Goal: Task Accomplishment & Management: Complete application form

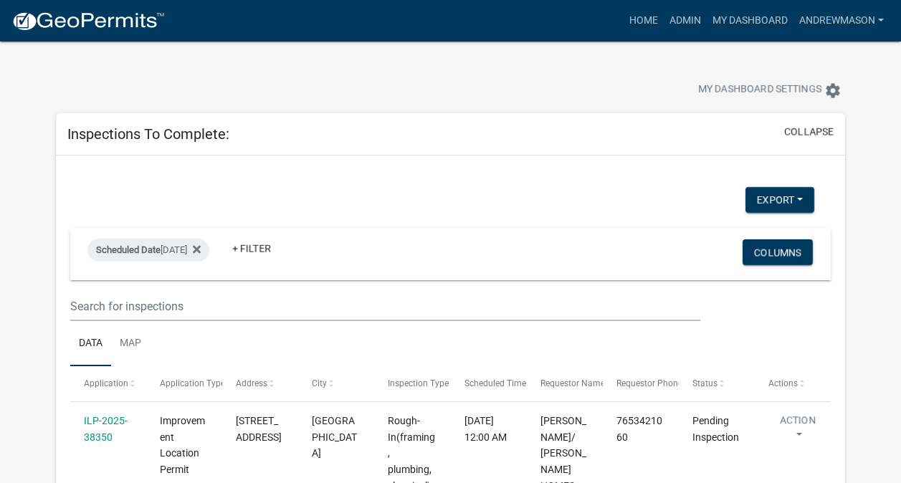
select select "3: 100"
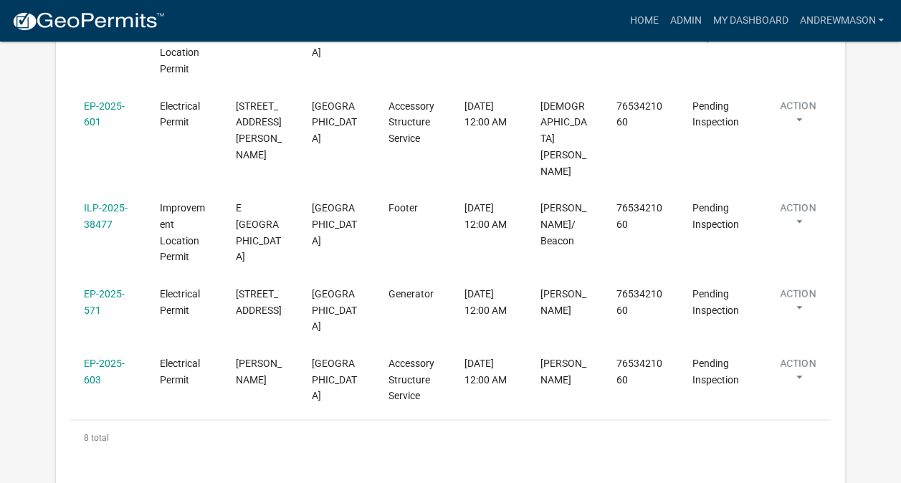
scroll to position [688, 0]
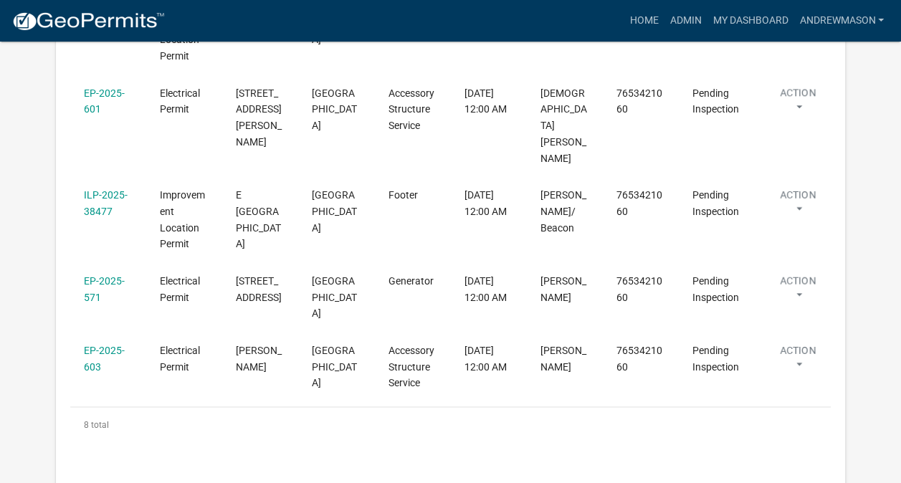
click at [110, 345] on link "EP-2025-603" at bounding box center [104, 359] width 41 height 28
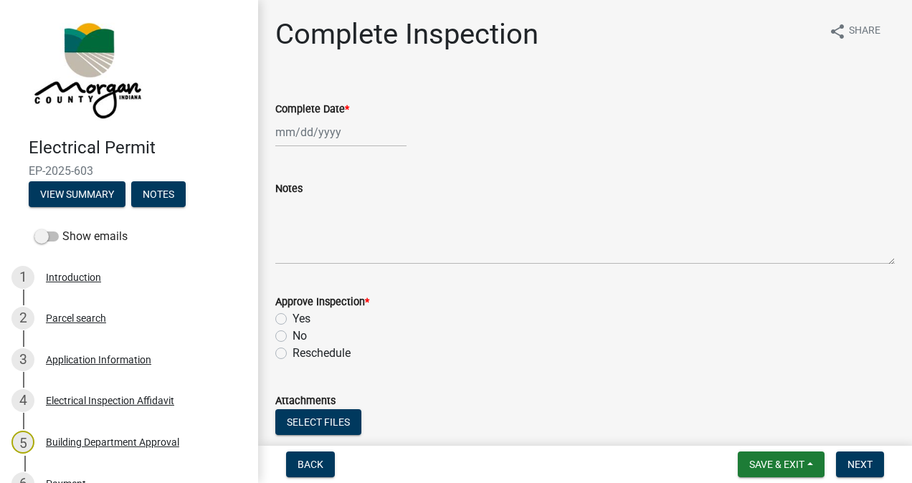
click at [115, 364] on div "Application Information" at bounding box center [98, 360] width 105 height 10
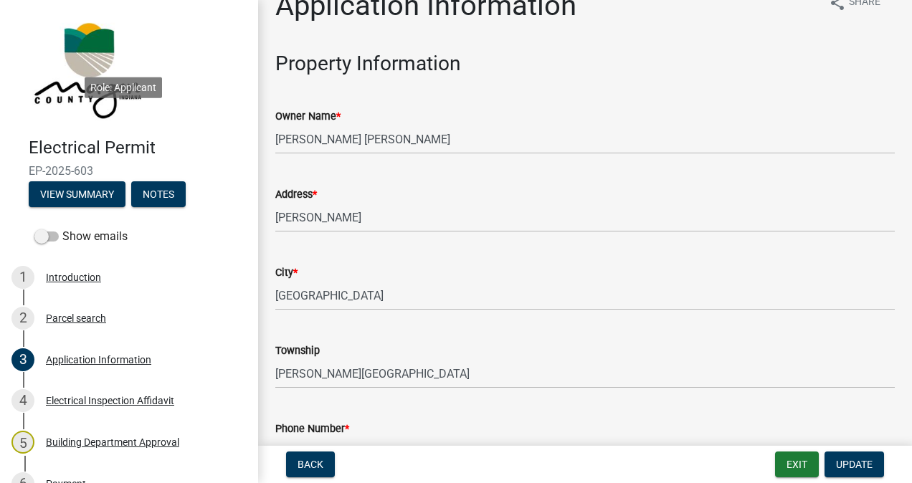
scroll to position [361, 0]
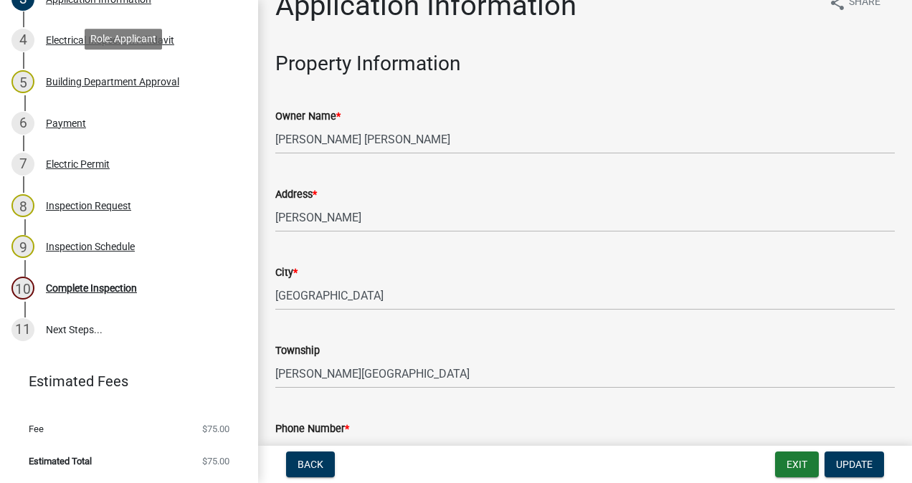
click at [87, 292] on div "Complete Inspection" at bounding box center [91, 288] width 91 height 10
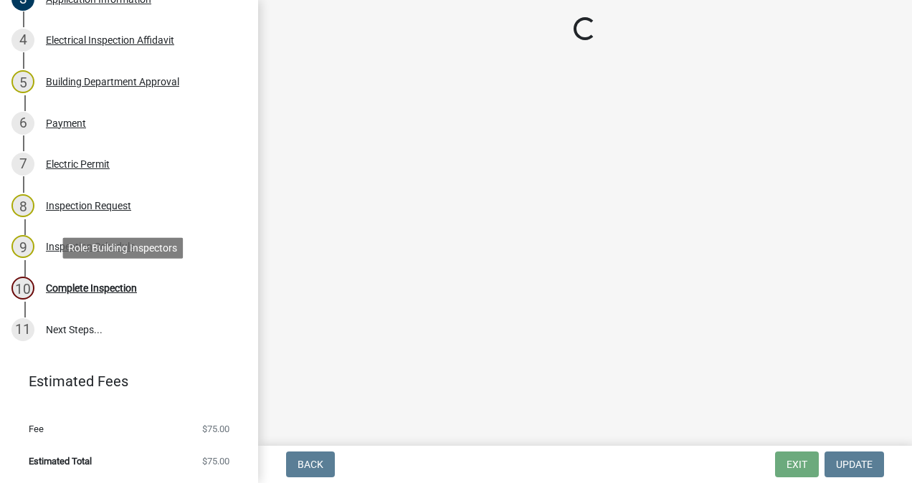
scroll to position [0, 0]
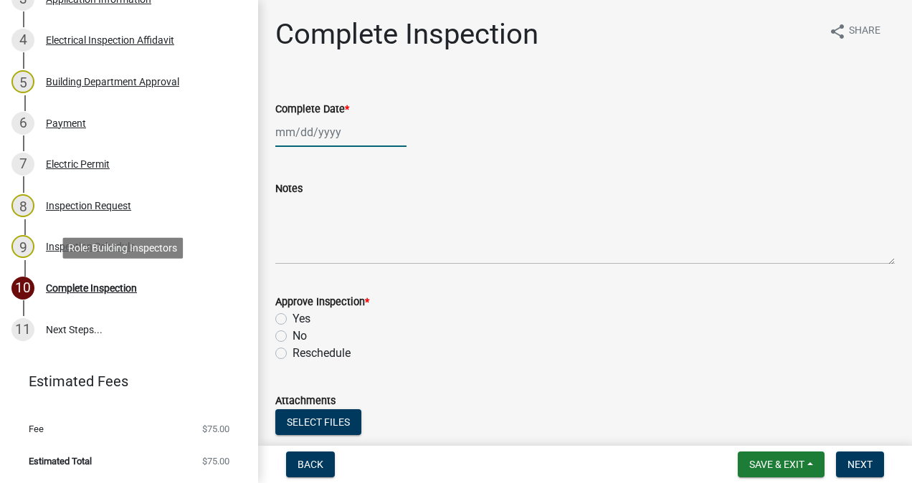
click at [326, 132] on div at bounding box center [340, 132] width 131 height 29
select select "9"
select select "2025"
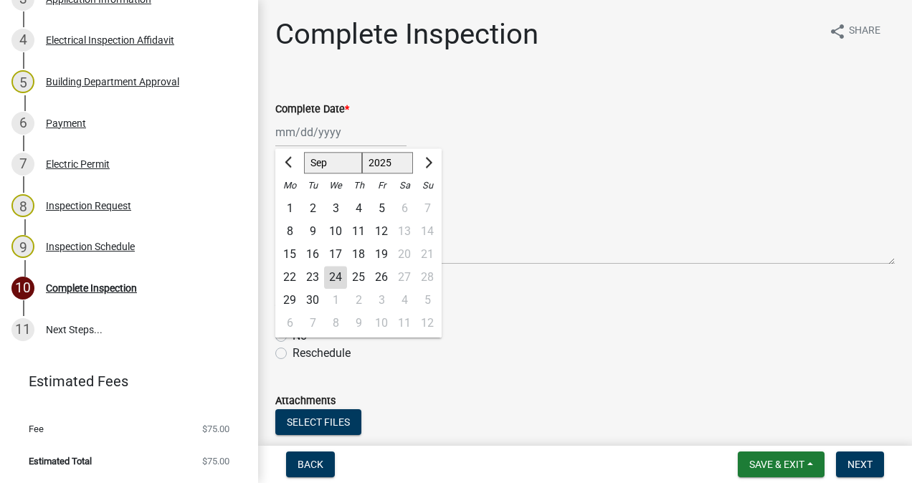
click at [339, 276] on div "24" at bounding box center [335, 277] width 23 height 23
type input "[DATE]"
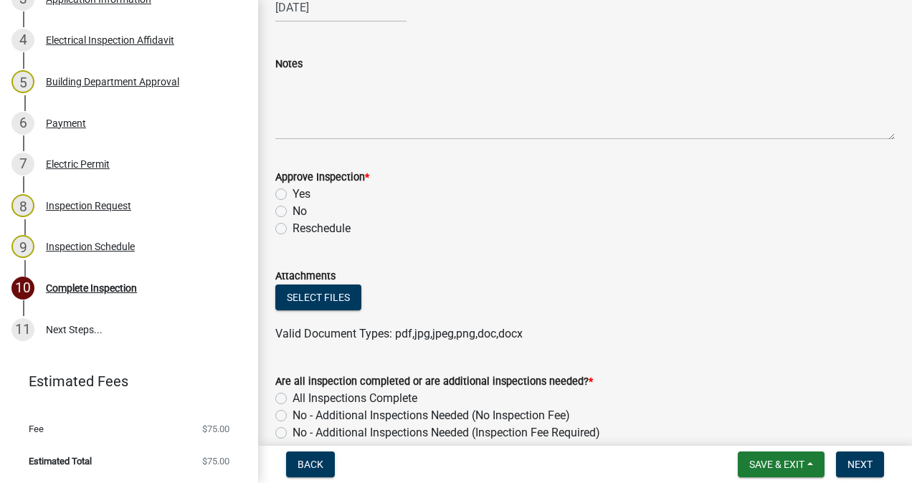
scroll to position [128, 0]
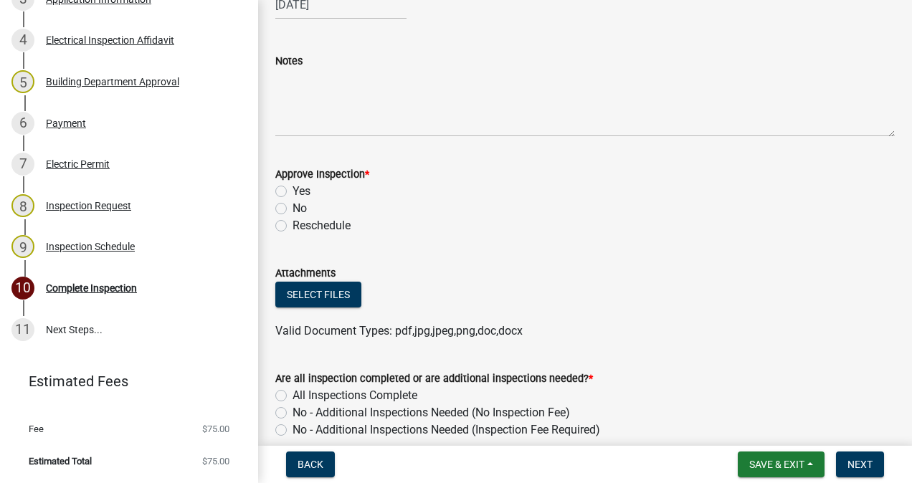
click at [293, 207] on label "No" at bounding box center [300, 208] width 14 height 17
click at [293, 207] on input "No" at bounding box center [297, 204] width 9 height 9
radio input "true"
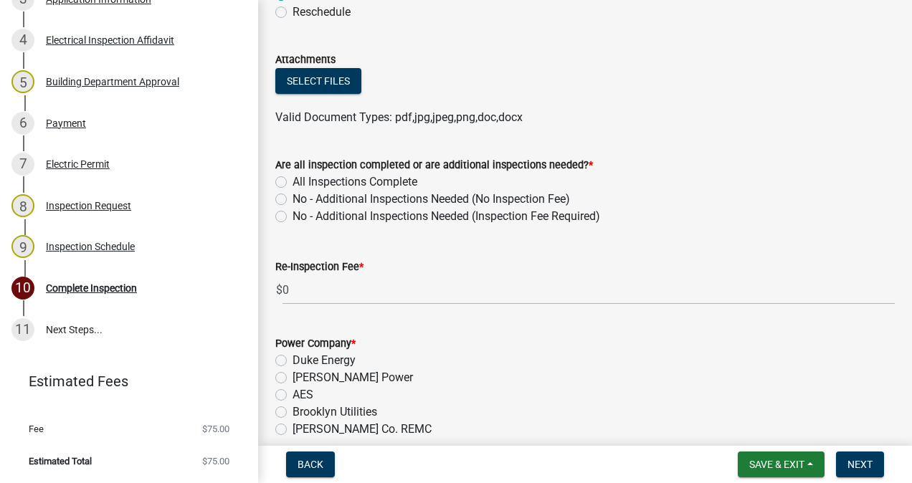
scroll to position [344, 0]
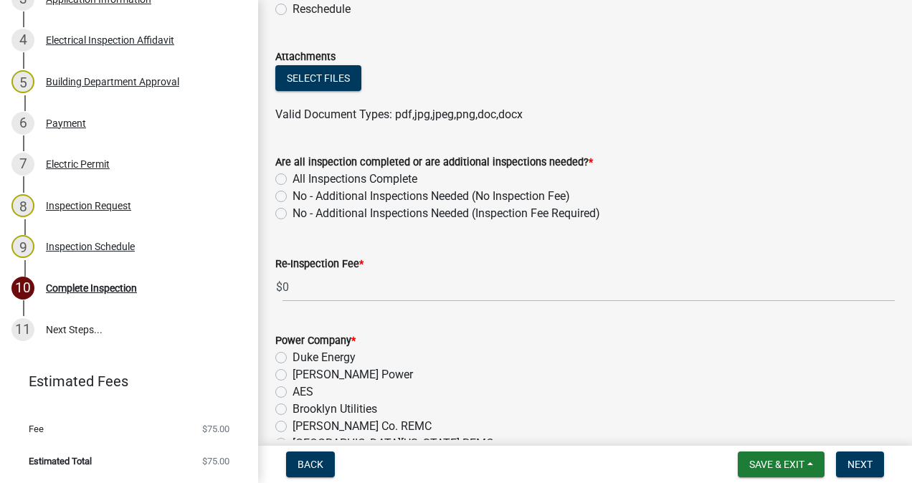
click at [293, 213] on label "No - Additional Inspections Needed (Inspection Fee Required)" at bounding box center [447, 213] width 308 height 17
click at [293, 213] on input "No - Additional Inspections Needed (Inspection Fee Required)" at bounding box center [297, 209] width 9 height 9
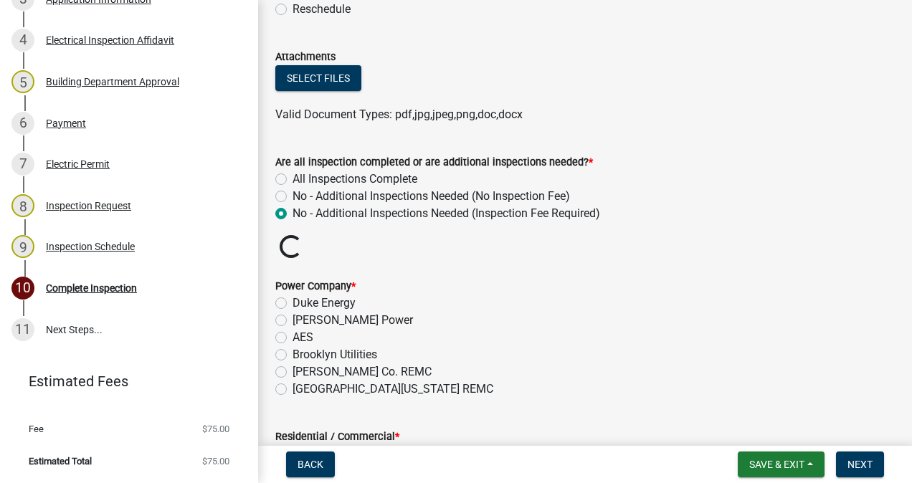
radio input "true"
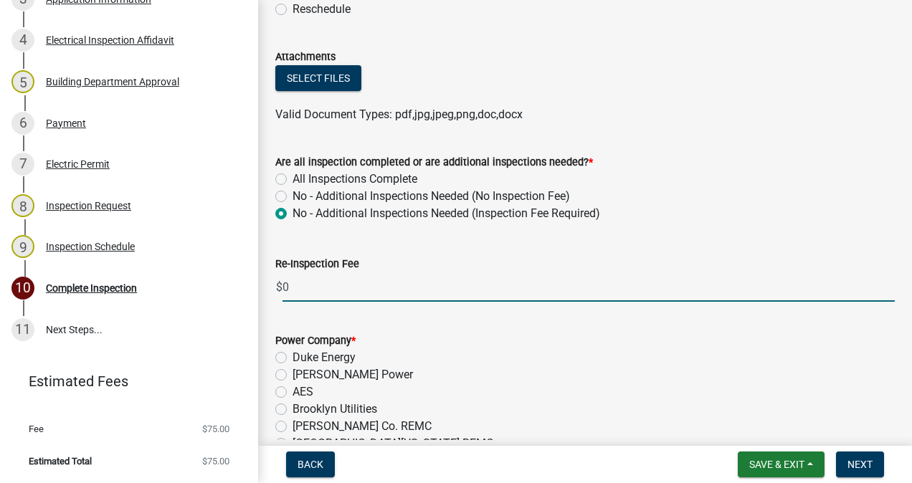
click at [338, 287] on input "0" at bounding box center [589, 286] width 612 height 29
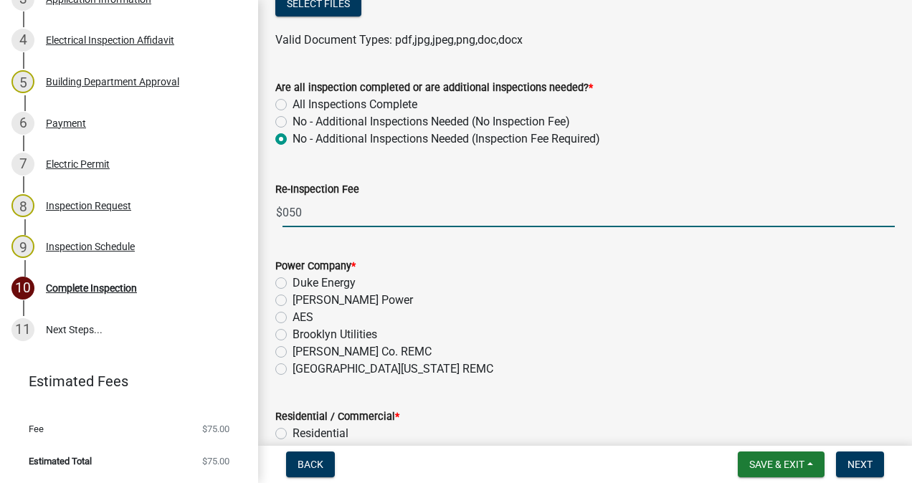
scroll to position [449, 0]
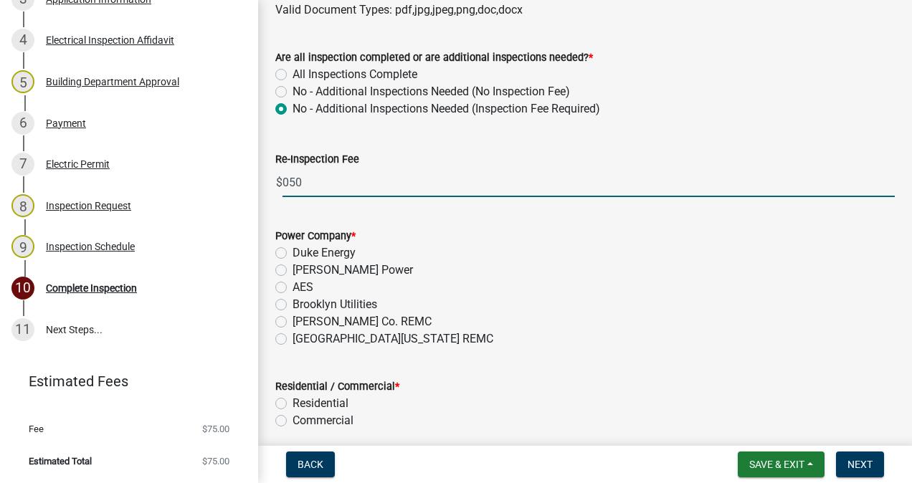
type input "050"
click at [293, 338] on label "[GEOGRAPHIC_DATA][US_STATE] REMC" at bounding box center [393, 339] width 201 height 17
click at [293, 338] on input "[GEOGRAPHIC_DATA][US_STATE] REMC" at bounding box center [297, 335] width 9 height 9
radio input "true"
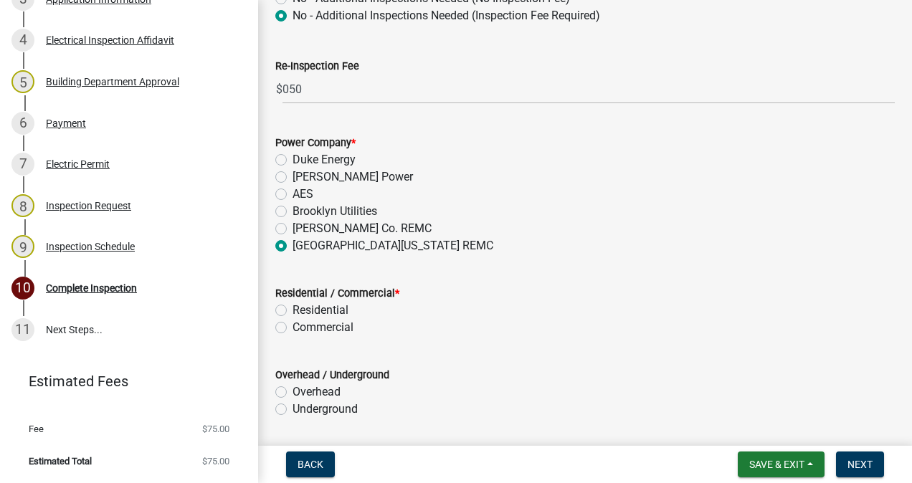
scroll to position [589, 0]
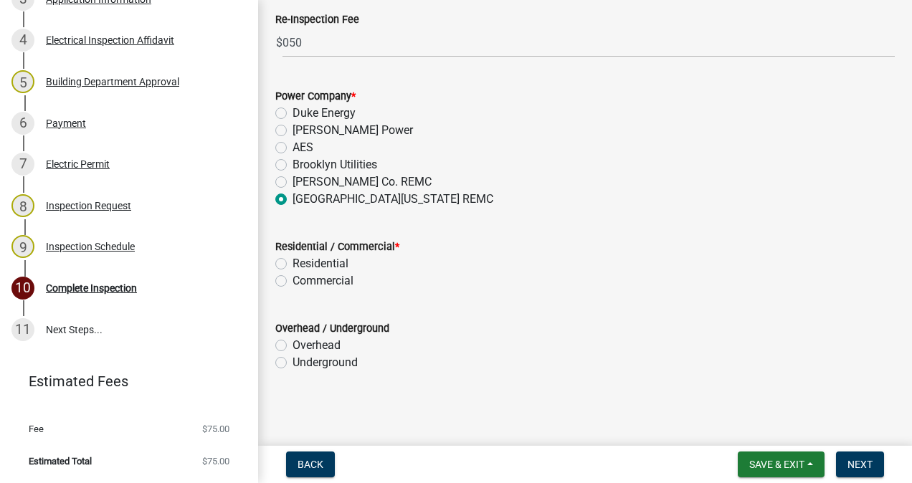
click at [293, 263] on label "Residential" at bounding box center [321, 263] width 56 height 17
click at [293, 263] on input "Residential" at bounding box center [297, 259] width 9 height 9
radio input "true"
click at [293, 362] on label "Underground" at bounding box center [325, 362] width 65 height 17
click at [293, 362] on input "Underground" at bounding box center [297, 358] width 9 height 9
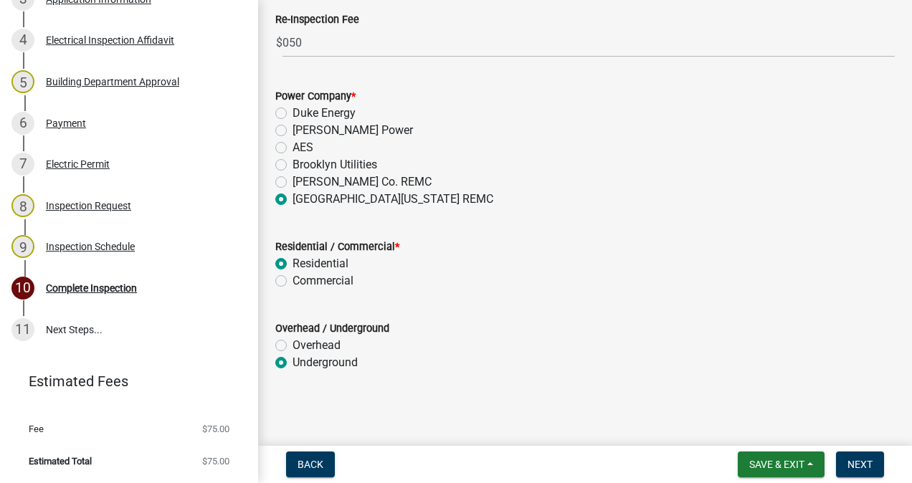
radio input "true"
click at [855, 465] on span "Next" at bounding box center [860, 464] width 25 height 11
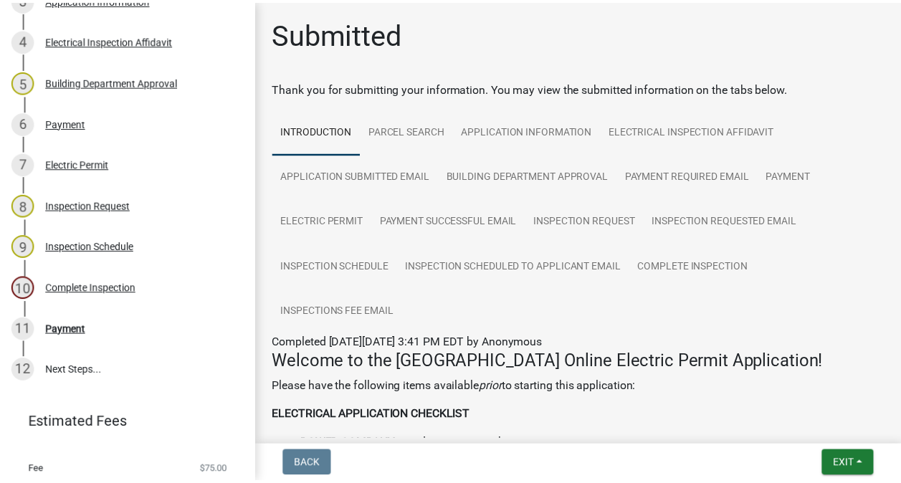
scroll to position [402, 0]
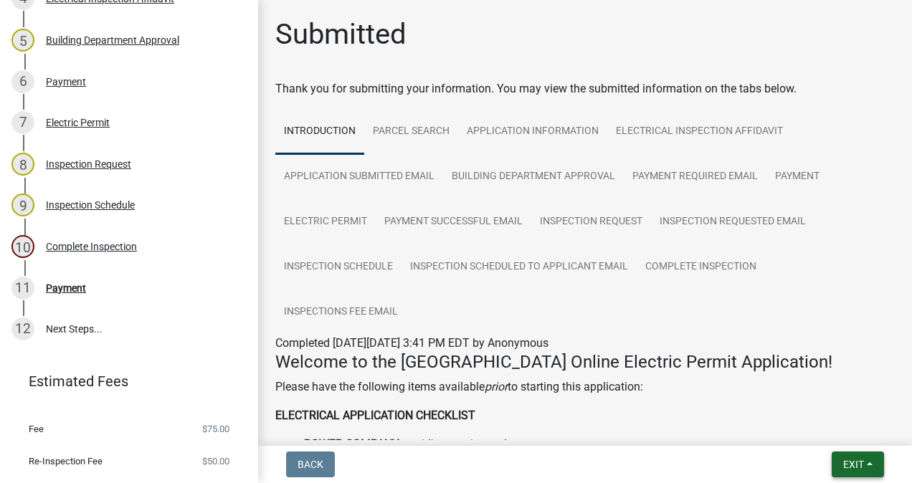
click at [838, 469] on button "Exit" at bounding box center [858, 465] width 52 height 26
click at [825, 428] on button "Save & Exit" at bounding box center [827, 427] width 115 height 34
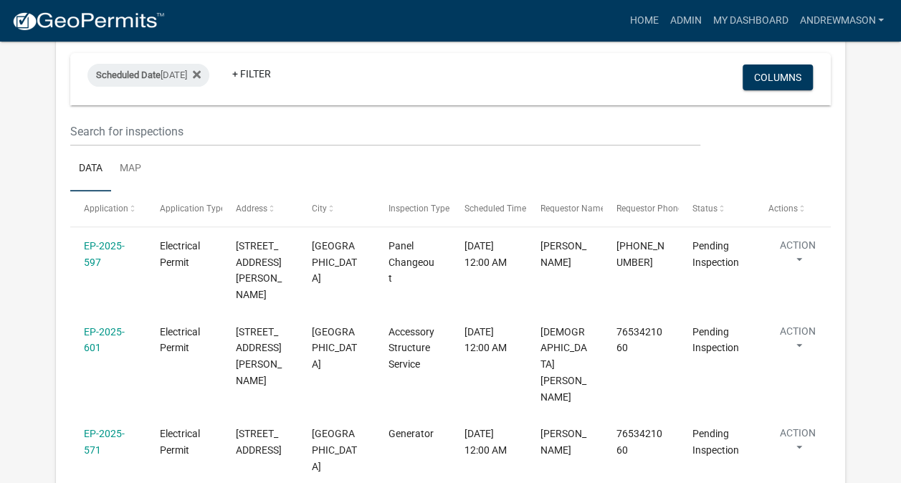
scroll to position [205, 0]
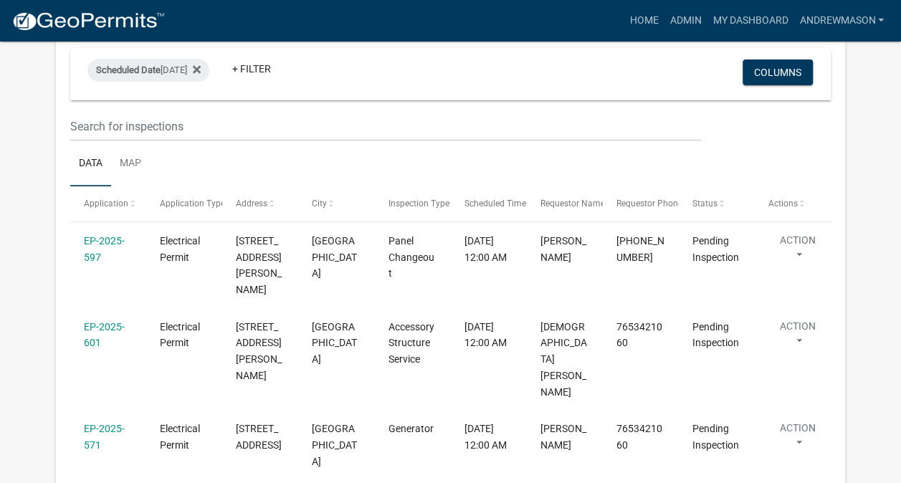
click at [110, 245] on link "EP-2025-597" at bounding box center [104, 249] width 41 height 28
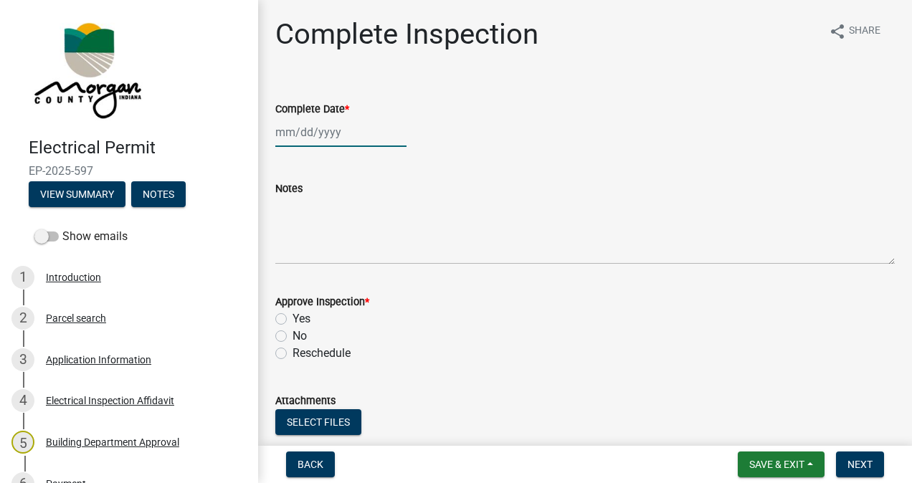
click at [326, 125] on div at bounding box center [340, 132] width 131 height 29
select select "9"
select select "2025"
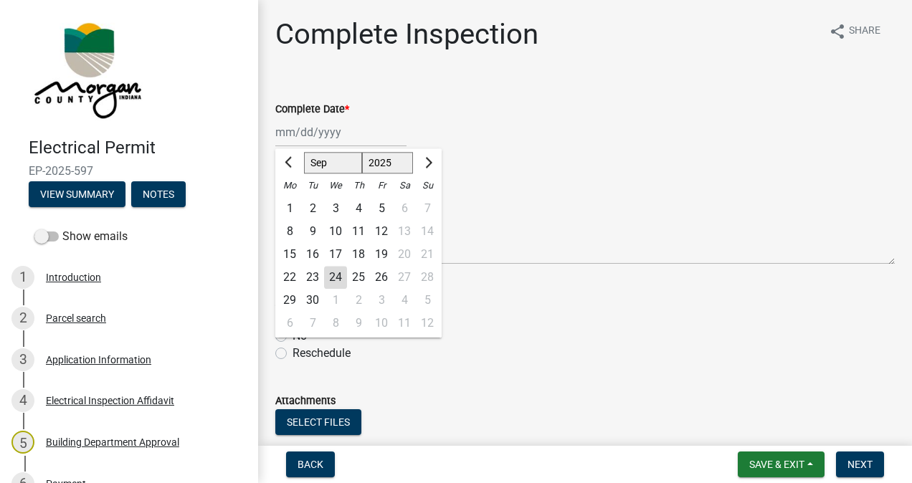
click at [337, 280] on div "24" at bounding box center [335, 277] width 23 height 23
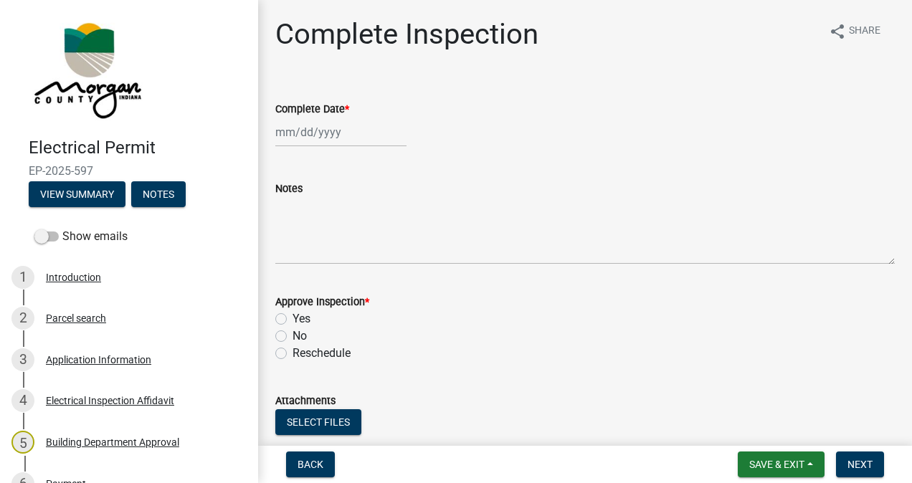
type input "[DATE]"
click at [293, 318] on label "Yes" at bounding box center [302, 318] width 18 height 17
click at [293, 318] on input "Yes" at bounding box center [297, 314] width 9 height 9
radio input "true"
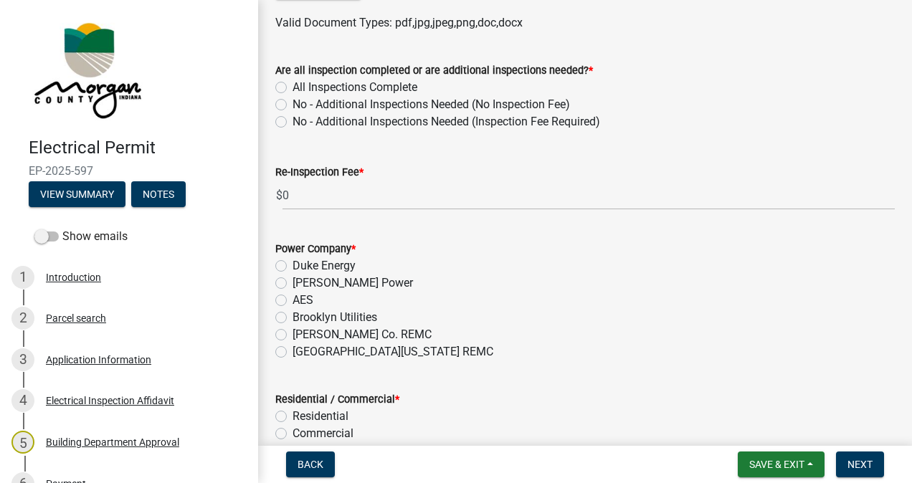
scroll to position [453, 0]
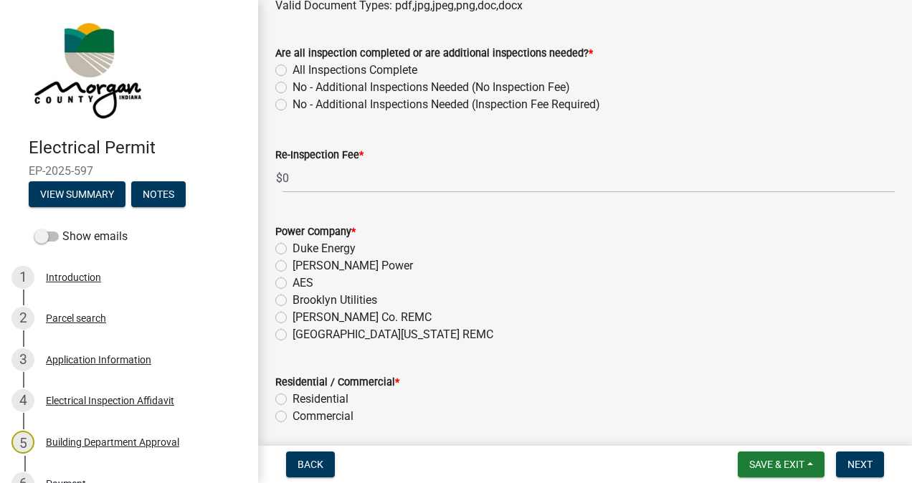
click at [293, 75] on label "All Inspections Complete" at bounding box center [355, 70] width 125 height 17
click at [293, 71] on input "All Inspections Complete" at bounding box center [297, 66] width 9 height 9
radio input "true"
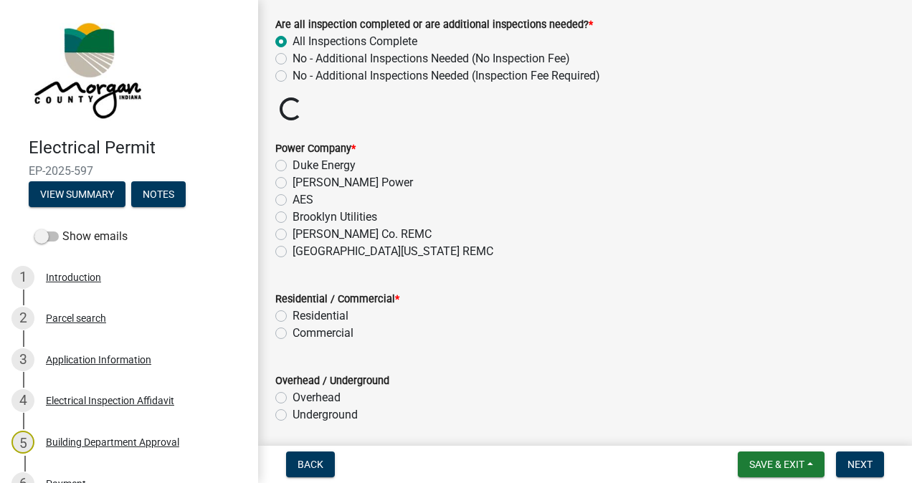
scroll to position [483, 0]
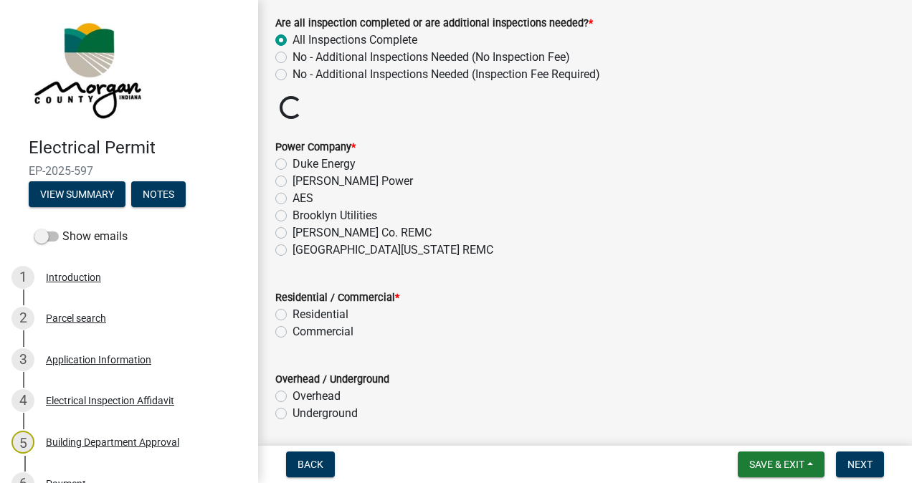
click at [293, 251] on label "[GEOGRAPHIC_DATA][US_STATE] REMC" at bounding box center [393, 250] width 201 height 17
click at [293, 251] on input "[GEOGRAPHIC_DATA][US_STATE] REMC" at bounding box center [297, 246] width 9 height 9
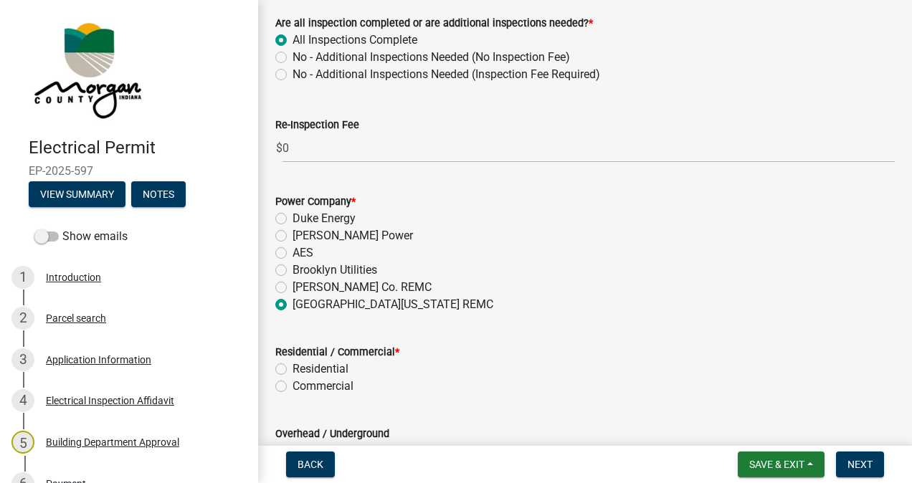
radio input "true"
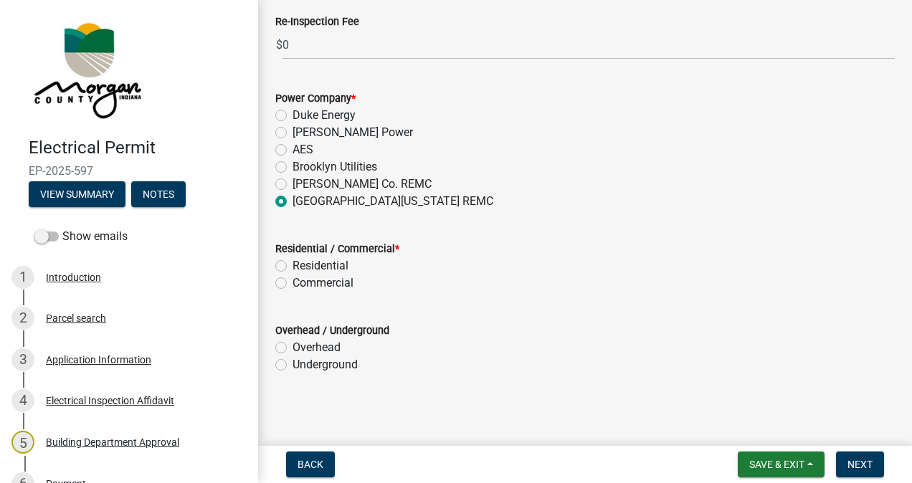
scroll to position [589, 0]
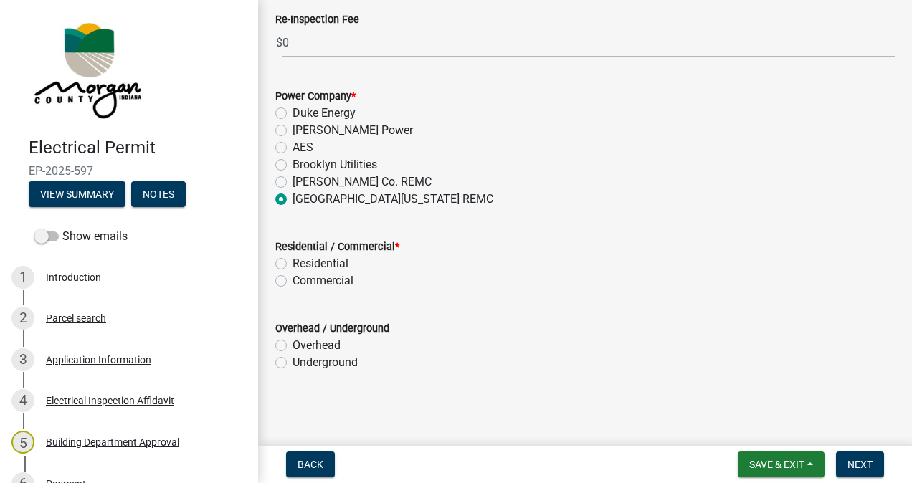
click at [293, 263] on label "Residential" at bounding box center [321, 263] width 56 height 17
click at [293, 263] on input "Residential" at bounding box center [297, 259] width 9 height 9
radio input "true"
click at [293, 339] on label "Overhead" at bounding box center [317, 345] width 48 height 17
click at [293, 339] on input "Overhead" at bounding box center [297, 341] width 9 height 9
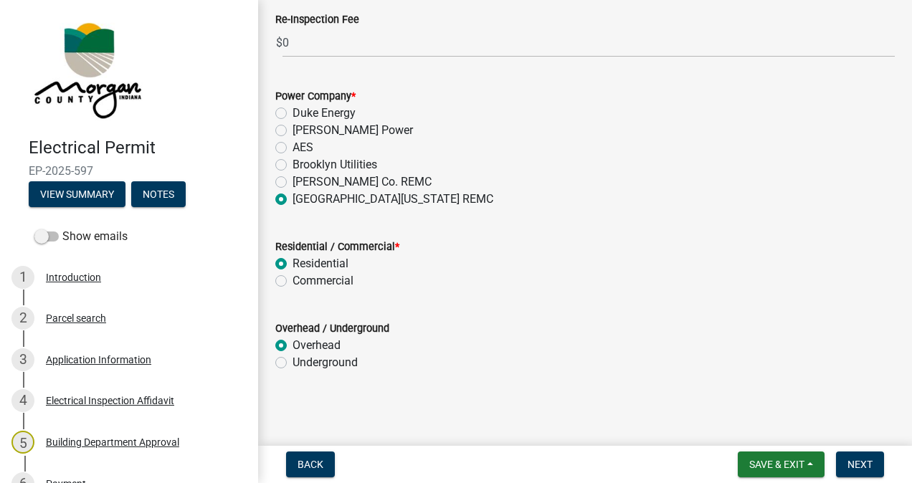
radio input "true"
click at [860, 465] on span "Next" at bounding box center [860, 464] width 25 height 11
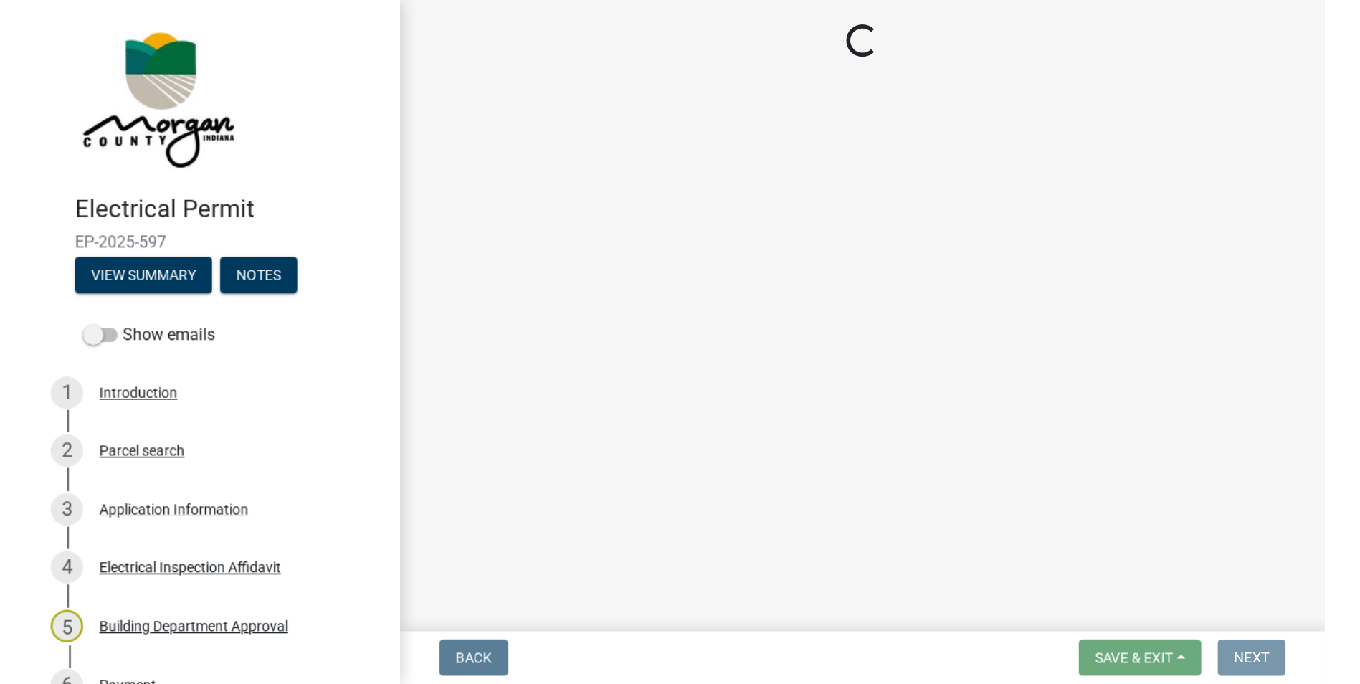
scroll to position [0, 0]
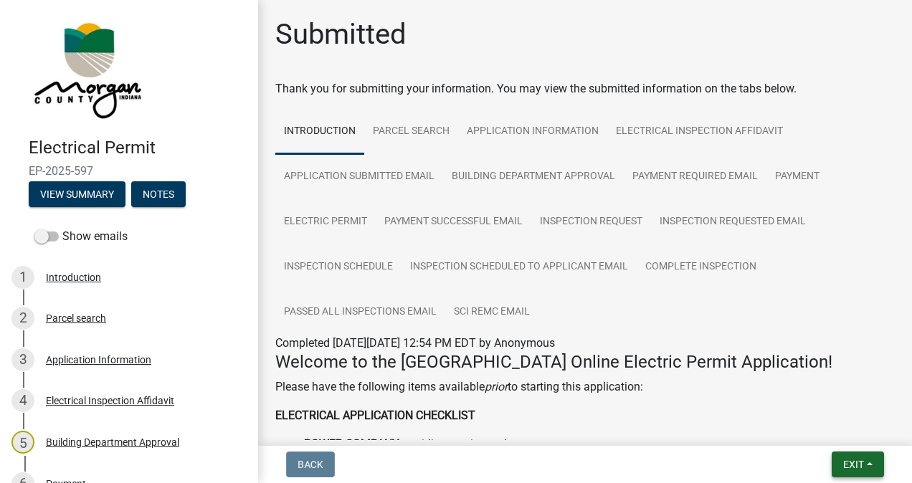
click at [853, 462] on span "Exit" at bounding box center [853, 464] width 21 height 11
click at [836, 435] on button "Save & Exit" at bounding box center [827, 427] width 115 height 34
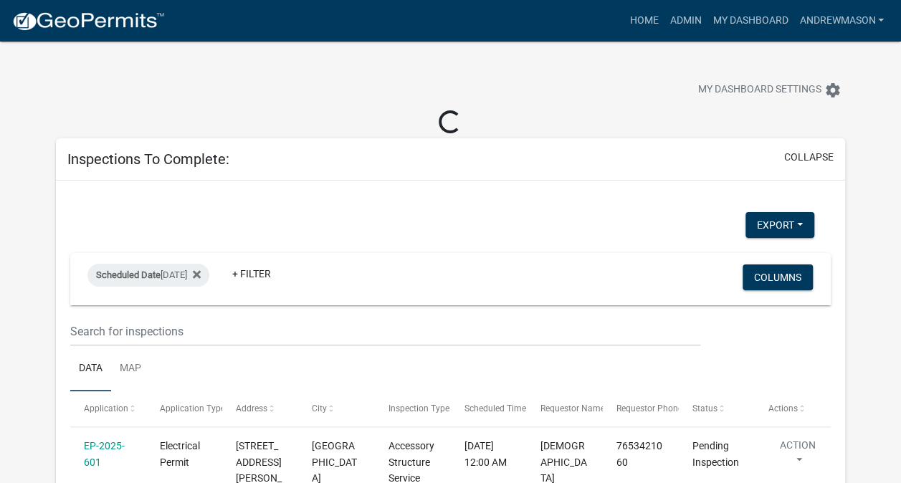
select select "3: 100"
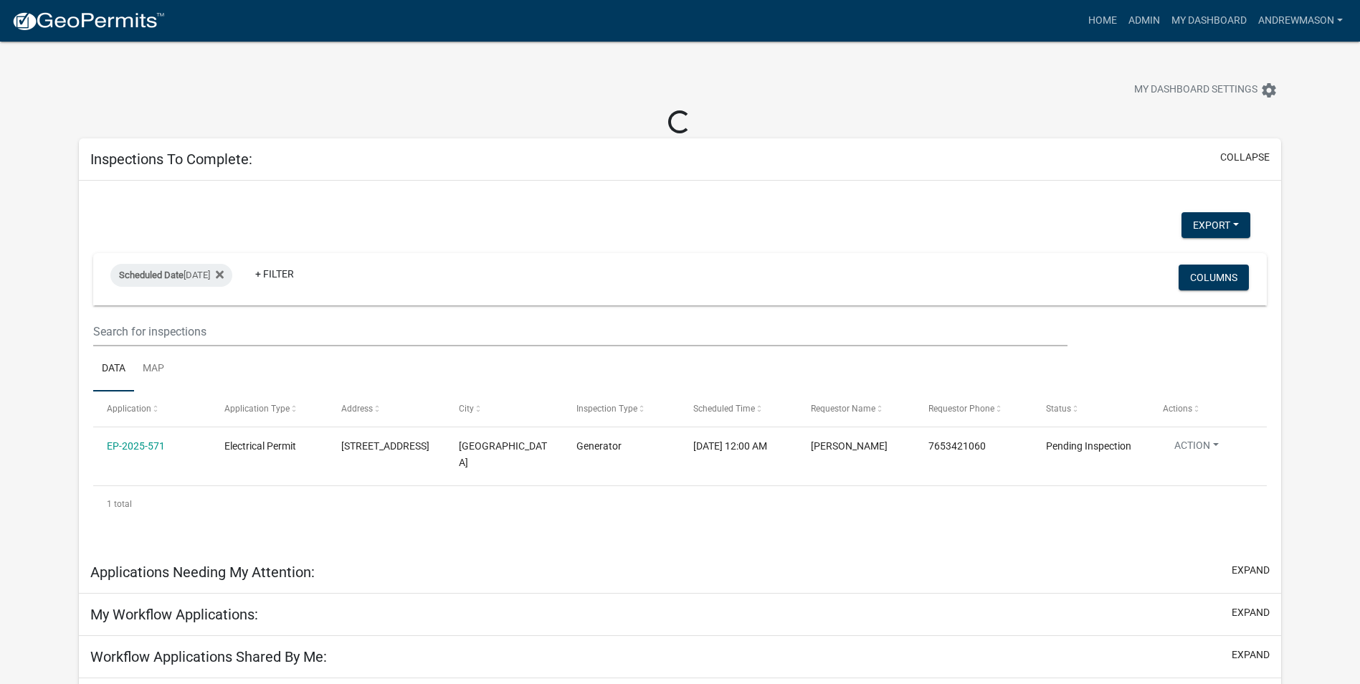
select select "3: 100"
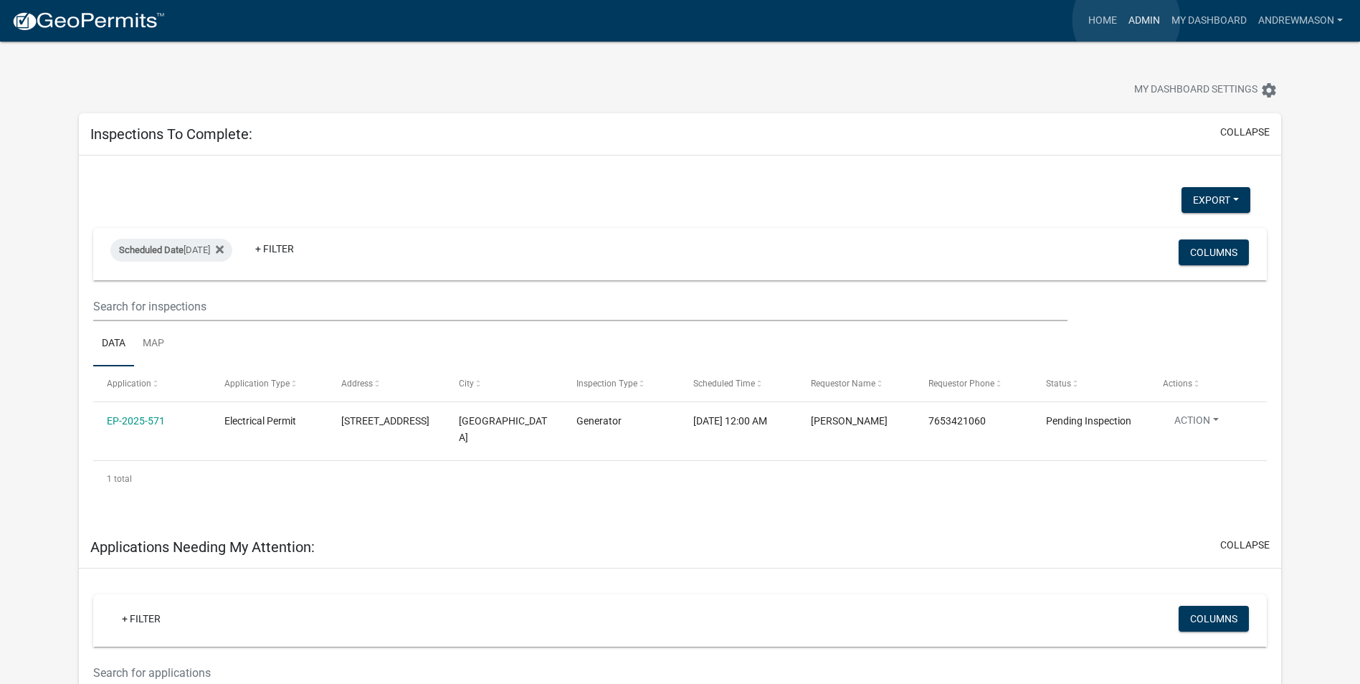
click at [1126, 20] on link "Admin" at bounding box center [1144, 20] width 43 height 27
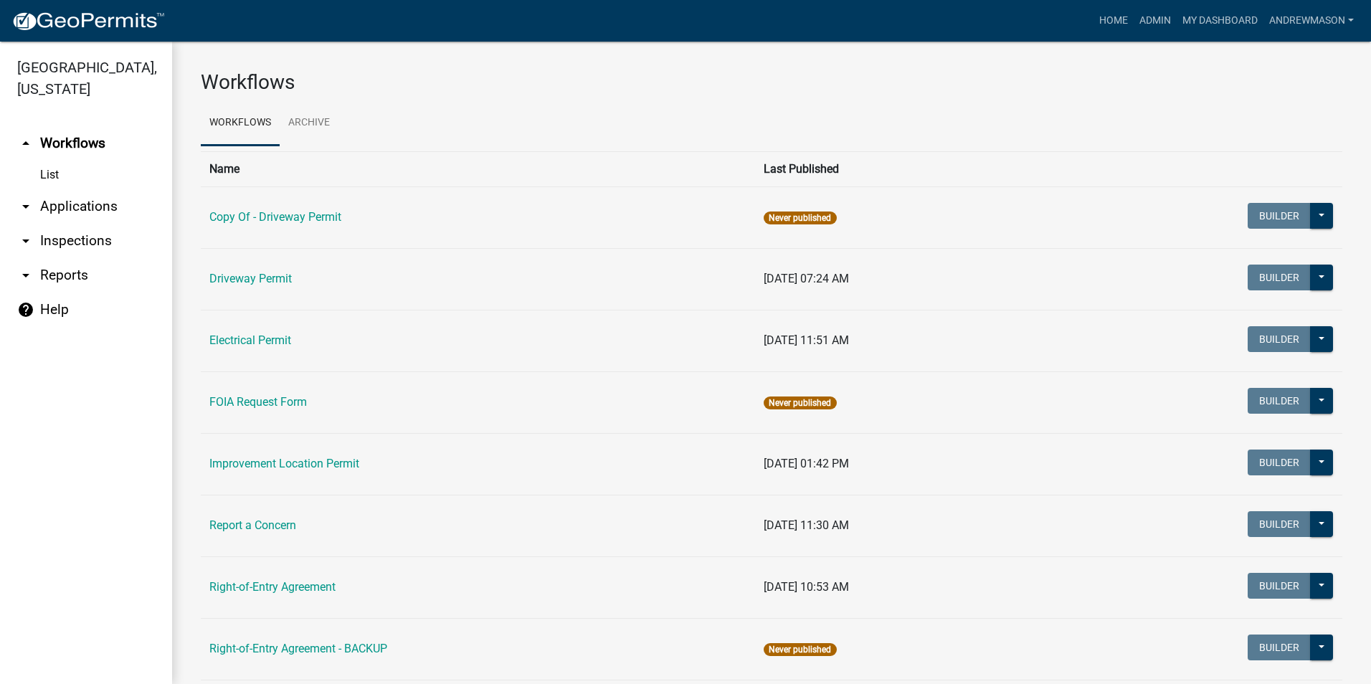
click at [90, 206] on link "arrow_drop_down Applications" at bounding box center [86, 206] width 172 height 34
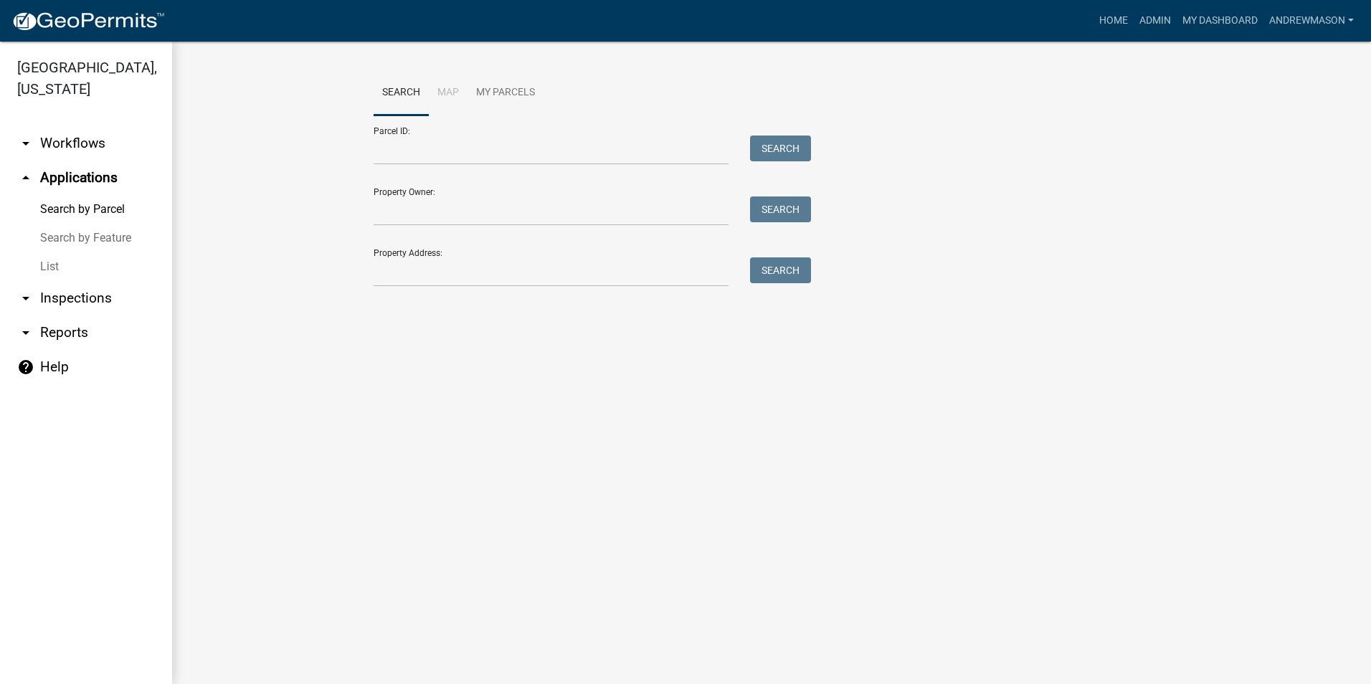
click at [50, 265] on link "List" at bounding box center [86, 266] width 172 height 29
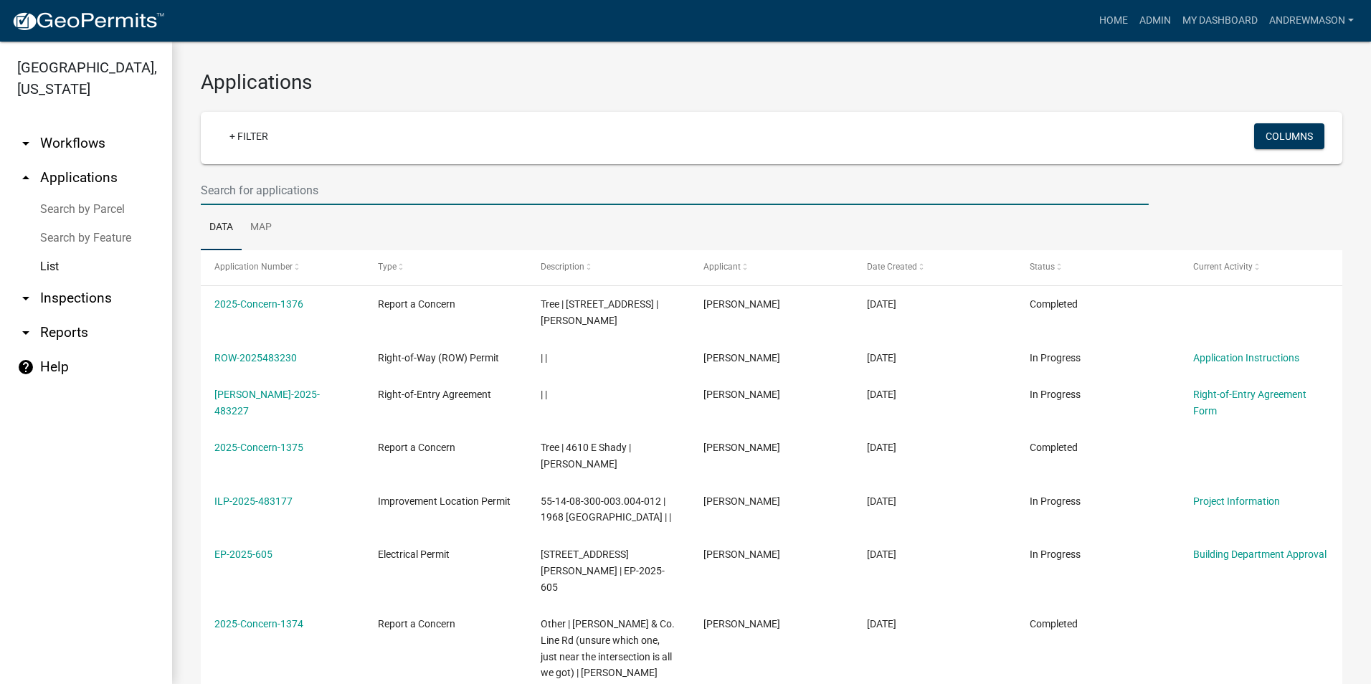
click at [212, 189] on input "text" at bounding box center [675, 190] width 948 height 29
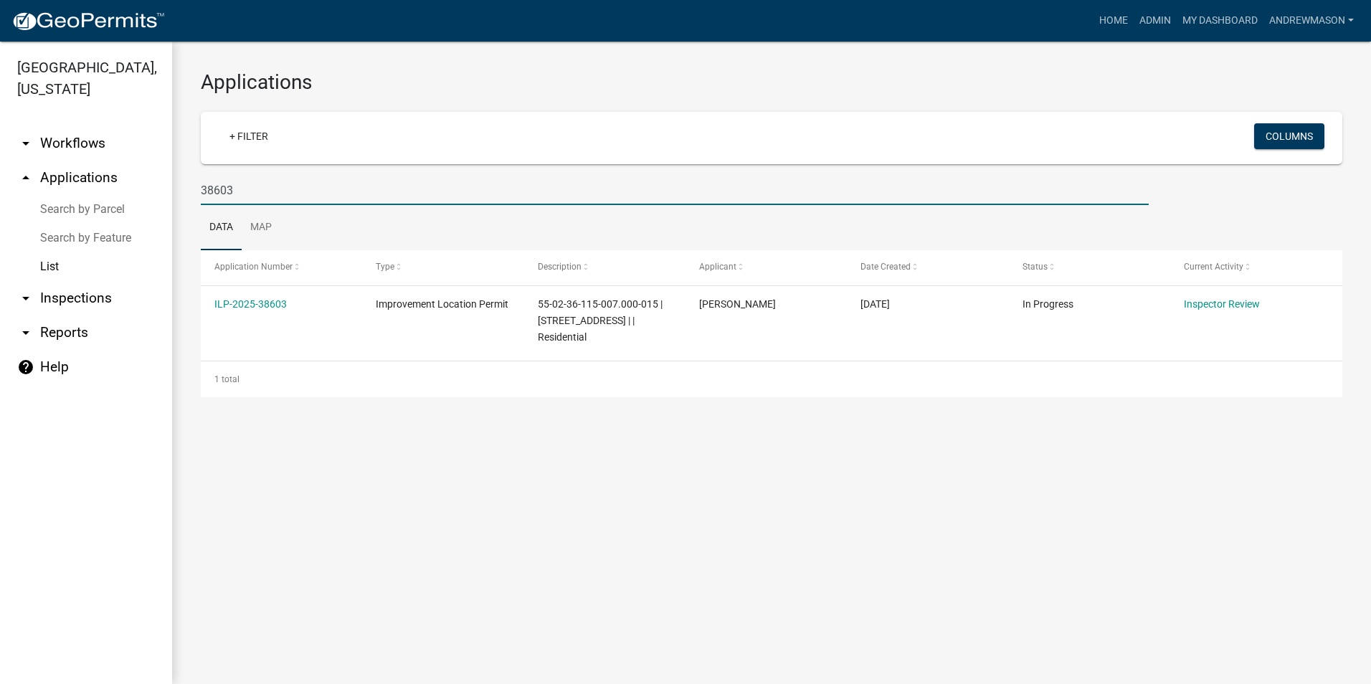
type input "38603"
click at [278, 303] on link "ILP-2025-38603" at bounding box center [250, 303] width 72 height 11
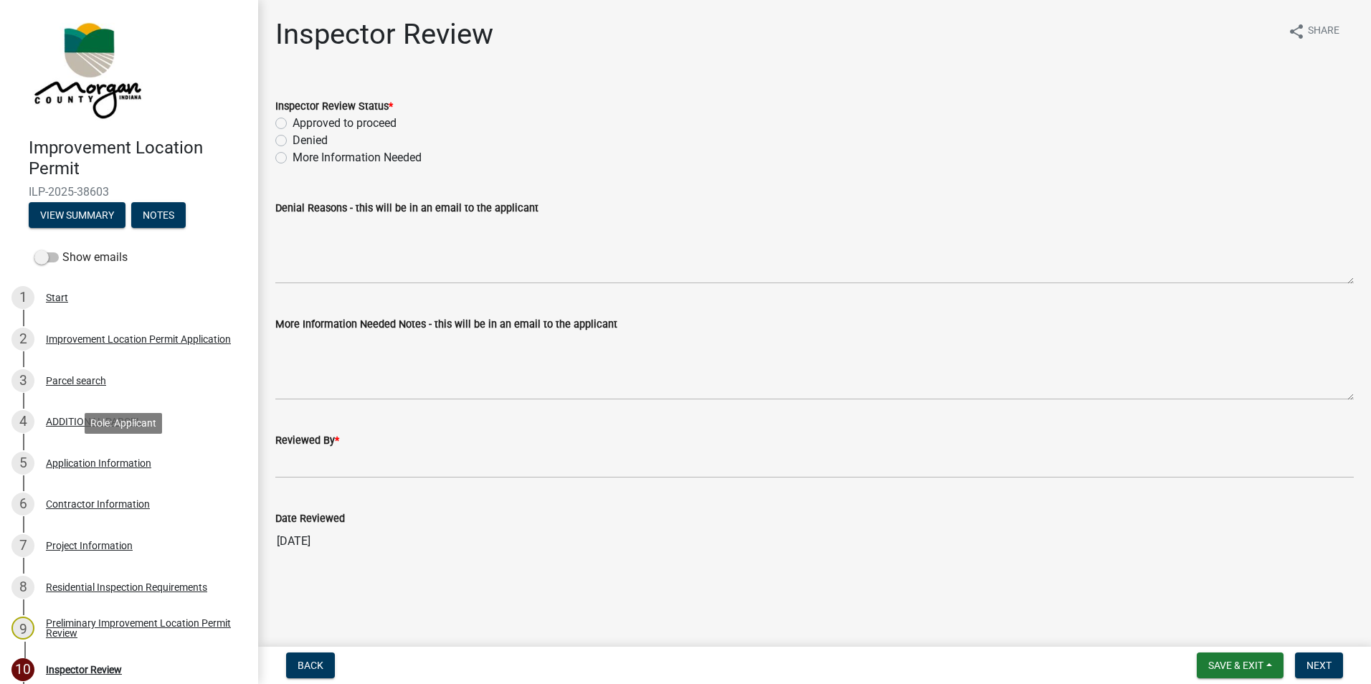
click at [110, 455] on div "5 Application Information" at bounding box center [123, 463] width 224 height 23
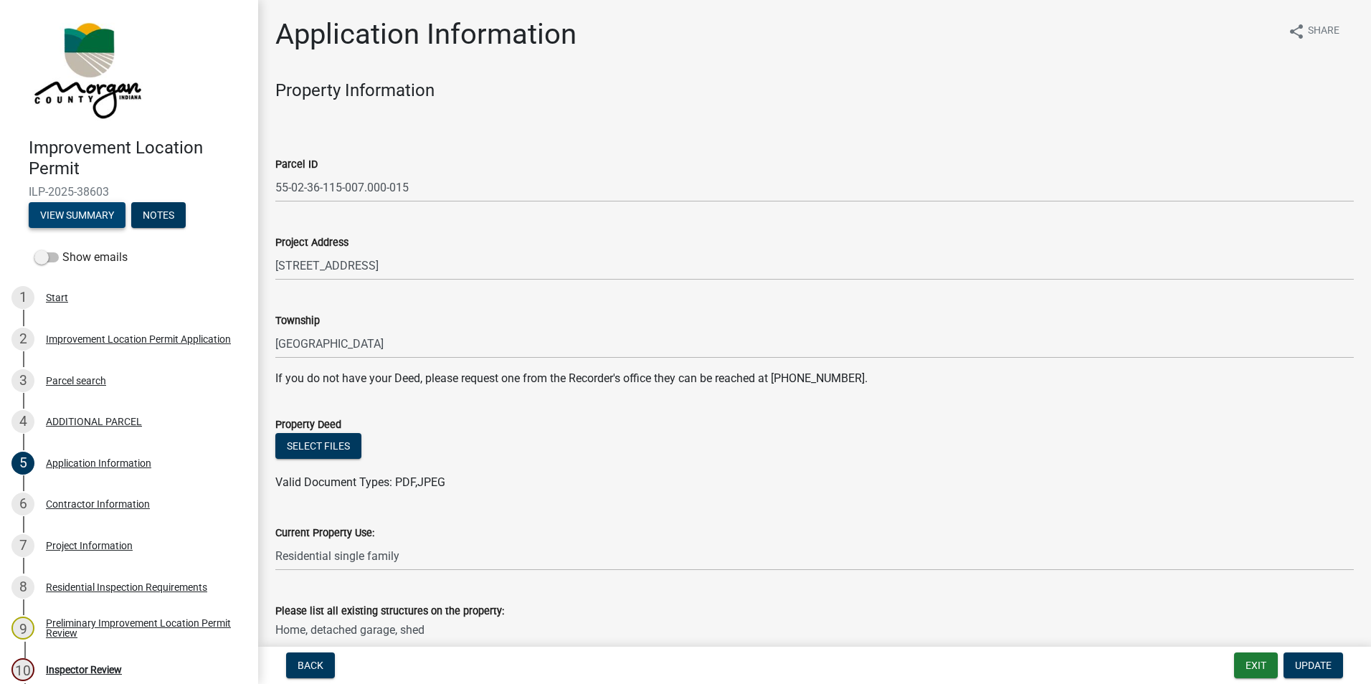
click at [110, 217] on button "View Summary" at bounding box center [77, 215] width 97 height 26
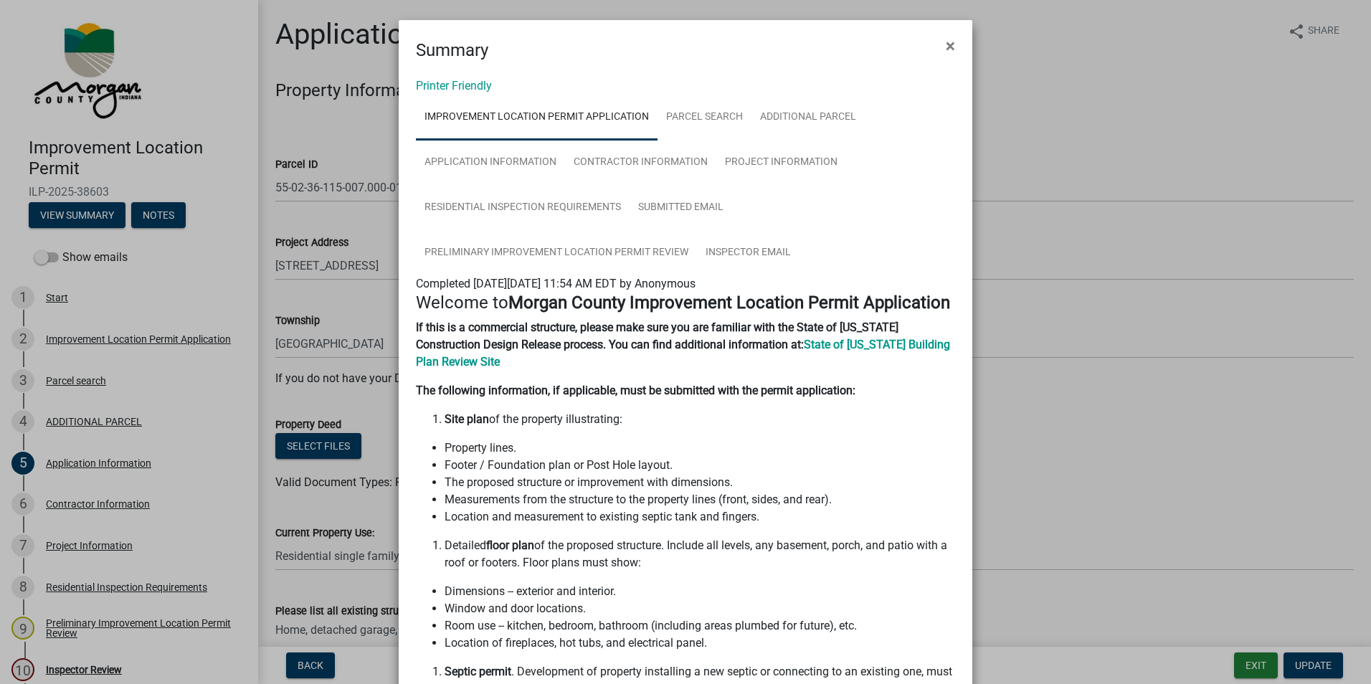
click at [946, 46] on span "×" at bounding box center [950, 46] width 9 height 20
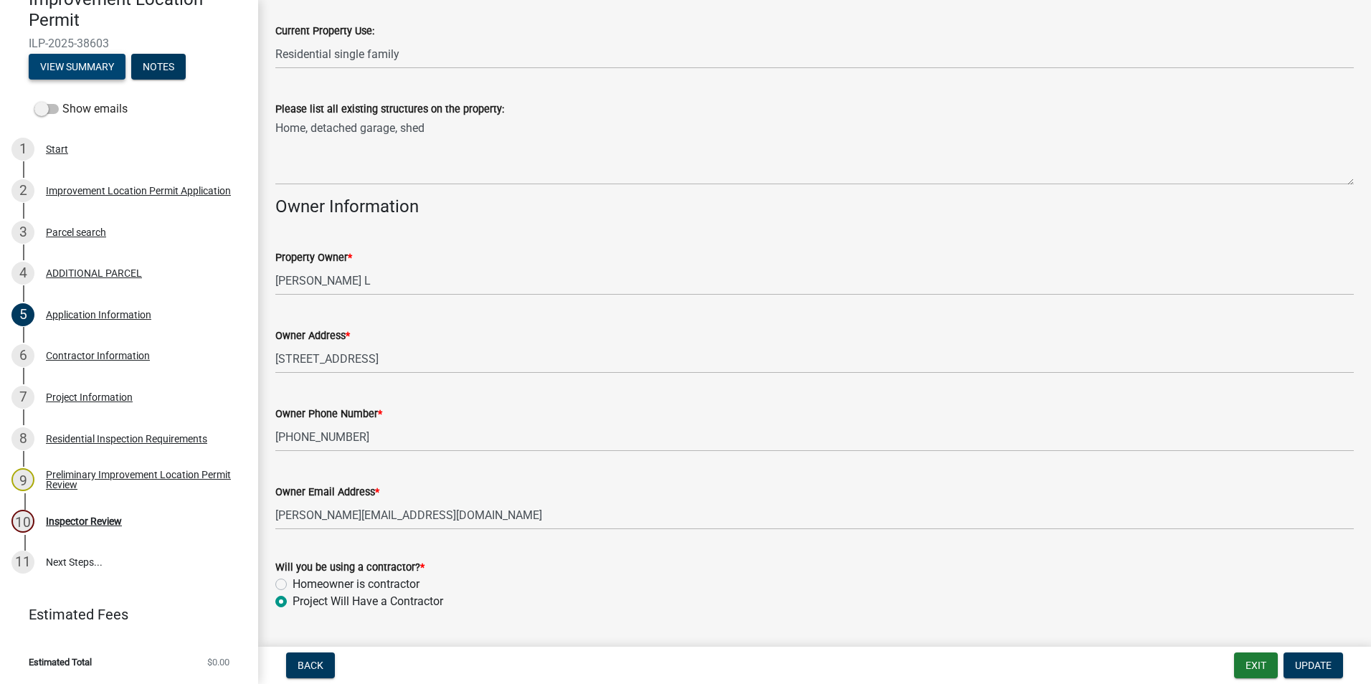
scroll to position [540, 0]
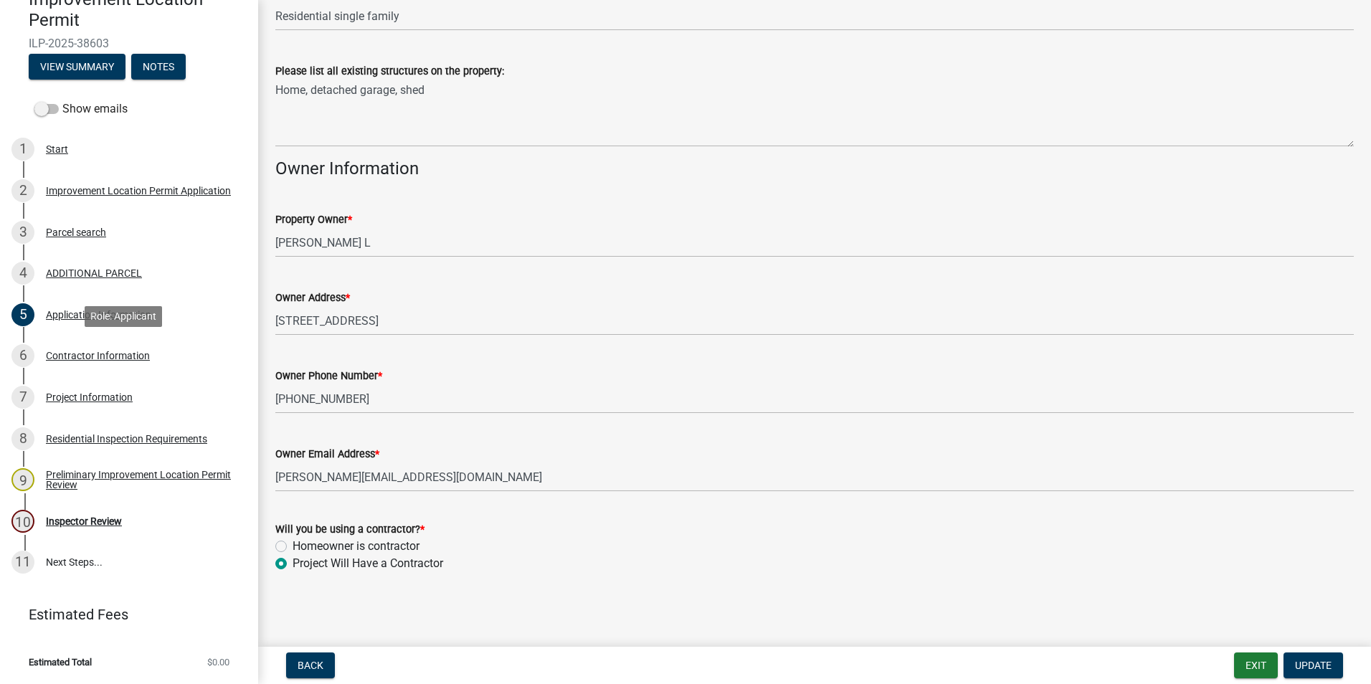
click at [137, 361] on div "Contractor Information" at bounding box center [98, 356] width 104 height 10
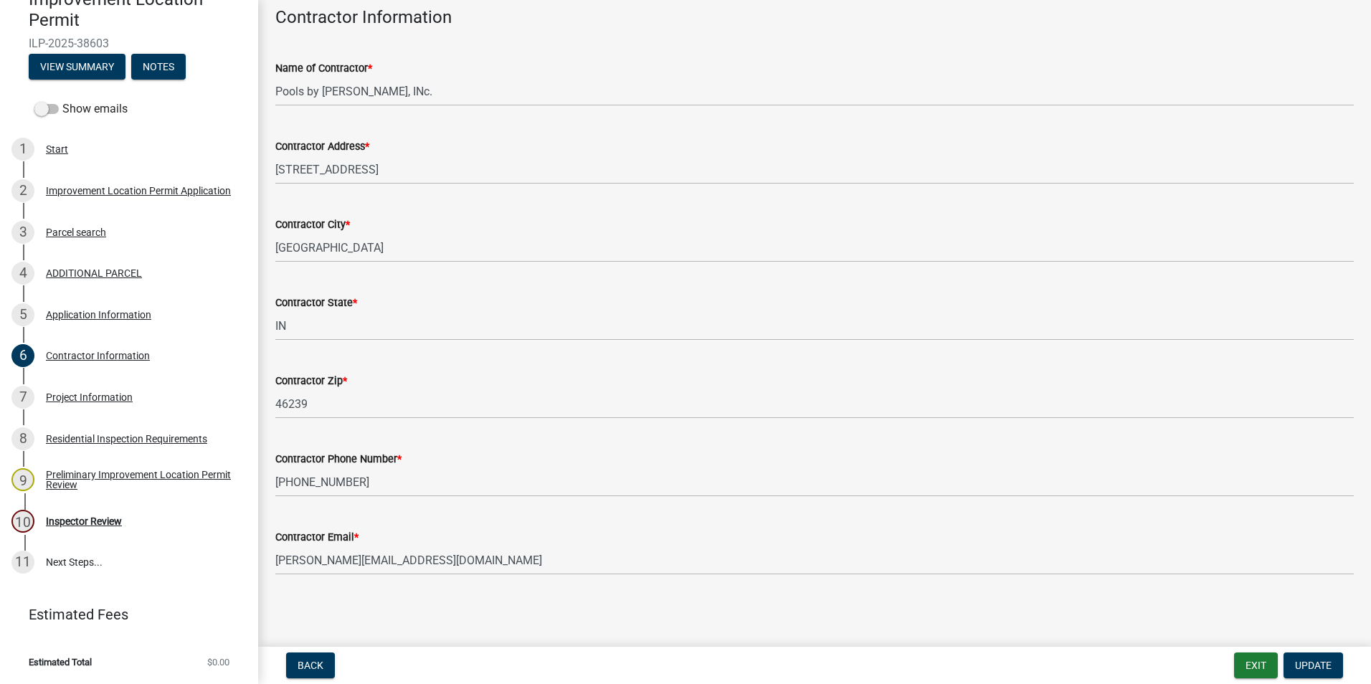
scroll to position [75, 0]
click at [64, 398] on div "Project Information" at bounding box center [89, 397] width 87 height 10
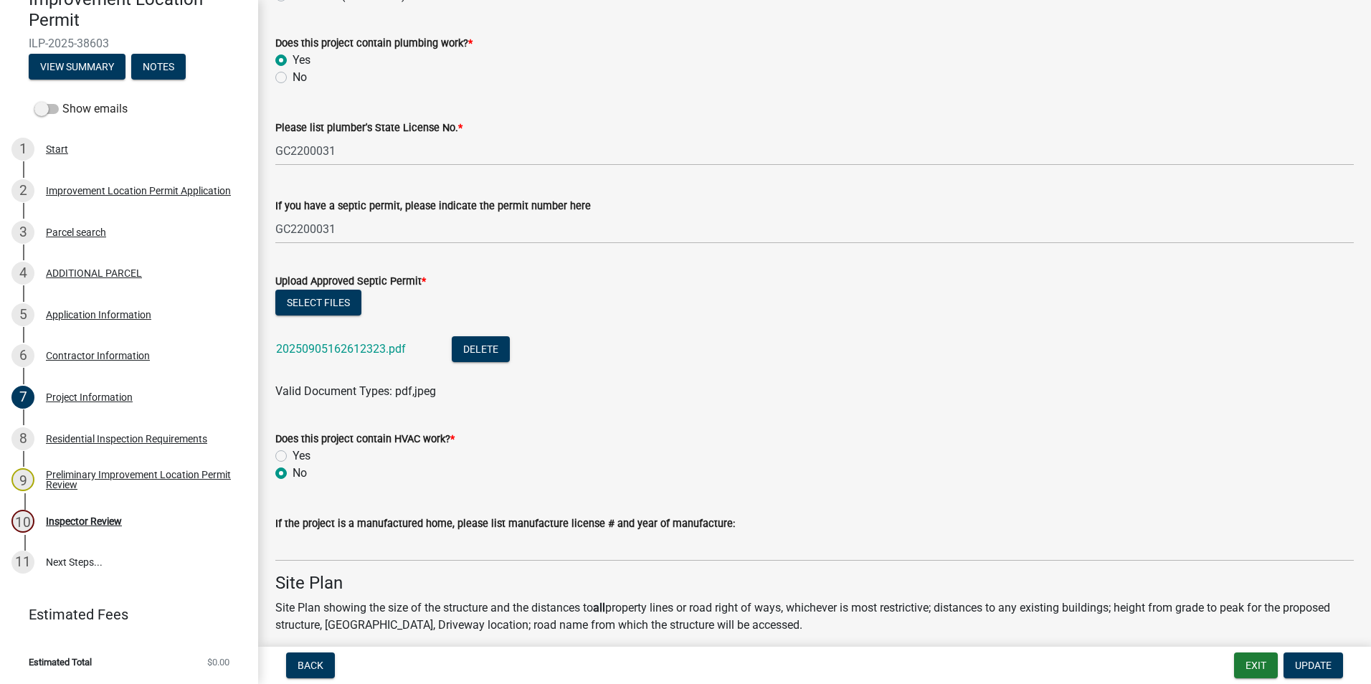
scroll to position [2295, 0]
click at [357, 349] on link "20250905162612323.pdf" at bounding box center [341, 348] width 130 height 14
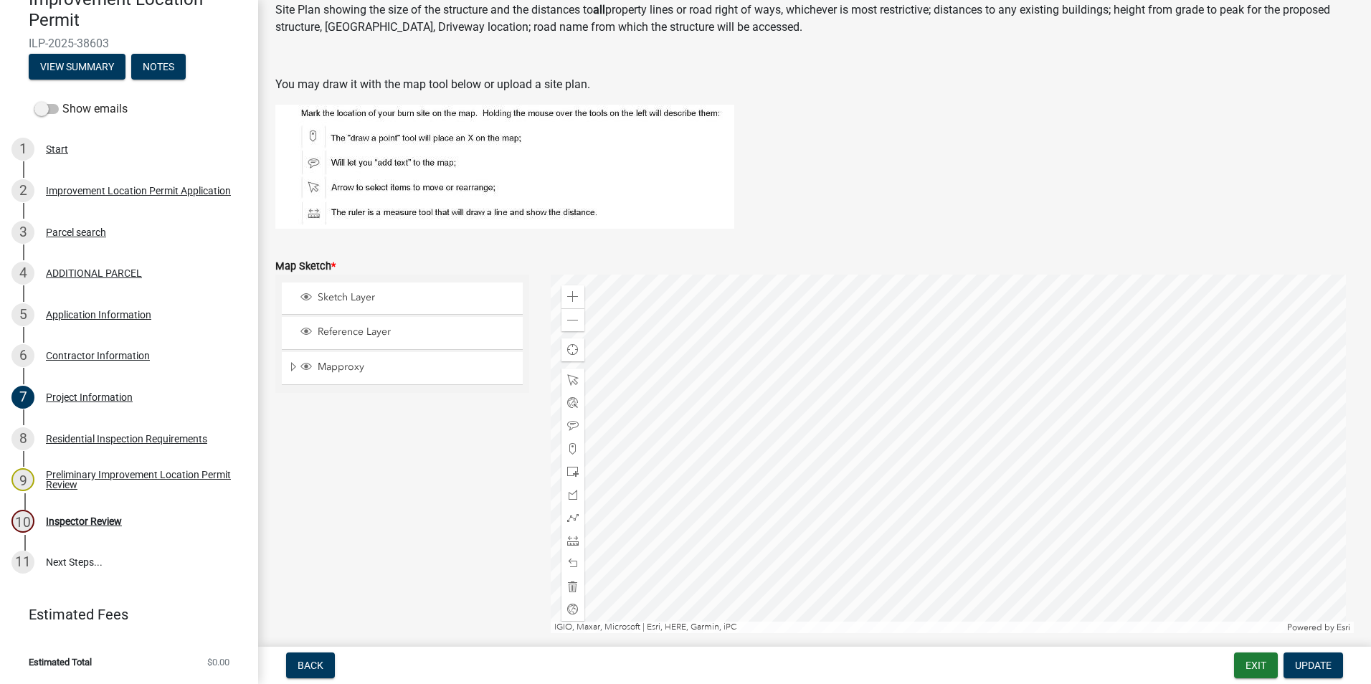
scroll to position [2940, 0]
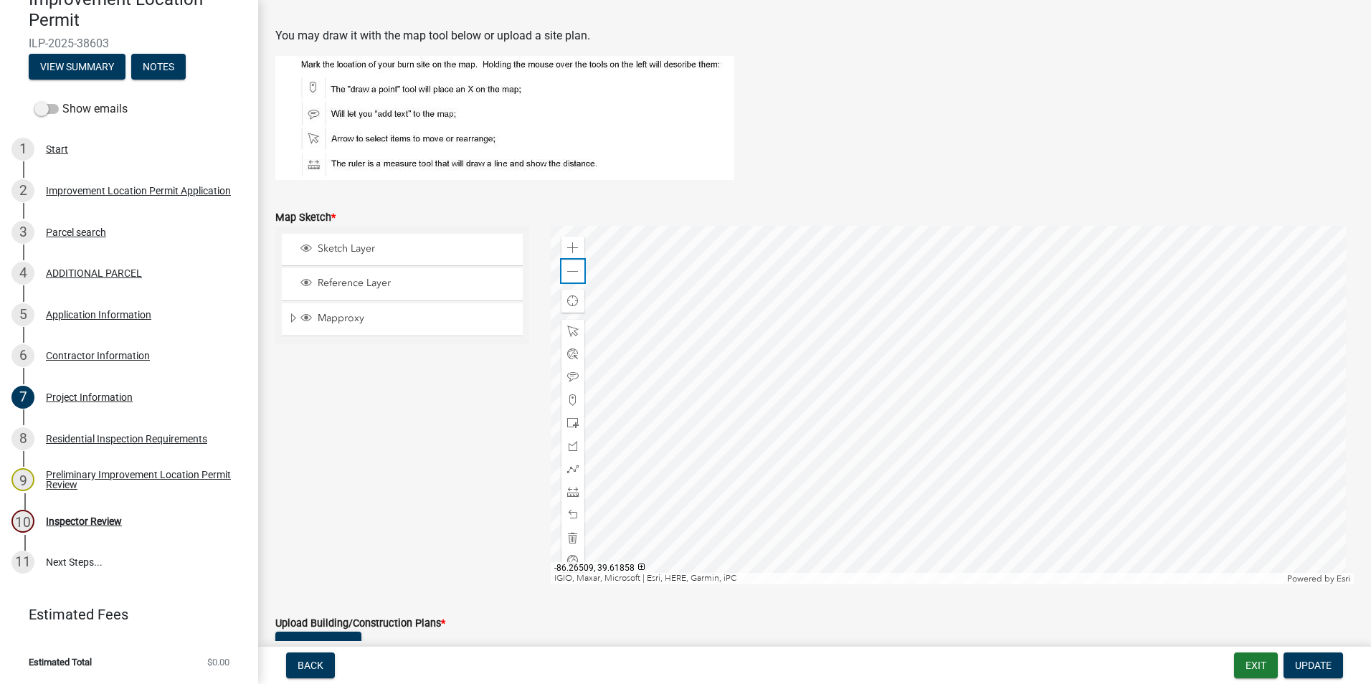
click at [571, 270] on span at bounding box center [572, 271] width 11 height 11
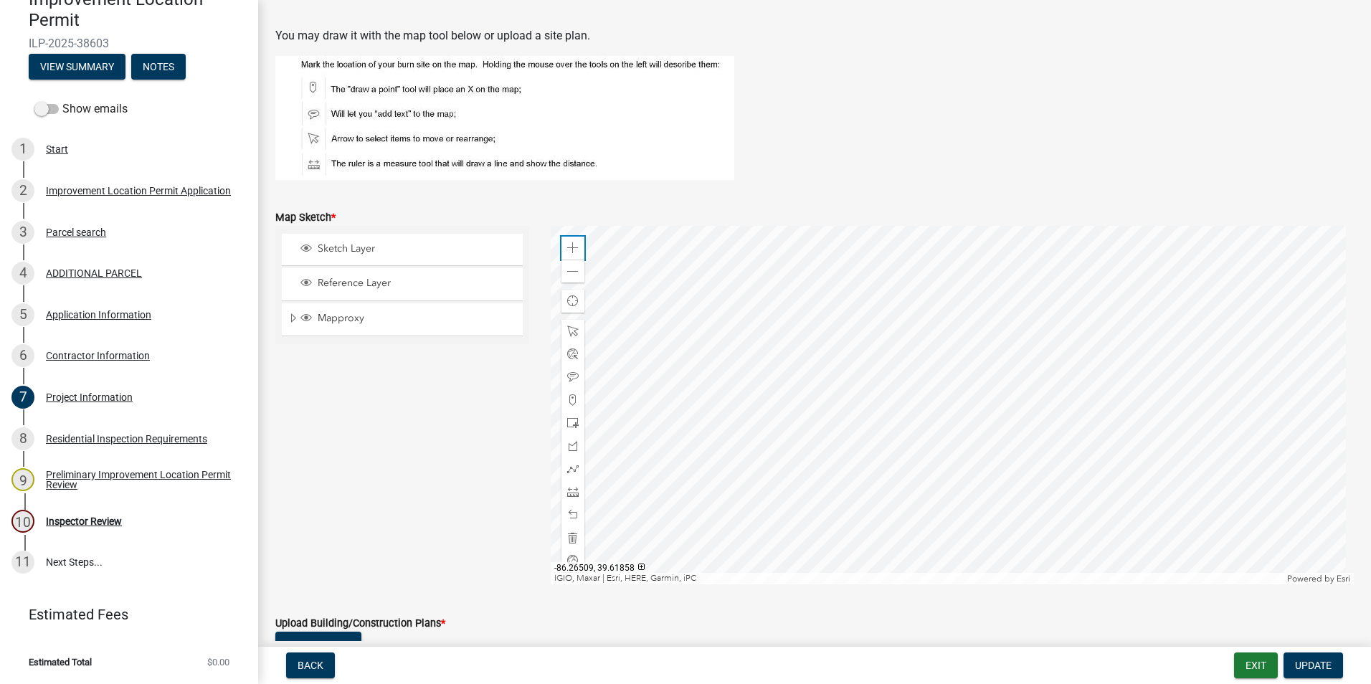
click at [568, 250] on span at bounding box center [572, 247] width 11 height 11
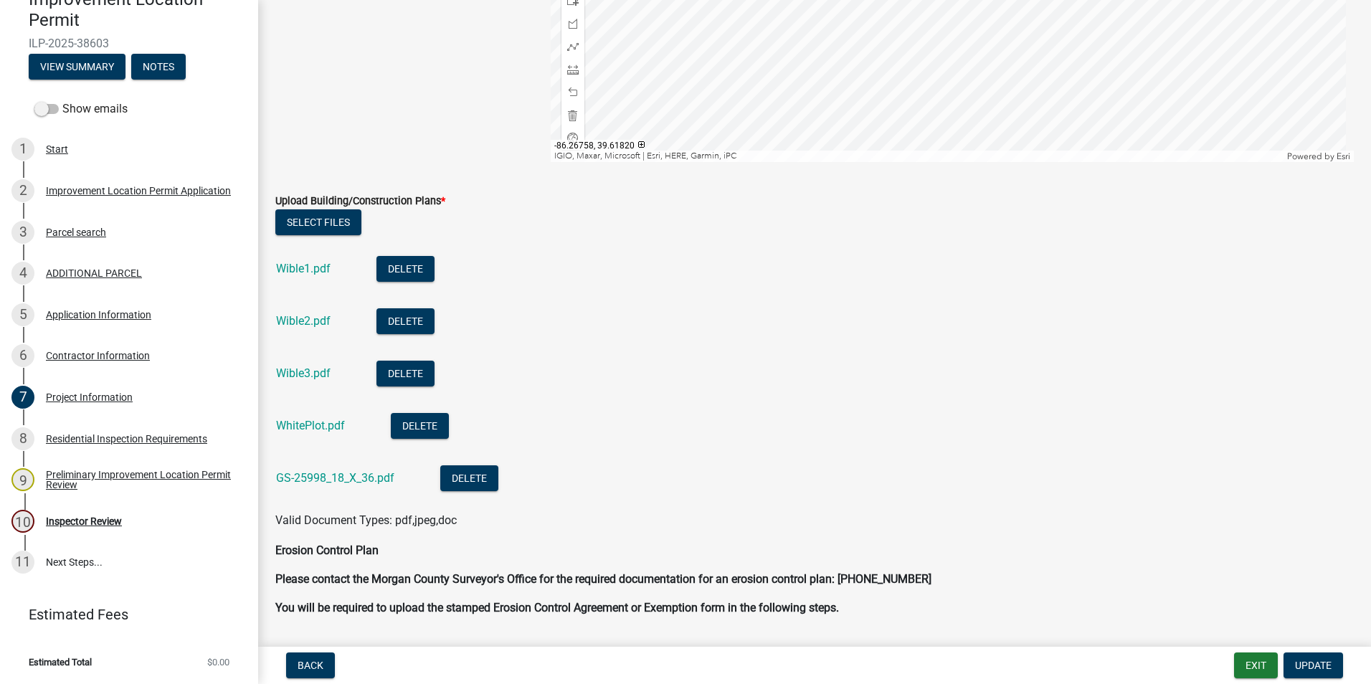
scroll to position [3370, 0]
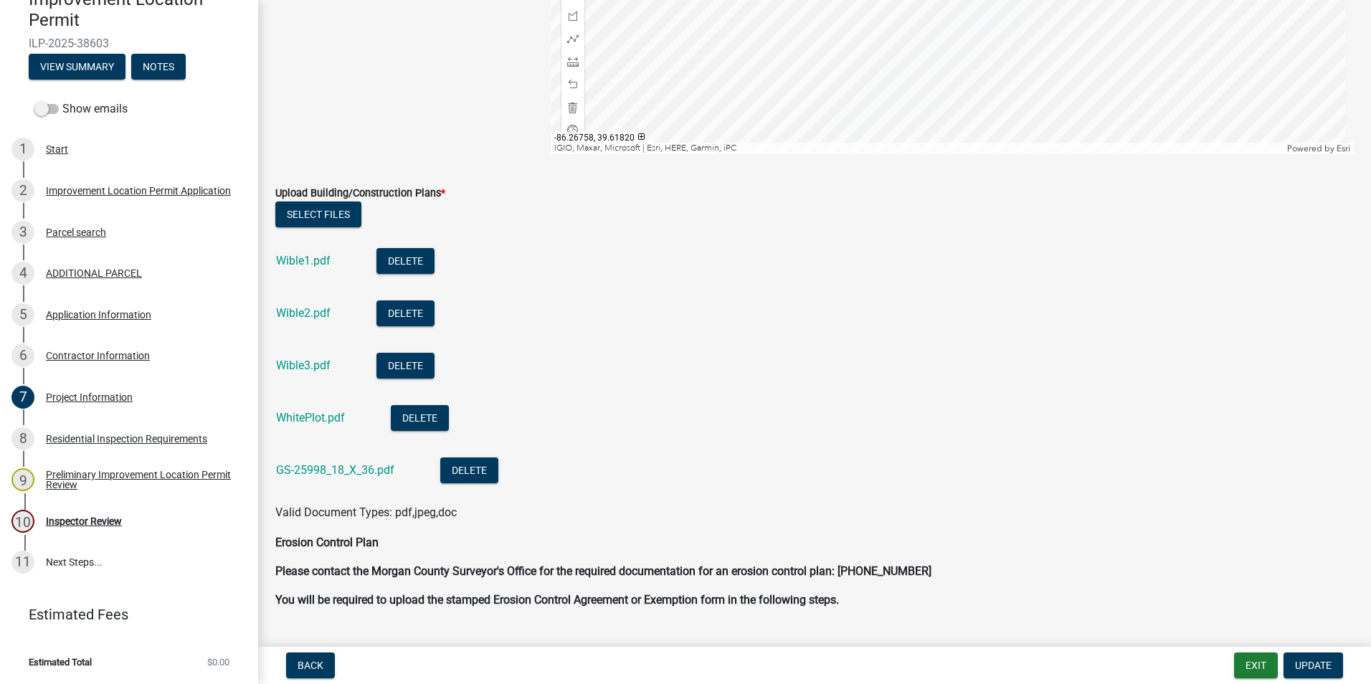
click at [312, 263] on link "Wible1.pdf" at bounding box center [303, 261] width 54 height 14
click at [316, 313] on link "Wible2.pdf" at bounding box center [303, 313] width 54 height 14
click at [300, 364] on link "Wible3.pdf" at bounding box center [303, 366] width 54 height 14
click at [322, 417] on link "WhitePlot.pdf" at bounding box center [310, 418] width 69 height 14
click at [316, 465] on link "GS-25998_18_X_36.pdf" at bounding box center [335, 470] width 118 height 14
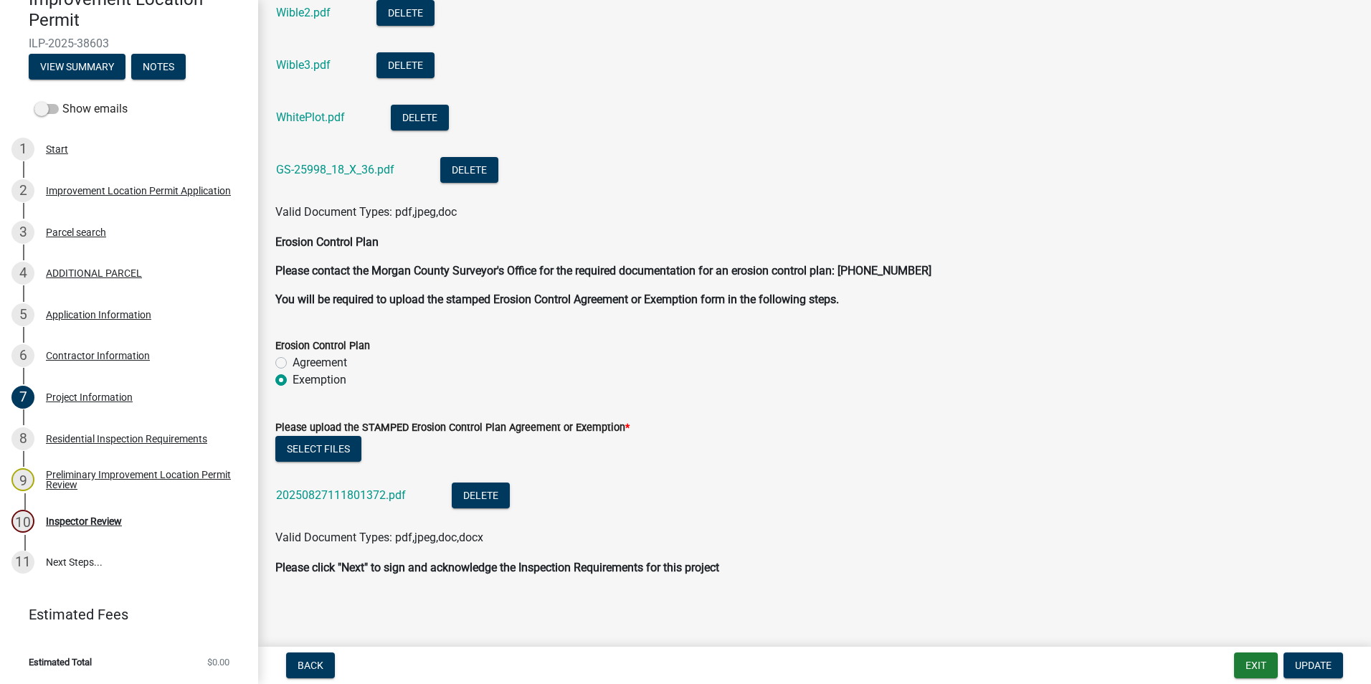
scroll to position [3673, 0]
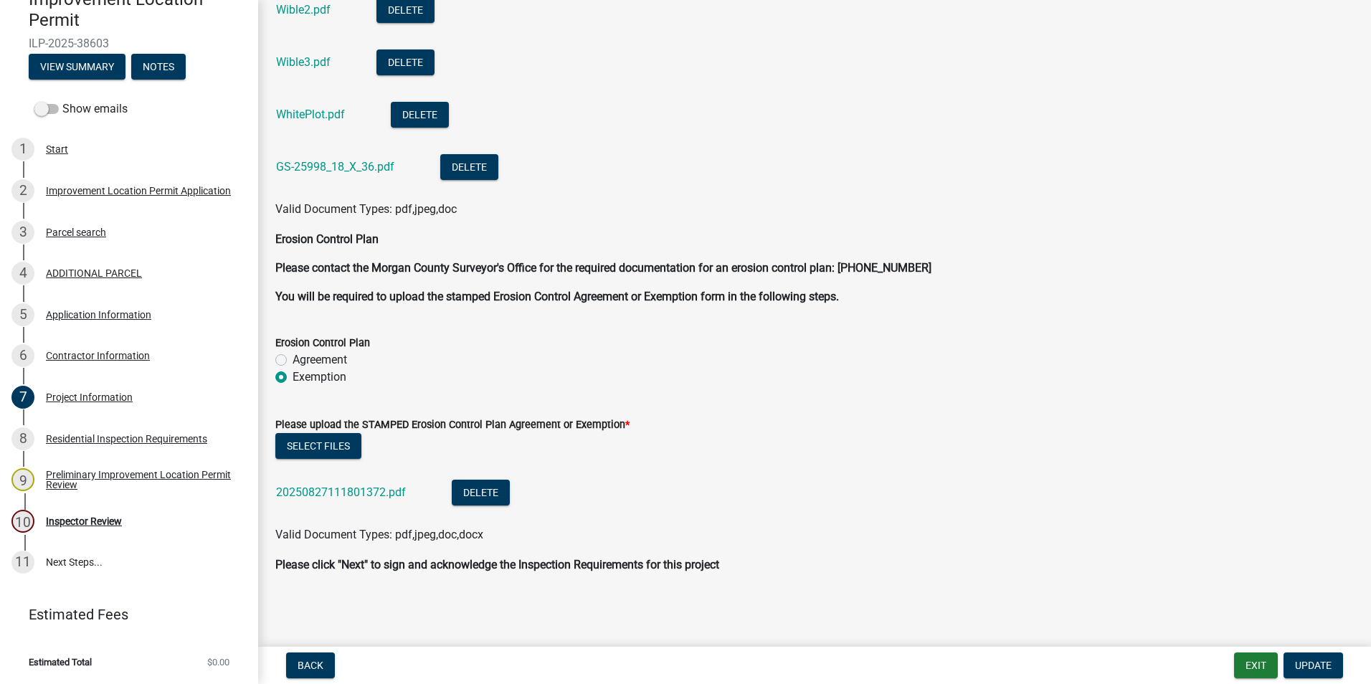
click at [376, 489] on link "20250827111801372.pdf" at bounding box center [341, 492] width 130 height 14
click at [100, 523] on div "Inspector Review" at bounding box center [84, 521] width 76 height 10
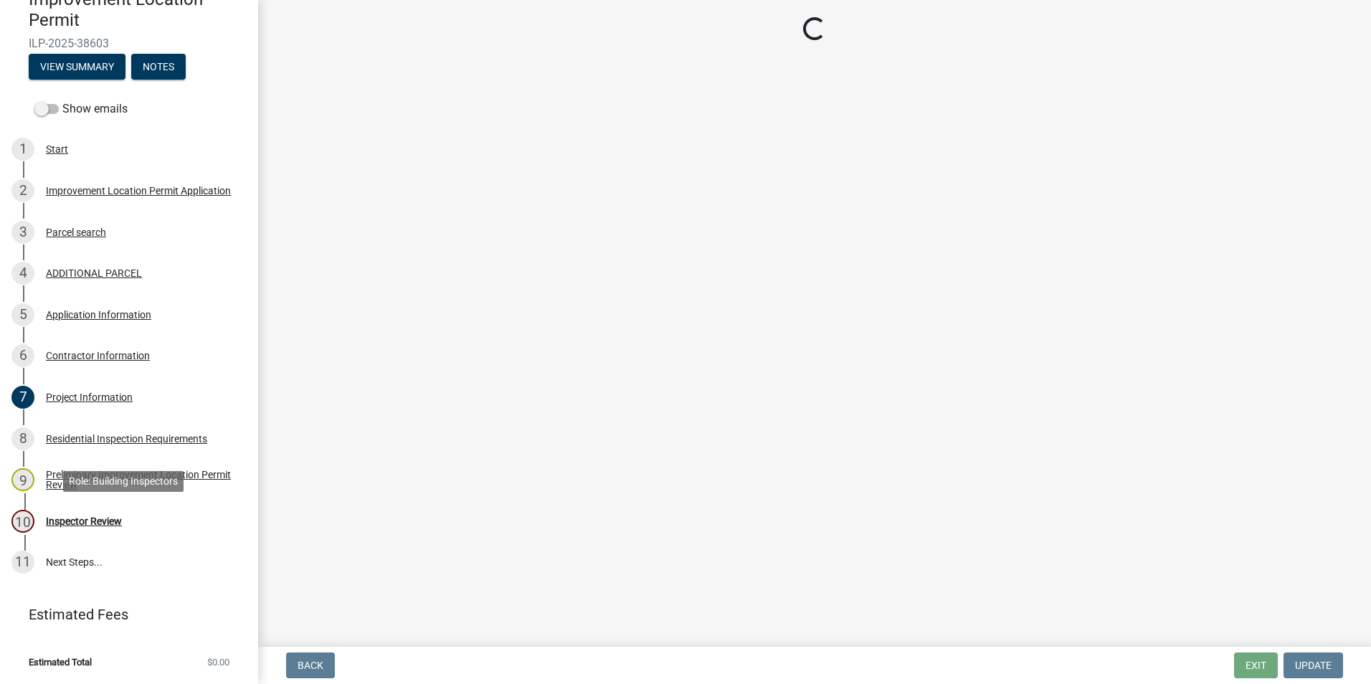
scroll to position [0, 0]
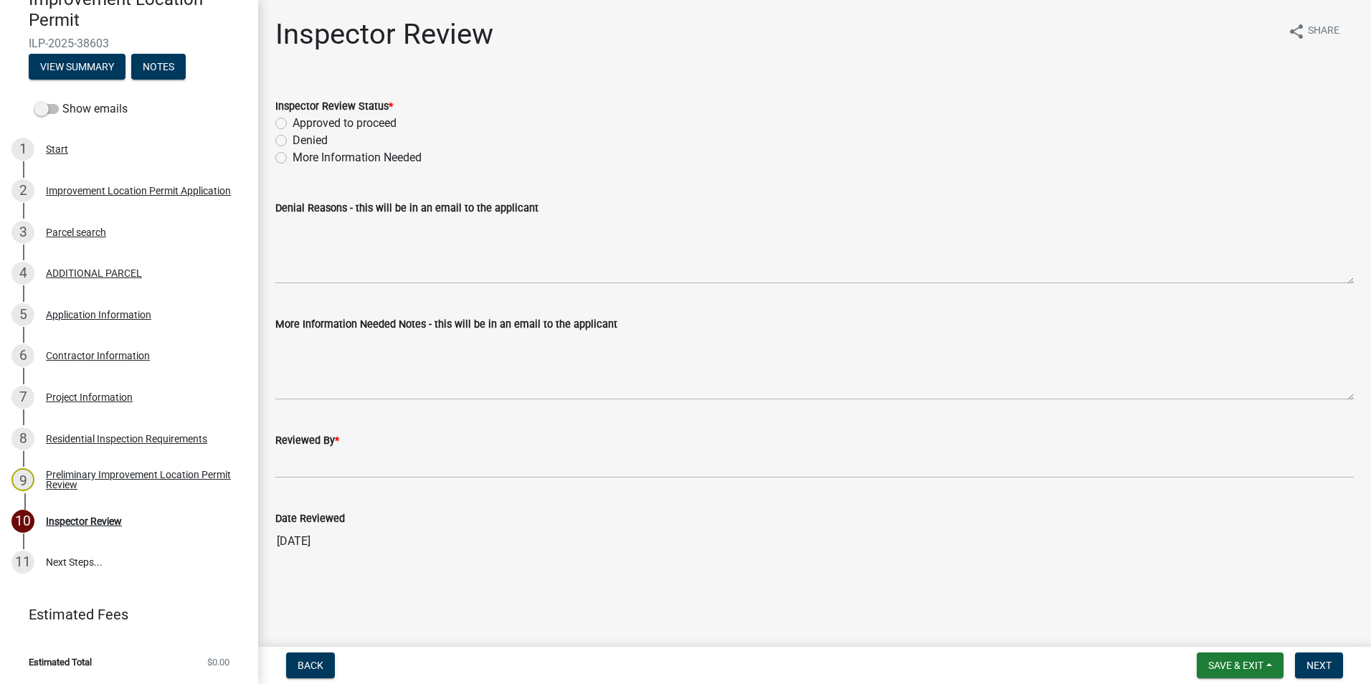
click at [293, 124] on label "Approved to proceed" at bounding box center [345, 123] width 104 height 17
click at [293, 124] on input "Approved to proceed" at bounding box center [297, 119] width 9 height 9
radio input "true"
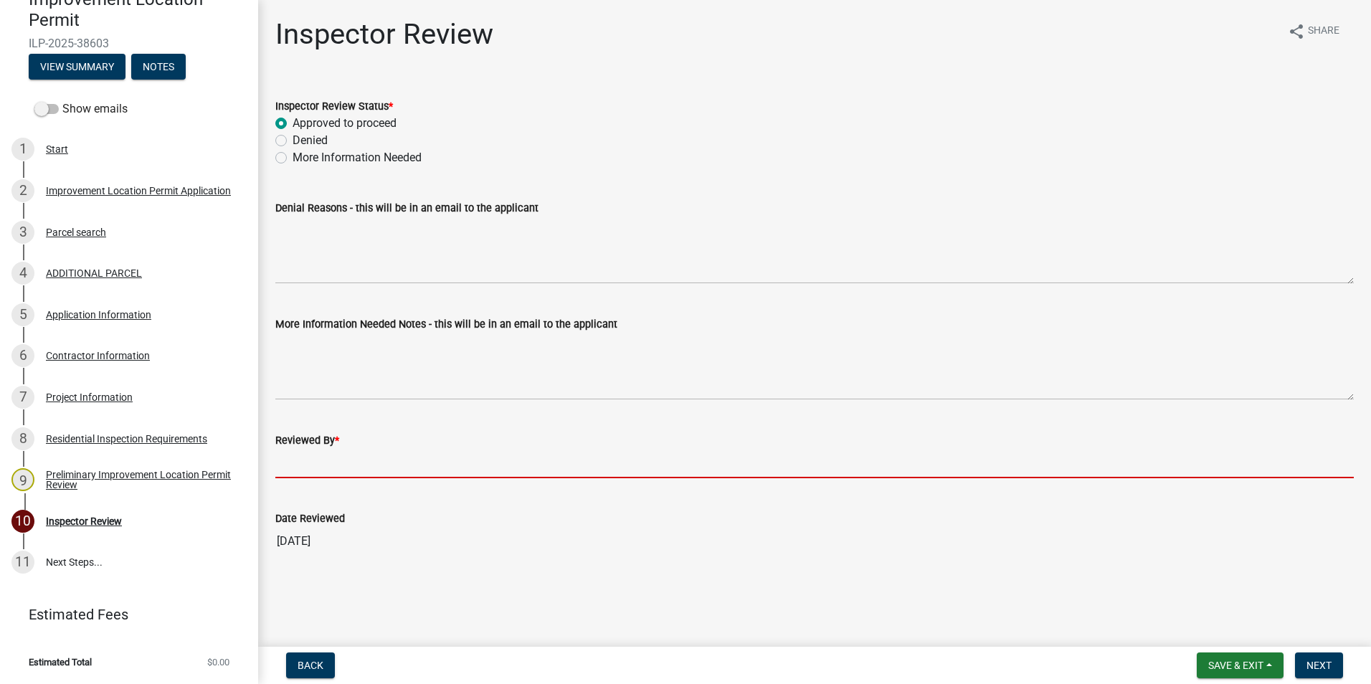
click at [304, 461] on input "Reviewed By *" at bounding box center [814, 463] width 1078 height 29
type input "AFM"
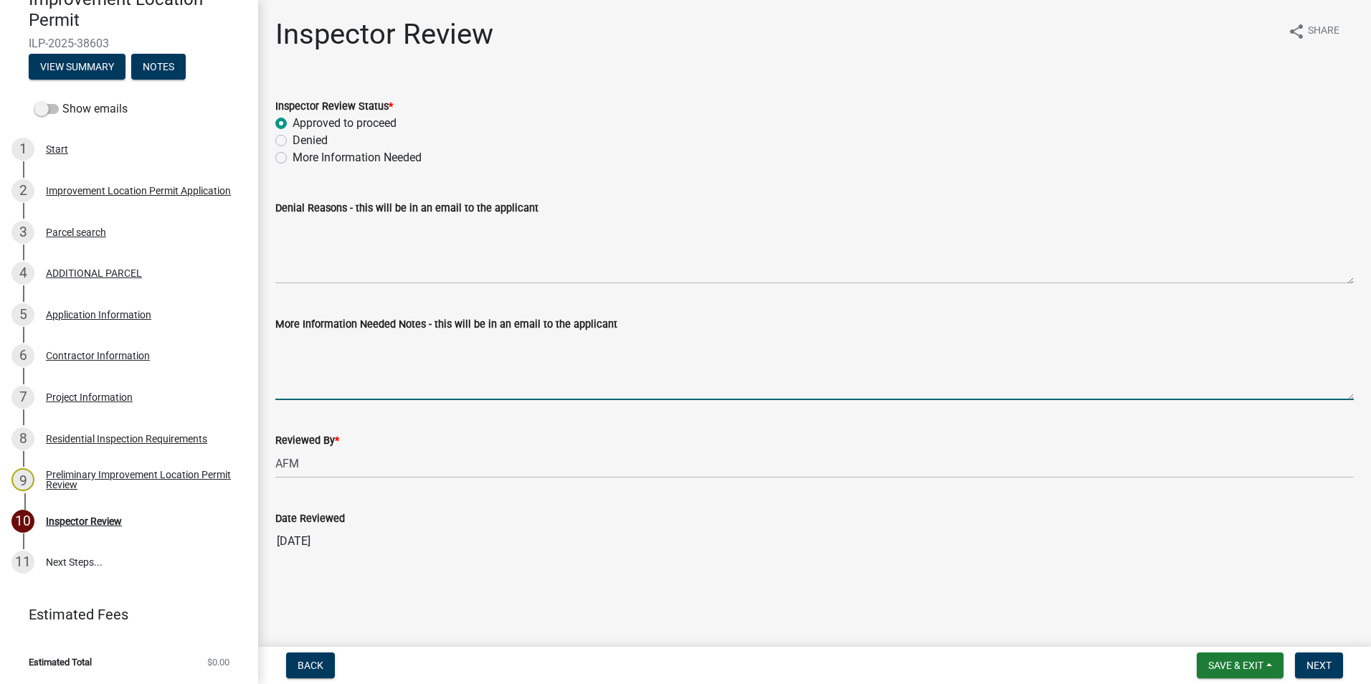
click at [302, 365] on textarea "More Information Needed Notes - this will be in an email to the applicant" at bounding box center [814, 366] width 1078 height 67
click at [392, 344] on textarea "Please make note that a pool must be at least 22.5 feet from the nearest power …" at bounding box center [814, 366] width 1078 height 67
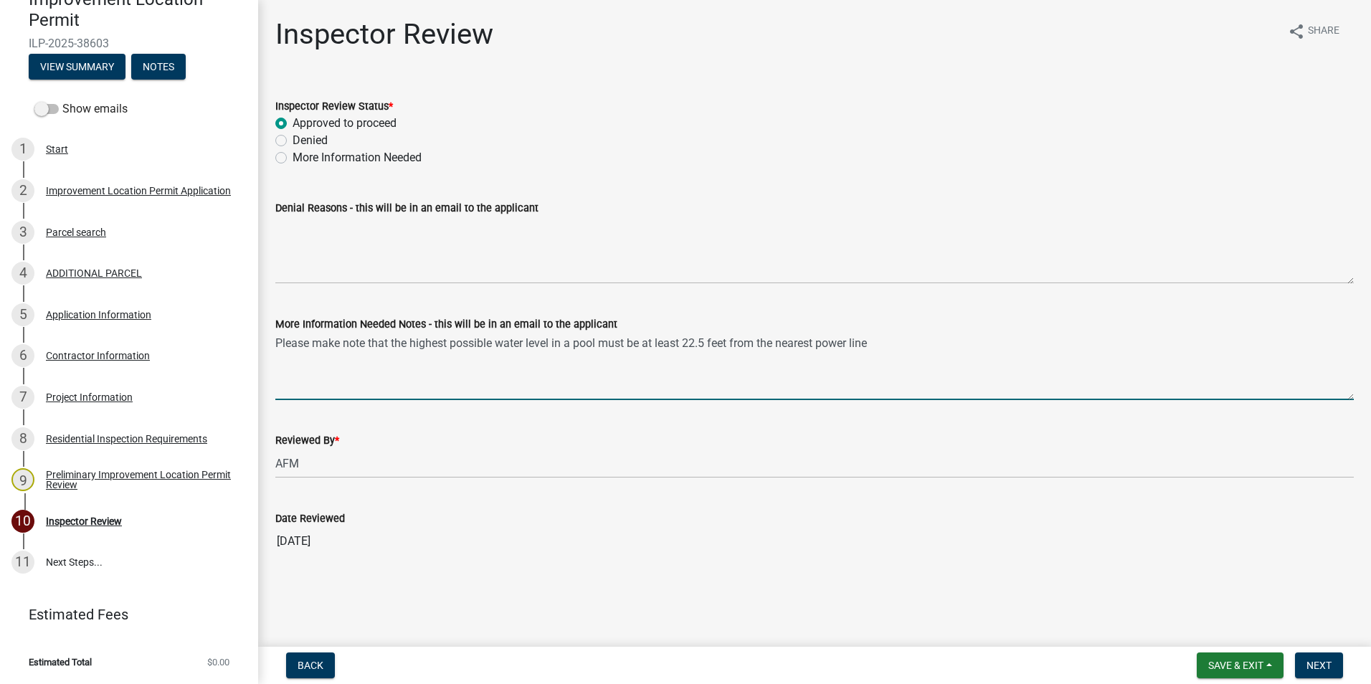
click at [874, 345] on textarea "Please make note that the highest possible water level in a pool must be at lea…" at bounding box center [814, 366] width 1078 height 67
type textarea "Please make note that the highest possible water level in a pool must be at lea…"
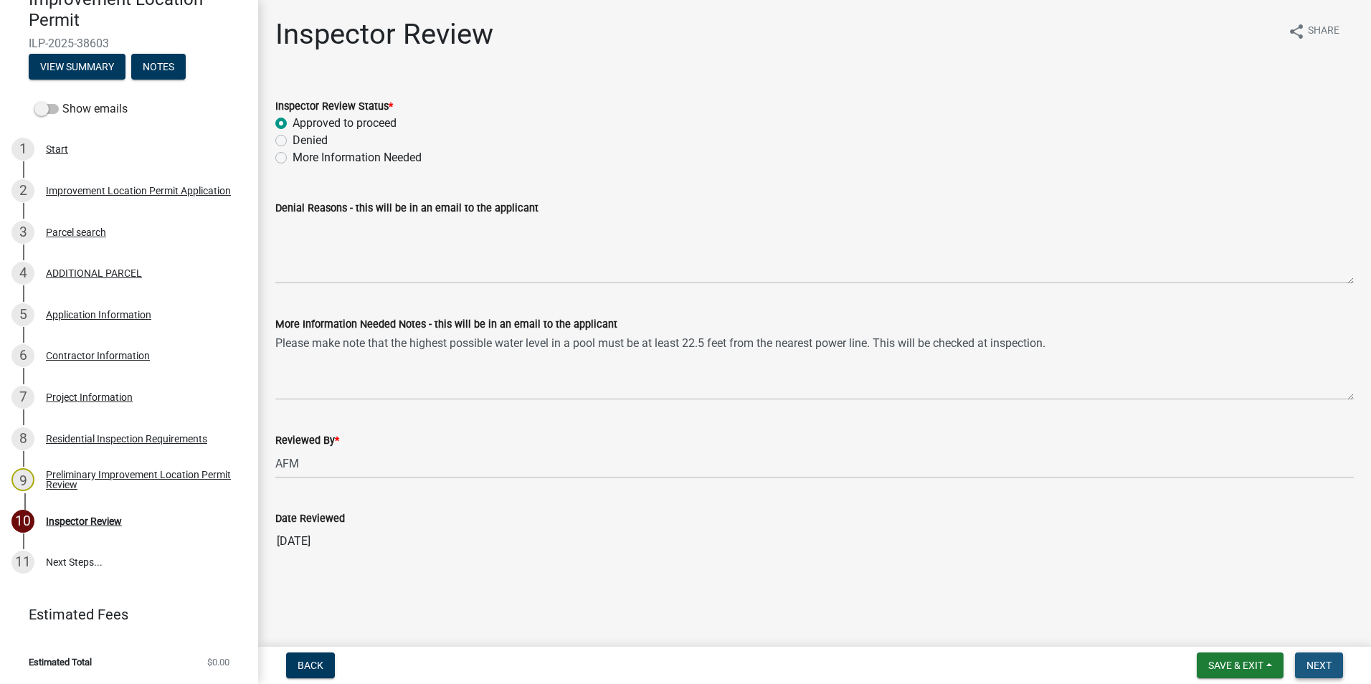
click at [1309, 660] on span "Next" at bounding box center [1318, 665] width 25 height 11
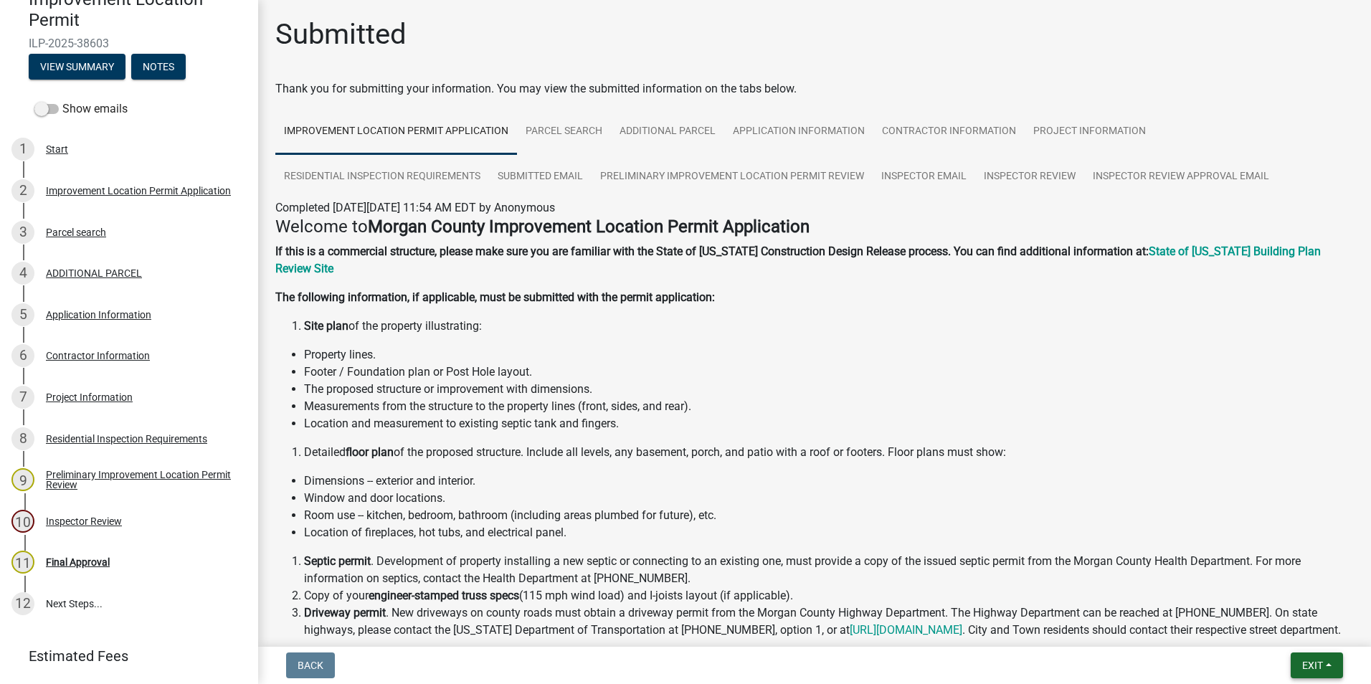
click at [1299, 657] on button "Exit" at bounding box center [1317, 666] width 52 height 26
click at [1294, 630] on button "Save & Exit" at bounding box center [1285, 628] width 115 height 34
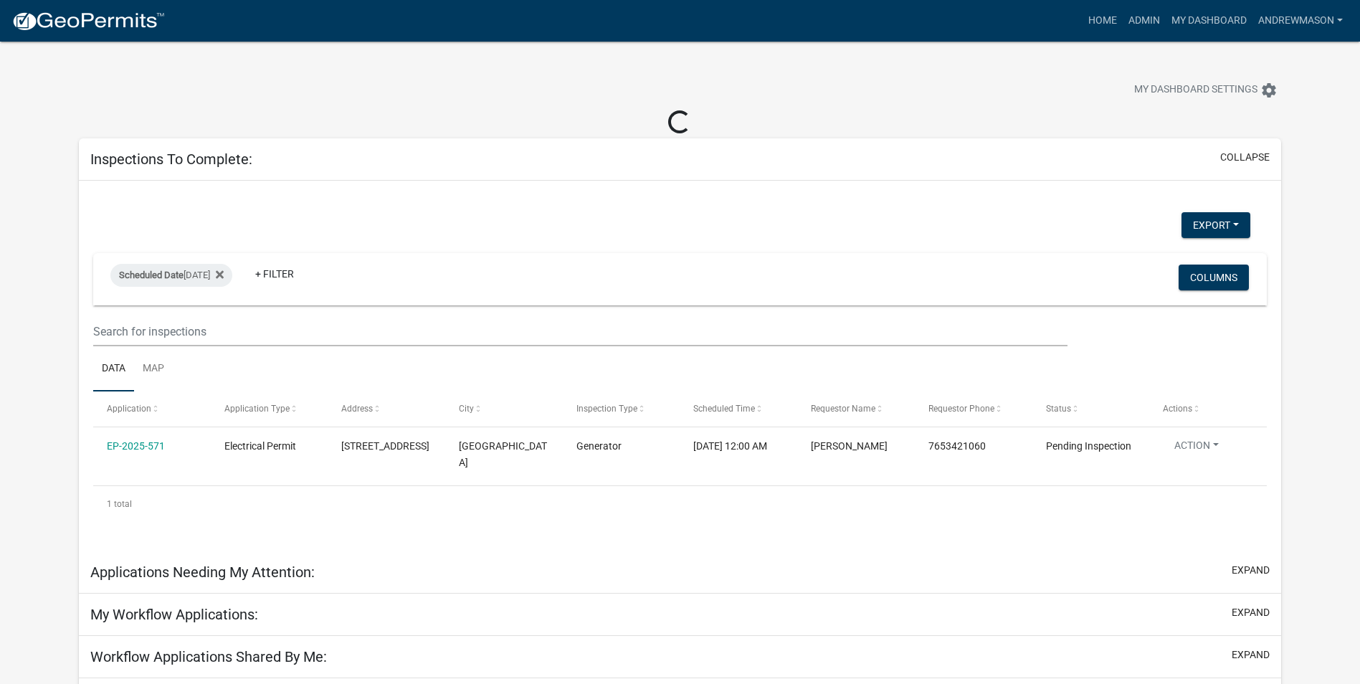
select select "3: 100"
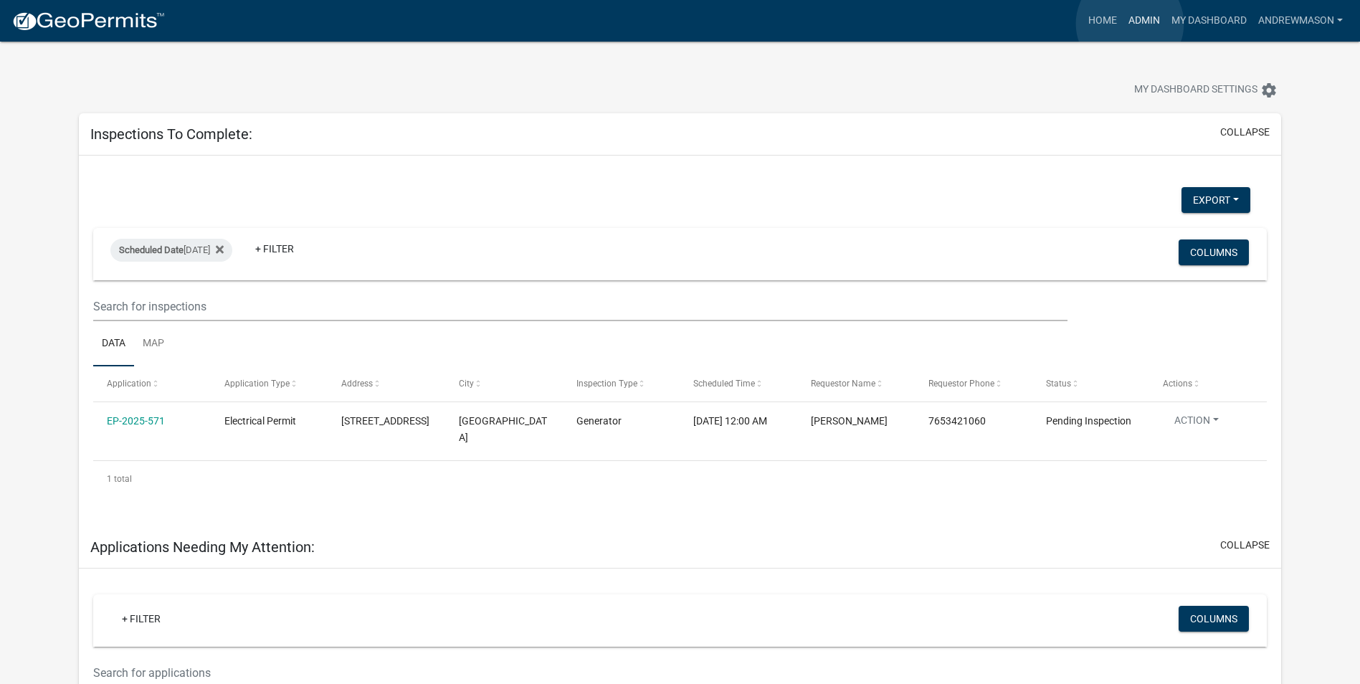
click at [1130, 24] on link "Admin" at bounding box center [1144, 20] width 43 height 27
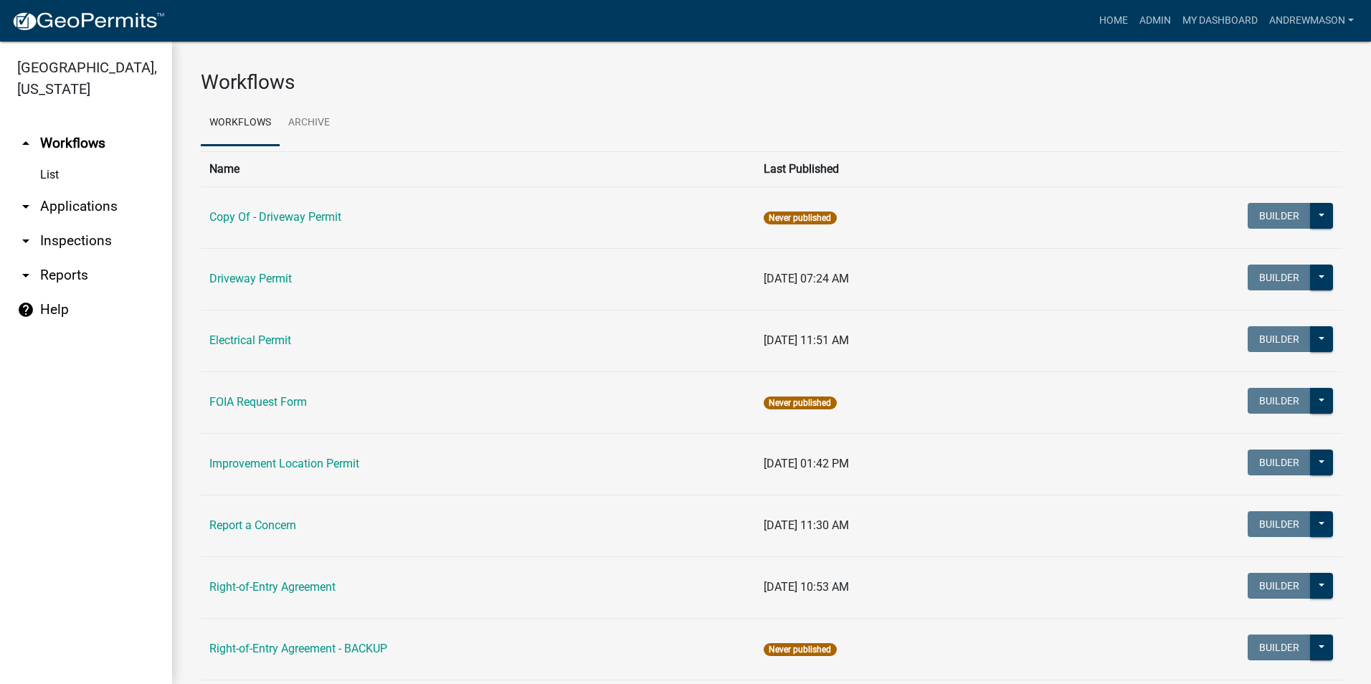
click at [85, 202] on link "arrow_drop_down Applications" at bounding box center [86, 206] width 172 height 34
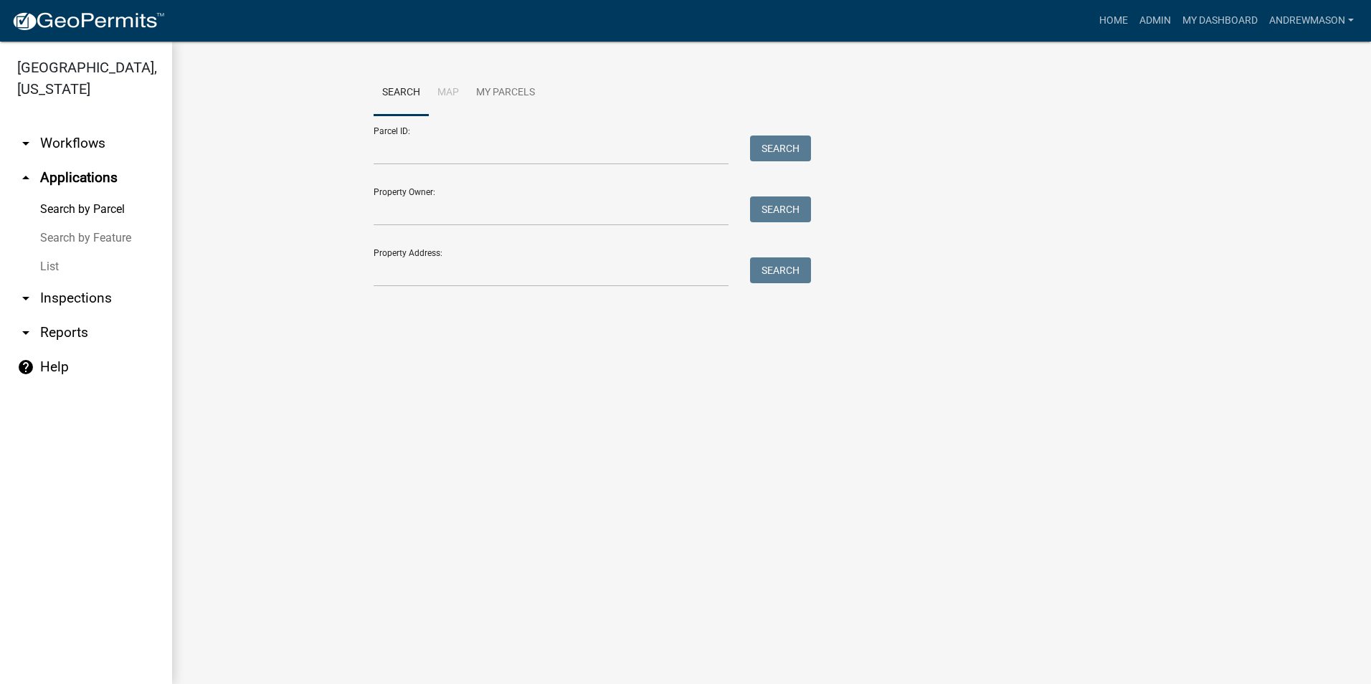
click at [52, 262] on link "List" at bounding box center [86, 266] width 172 height 29
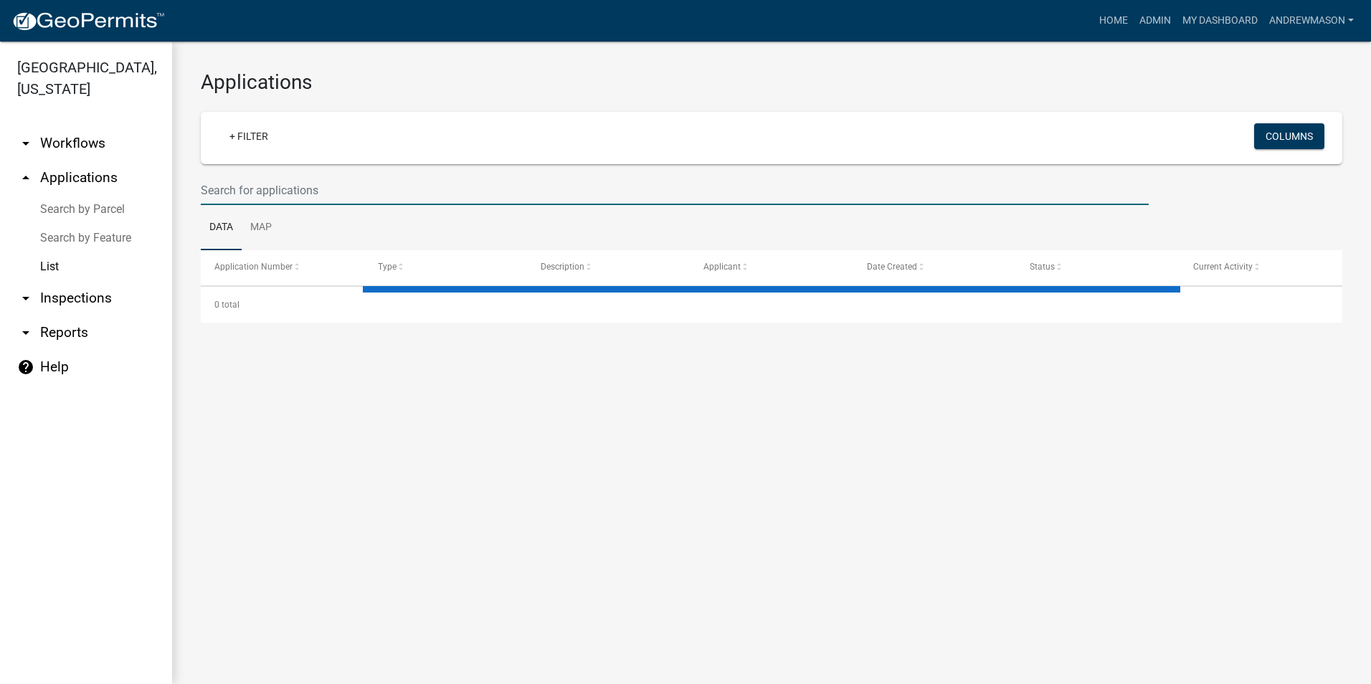
click at [225, 191] on input "text" at bounding box center [675, 190] width 948 height 29
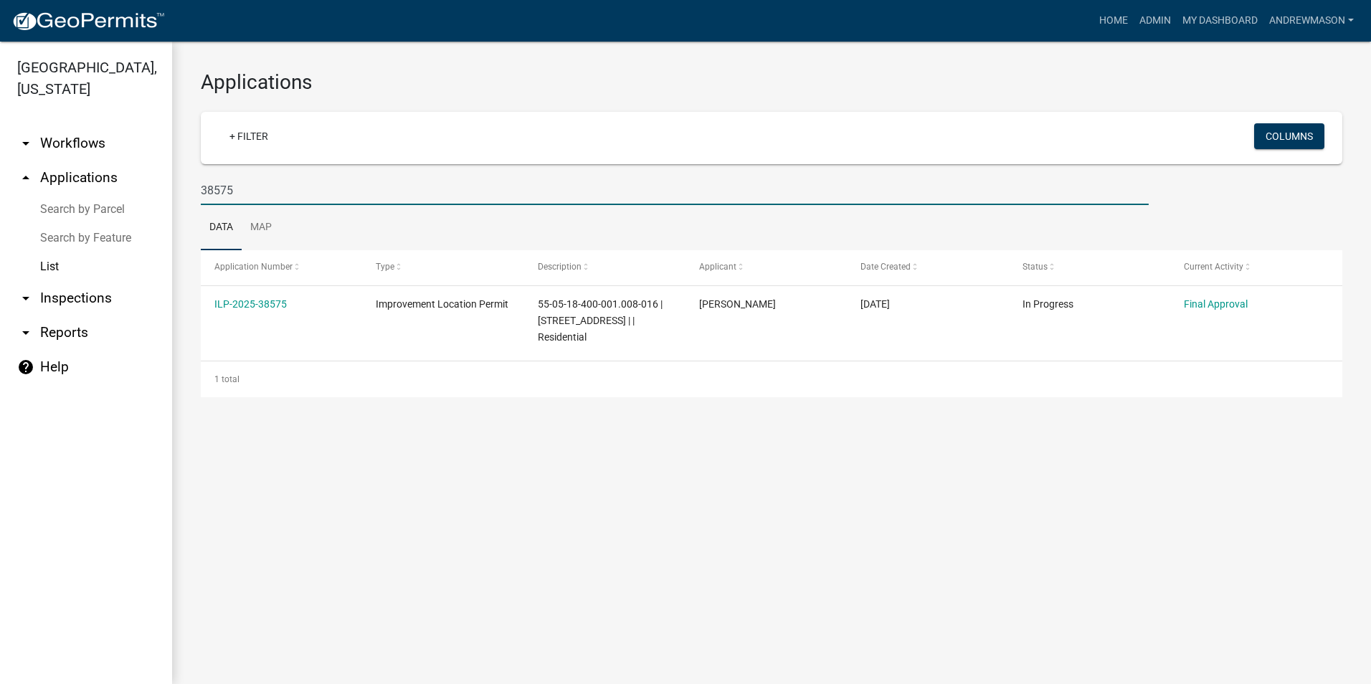
type input "38575"
click at [261, 305] on link "ILP-2025-38575" at bounding box center [250, 303] width 72 height 11
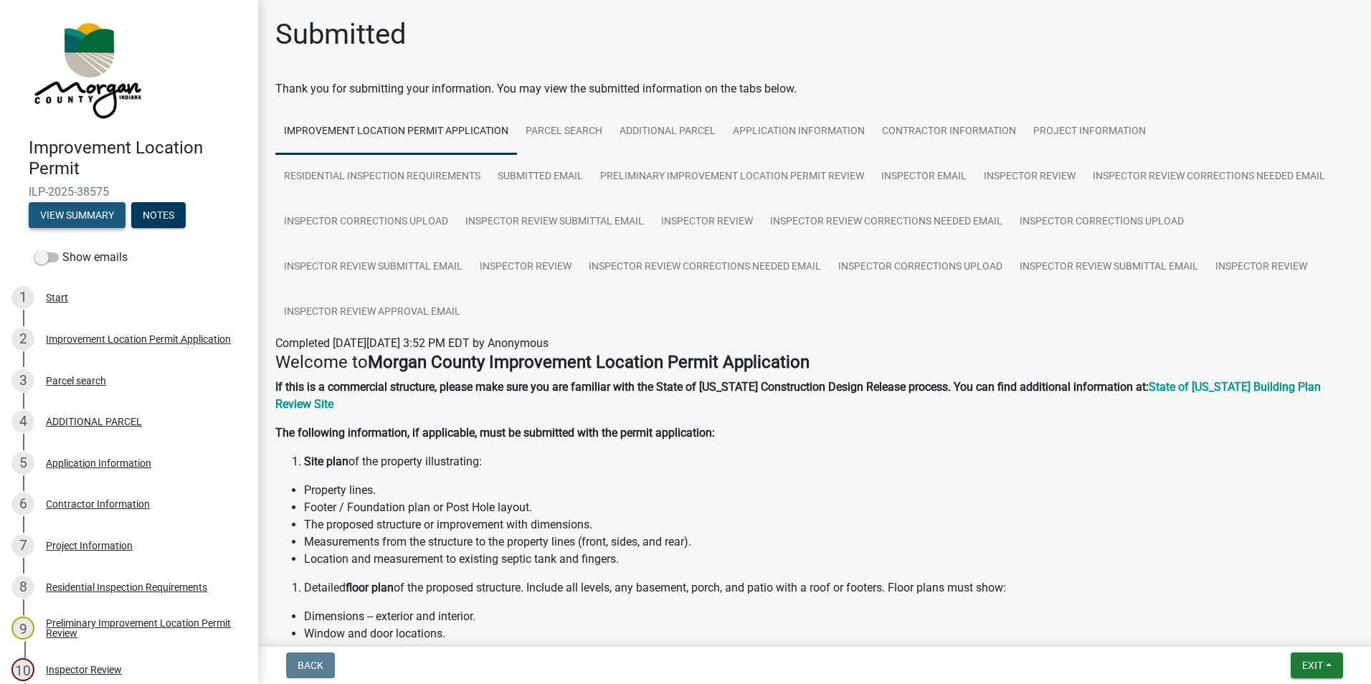
click at [108, 214] on button "View Summary" at bounding box center [77, 215] width 97 height 26
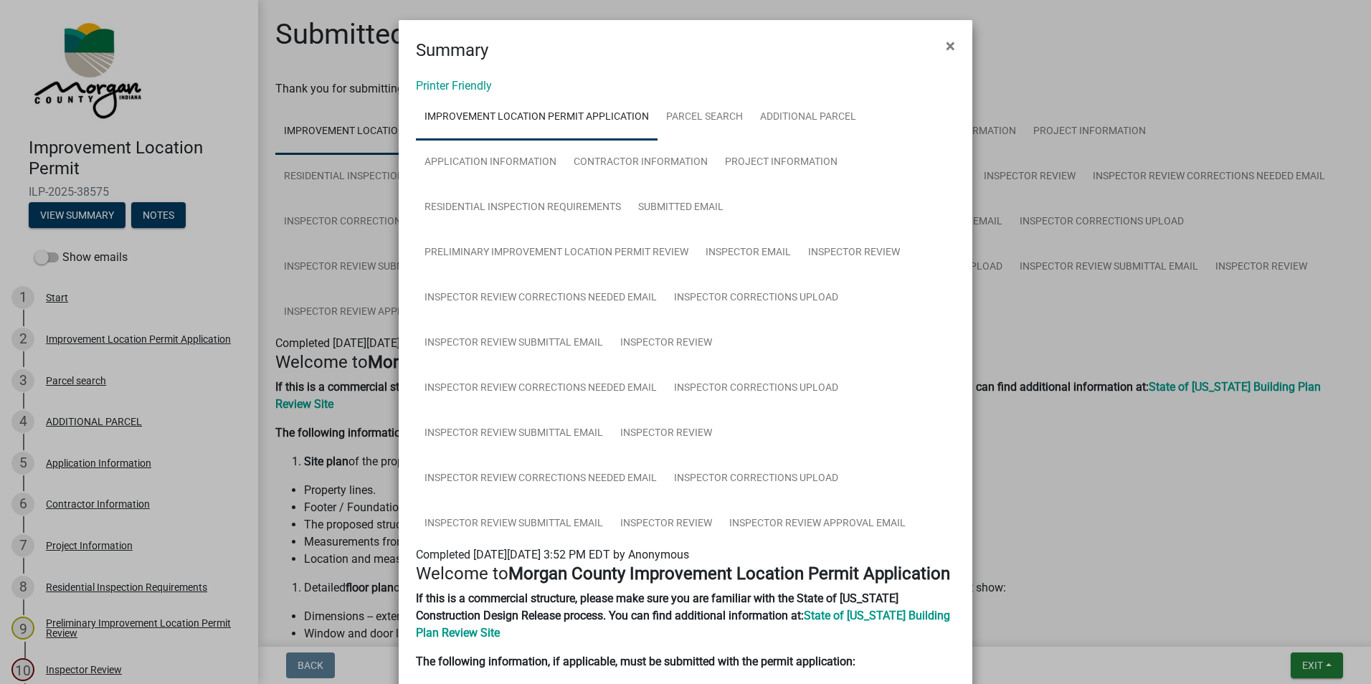
scroll to position [72, 0]
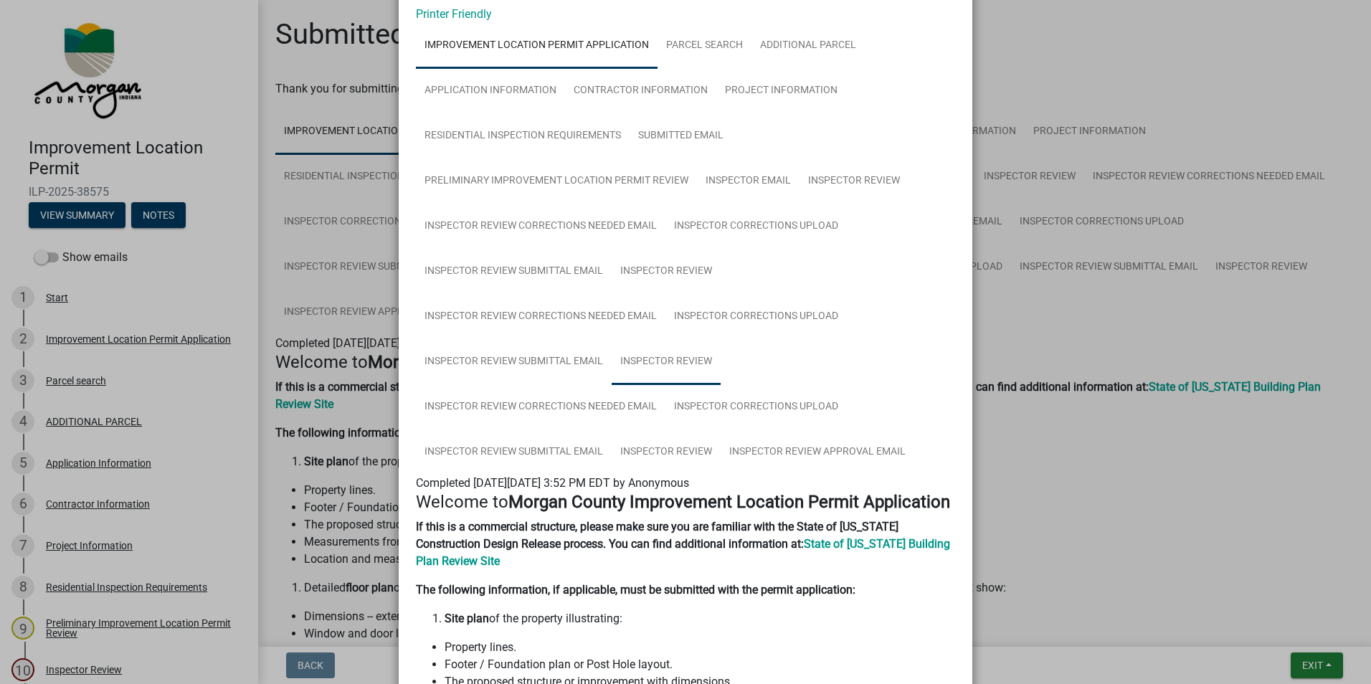
click at [642, 361] on link "Inspector Review" at bounding box center [666, 362] width 109 height 46
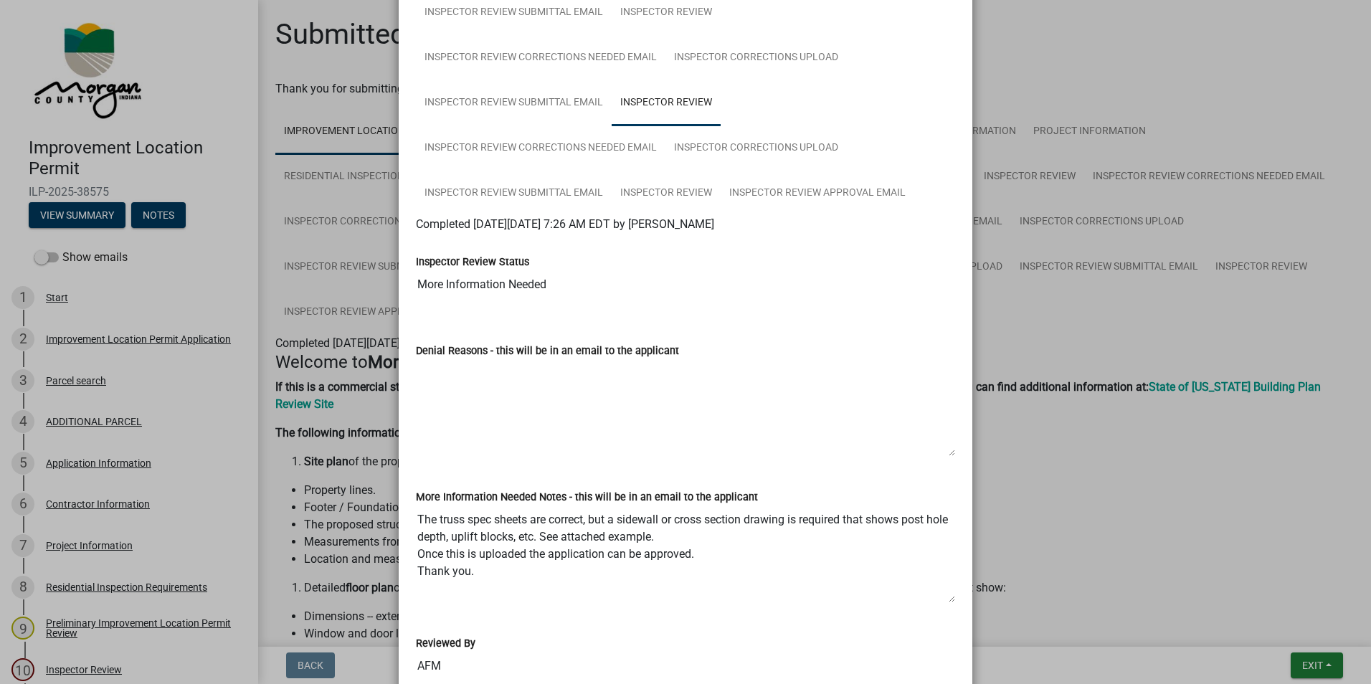
scroll to position [287, 0]
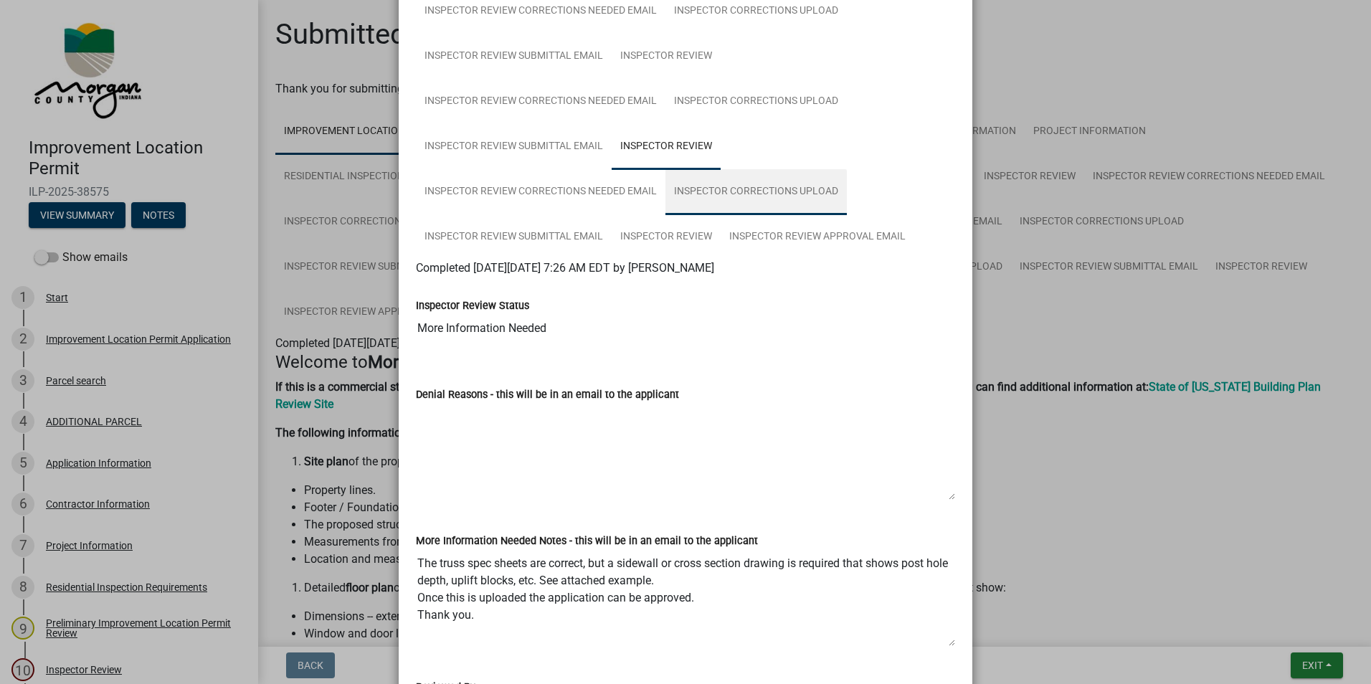
click at [800, 194] on link "Inspector Corrections Upload" at bounding box center [755, 192] width 181 height 46
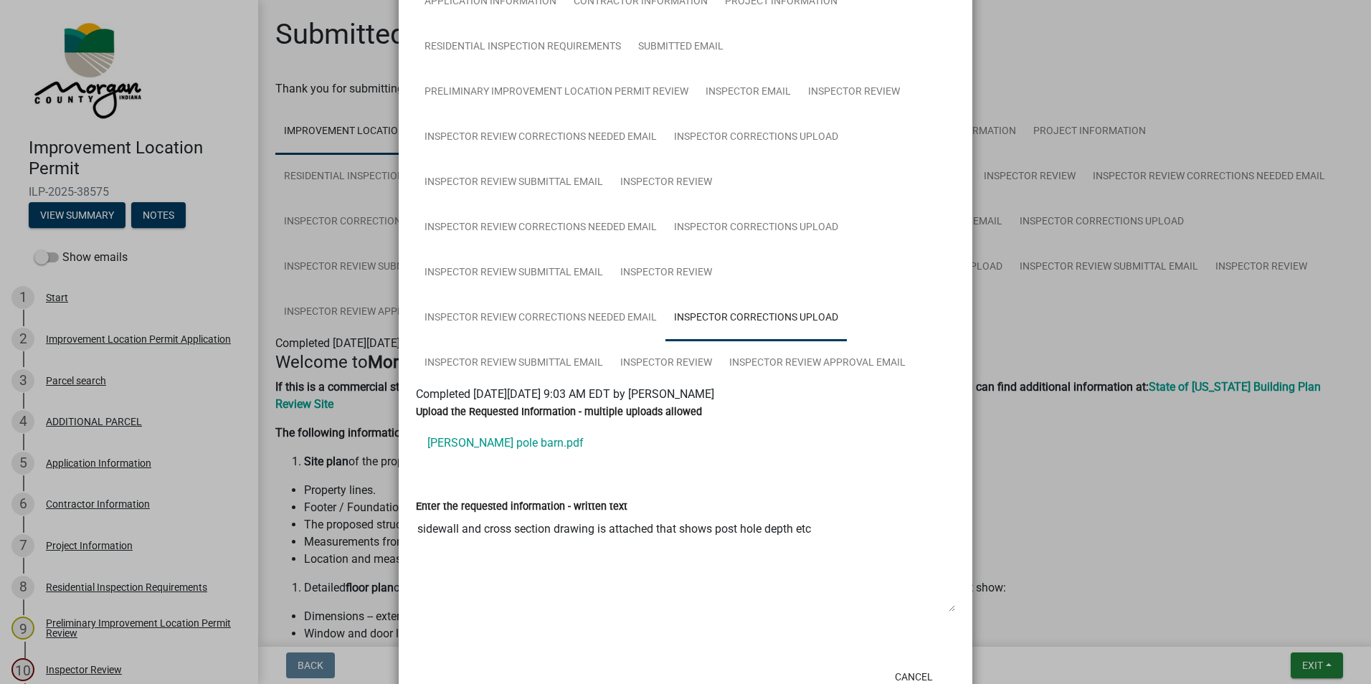
scroll to position [208, 0]
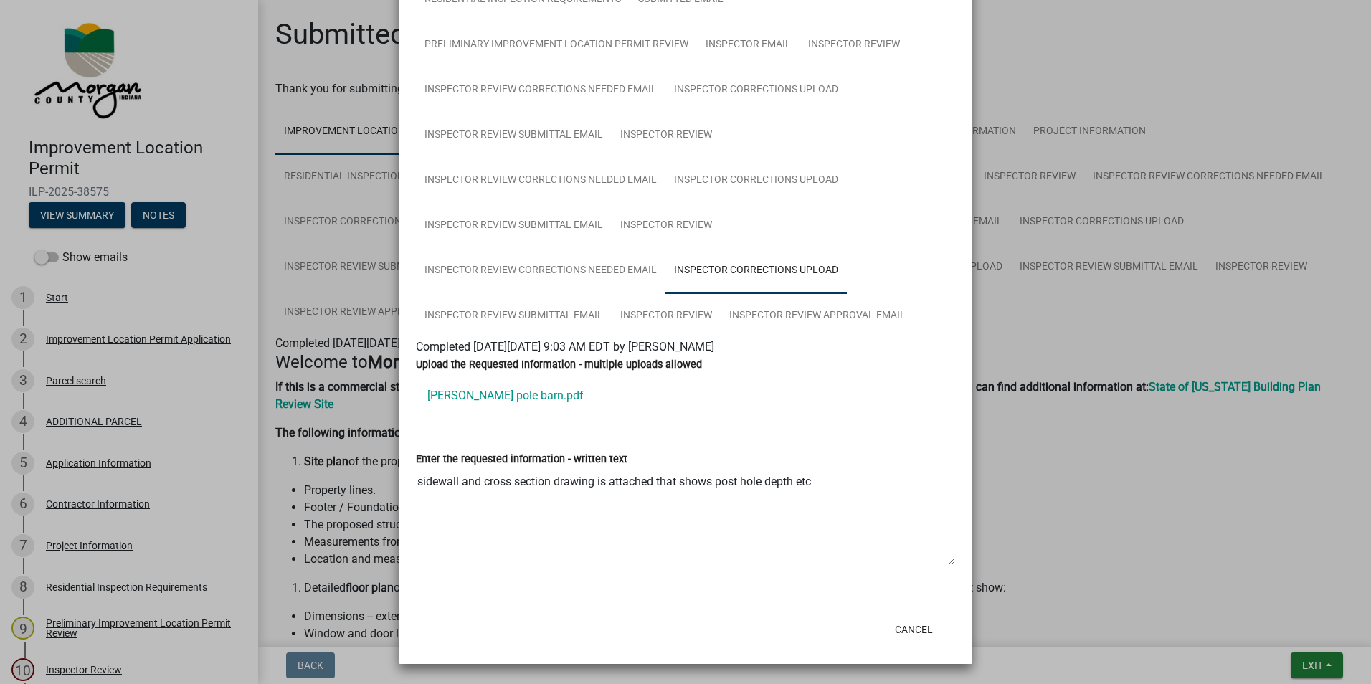
click at [526, 393] on link "Terry Smith pole barn.pdf" at bounding box center [685, 396] width 539 height 34
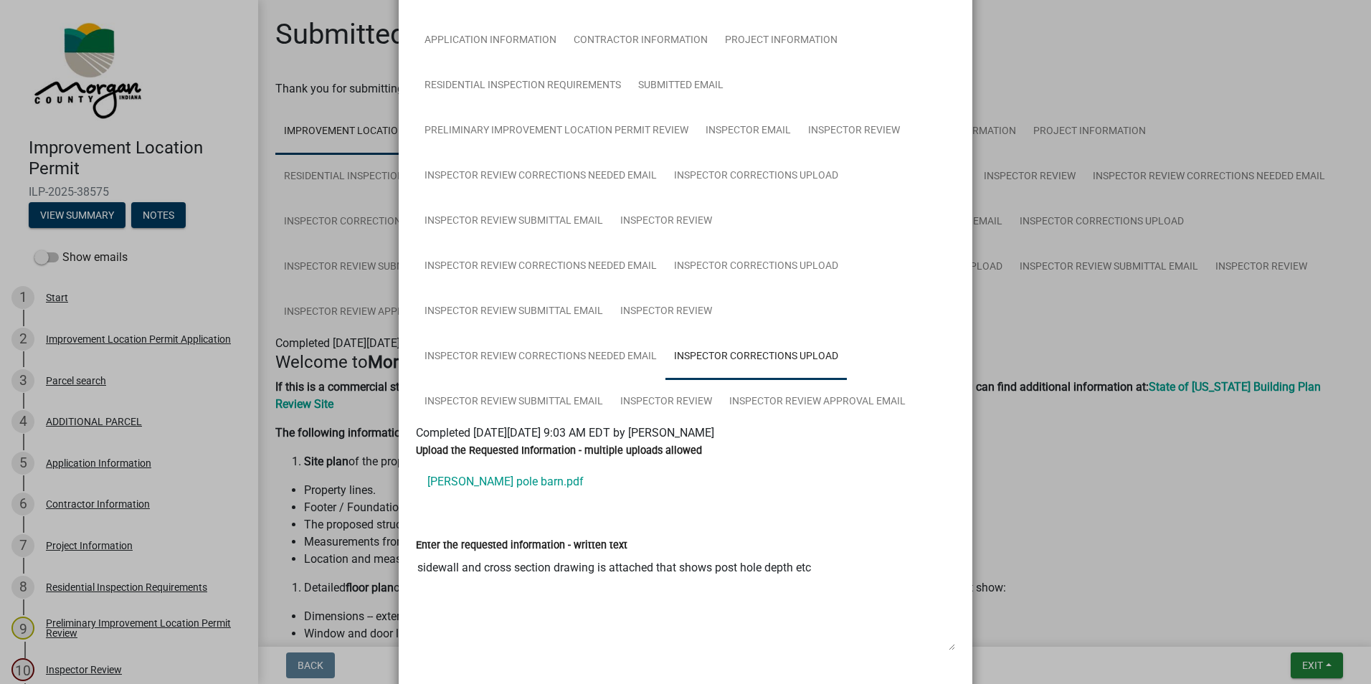
scroll to position [0, 0]
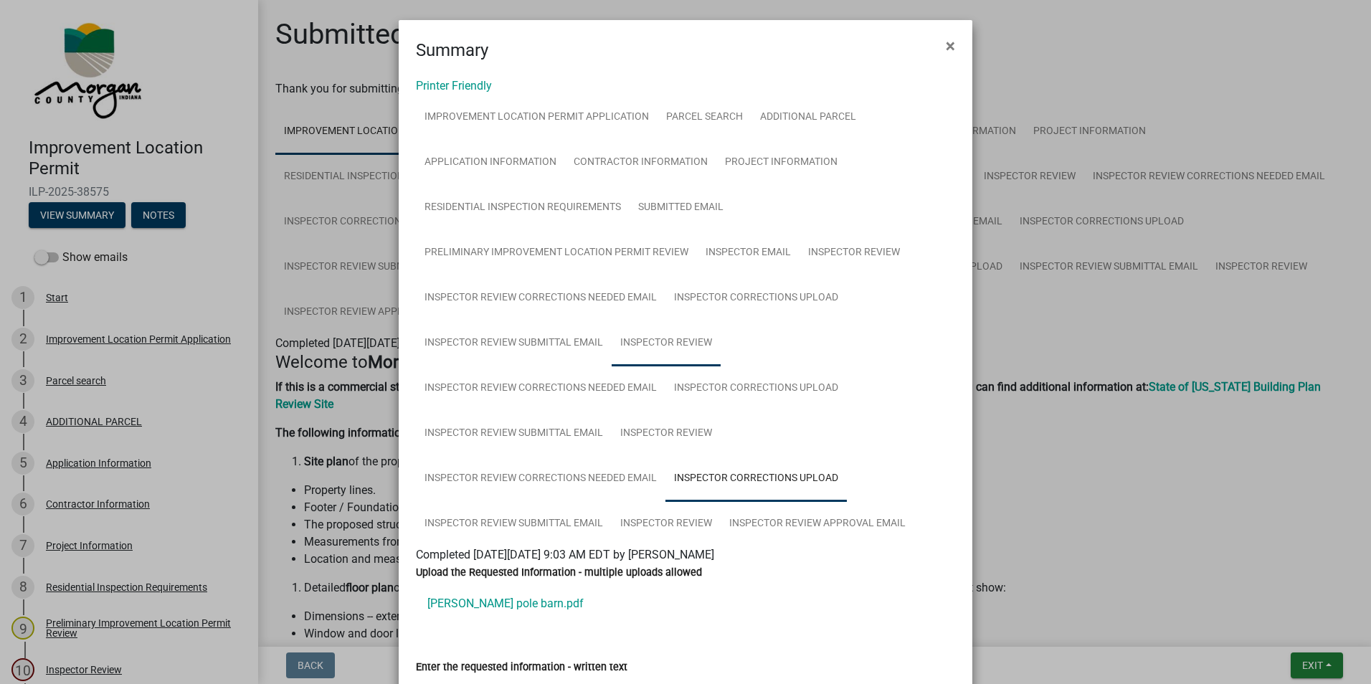
click at [685, 343] on link "Inspector Review" at bounding box center [666, 344] width 109 height 46
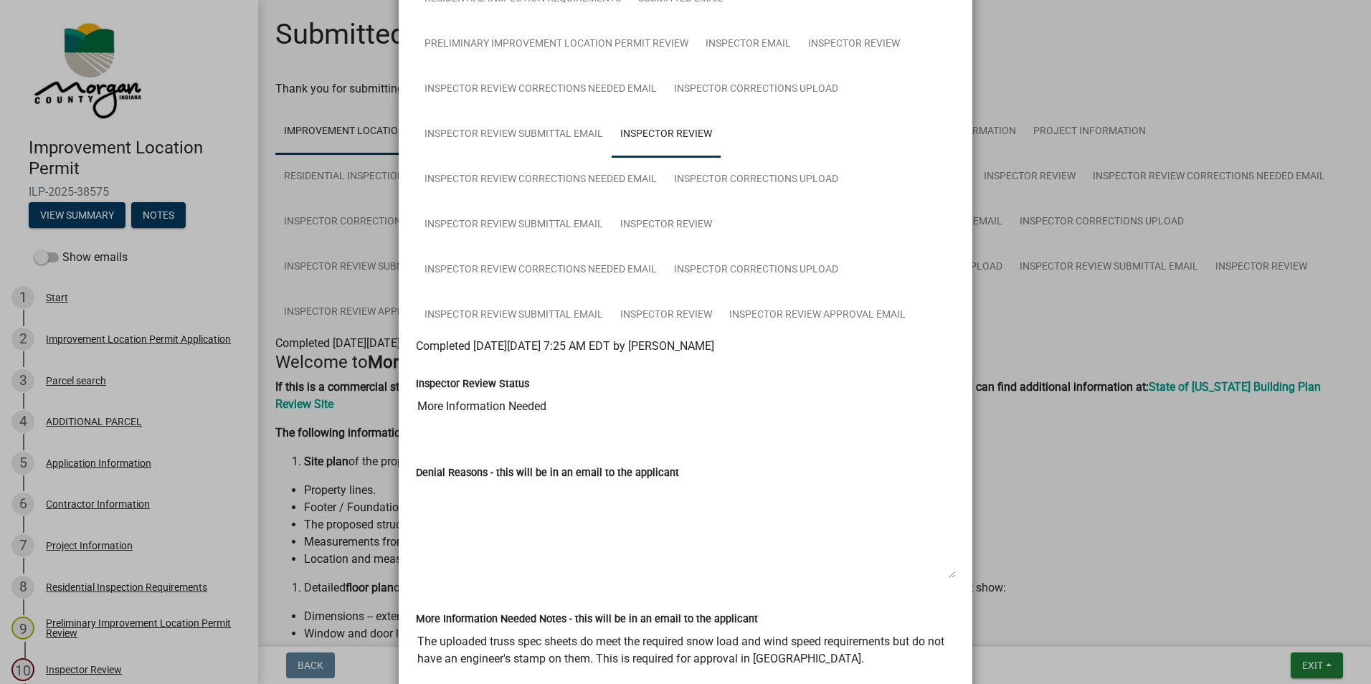
scroll to position [72, 0]
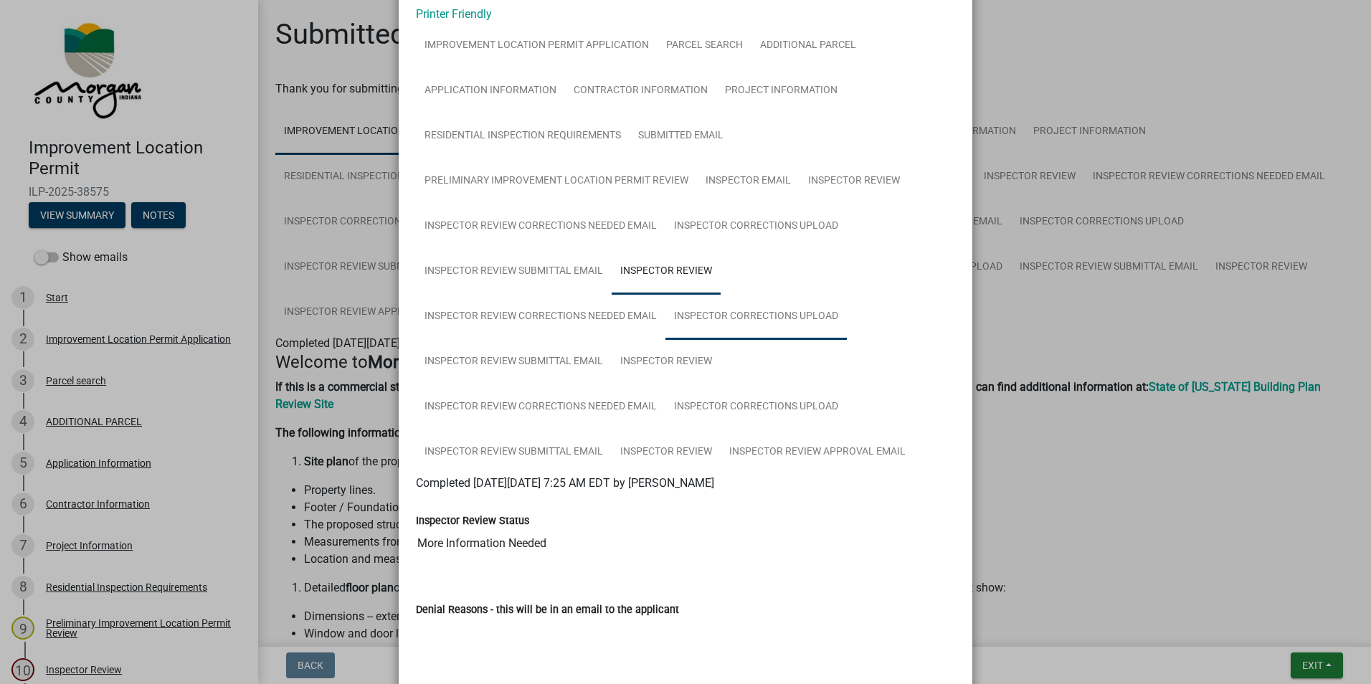
click at [745, 316] on link "Inspector Corrections Upload" at bounding box center [755, 317] width 181 height 46
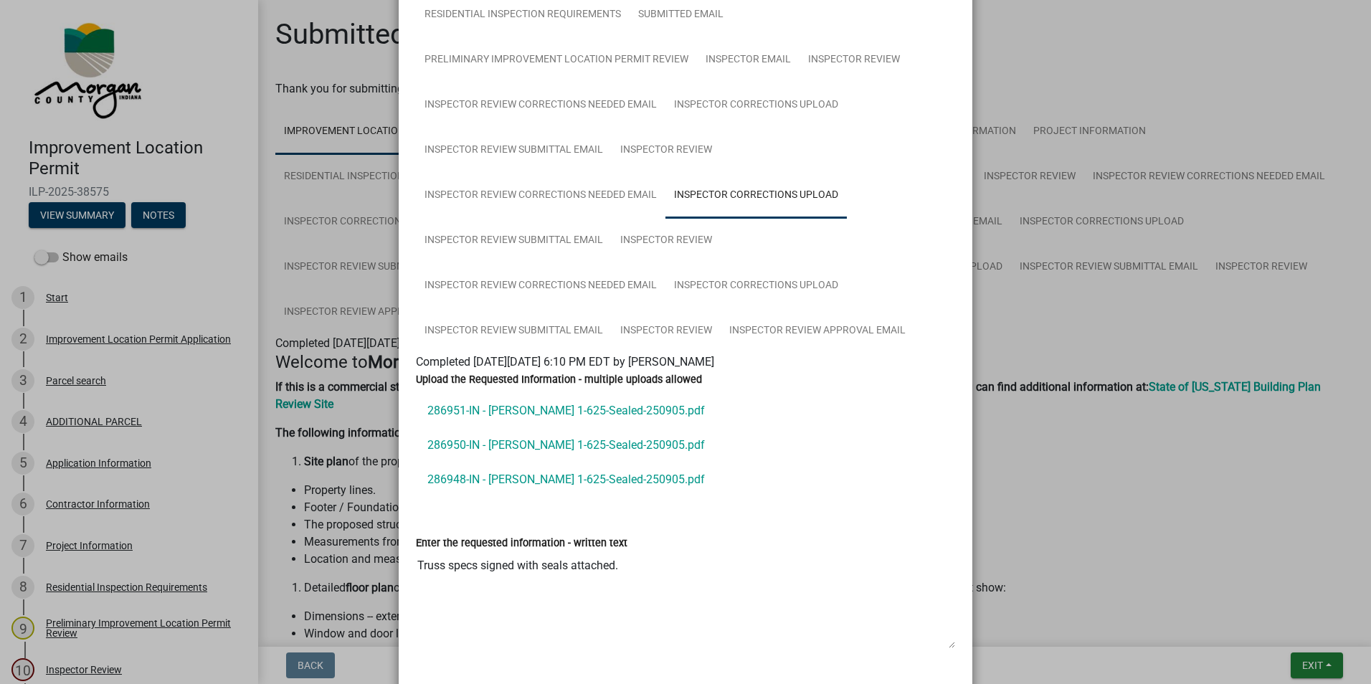
scroll to position [215, 0]
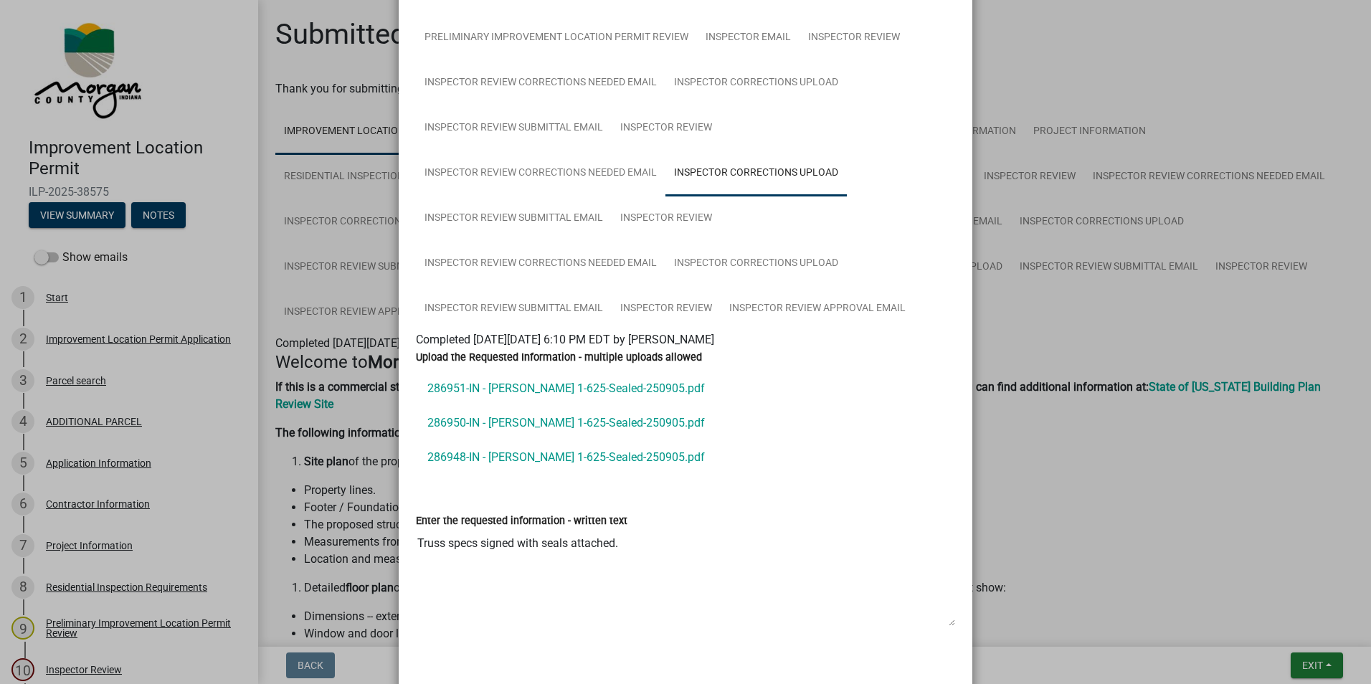
click at [488, 389] on link "286951-IN - Samit Khakurel 1-625-Sealed-250905.pdf" at bounding box center [685, 388] width 539 height 34
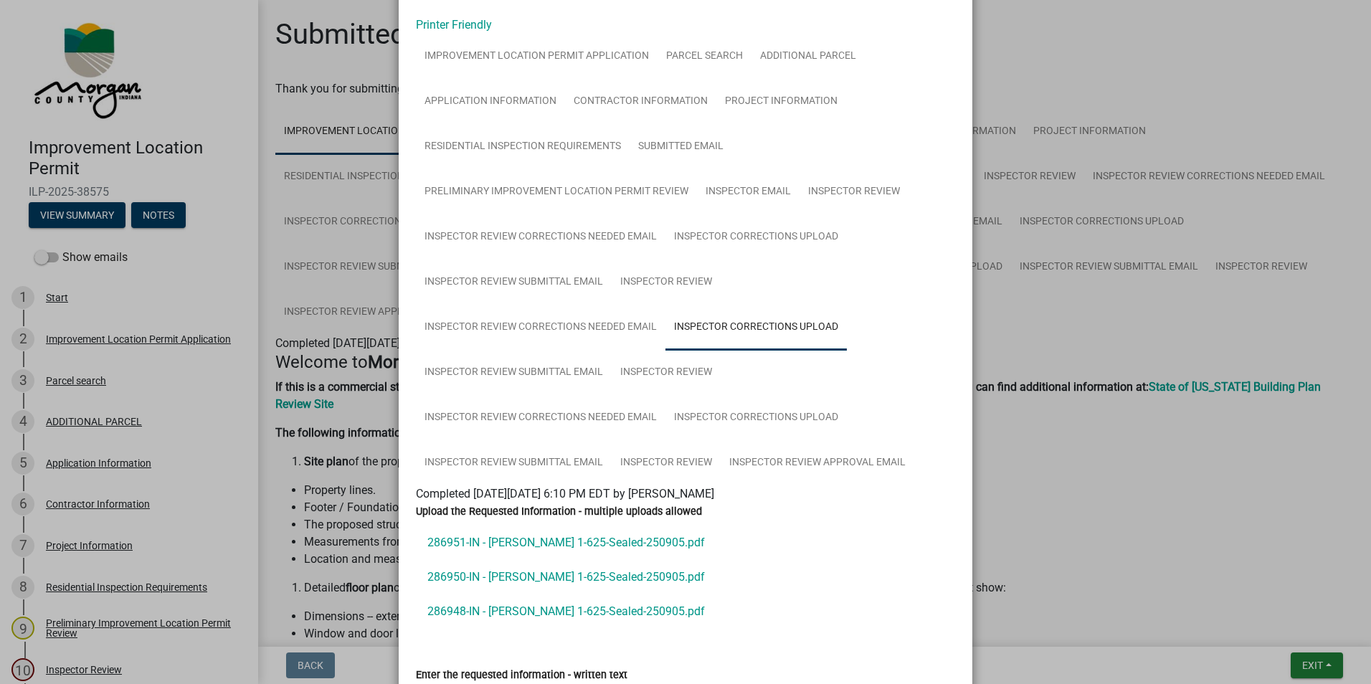
scroll to position [143, 0]
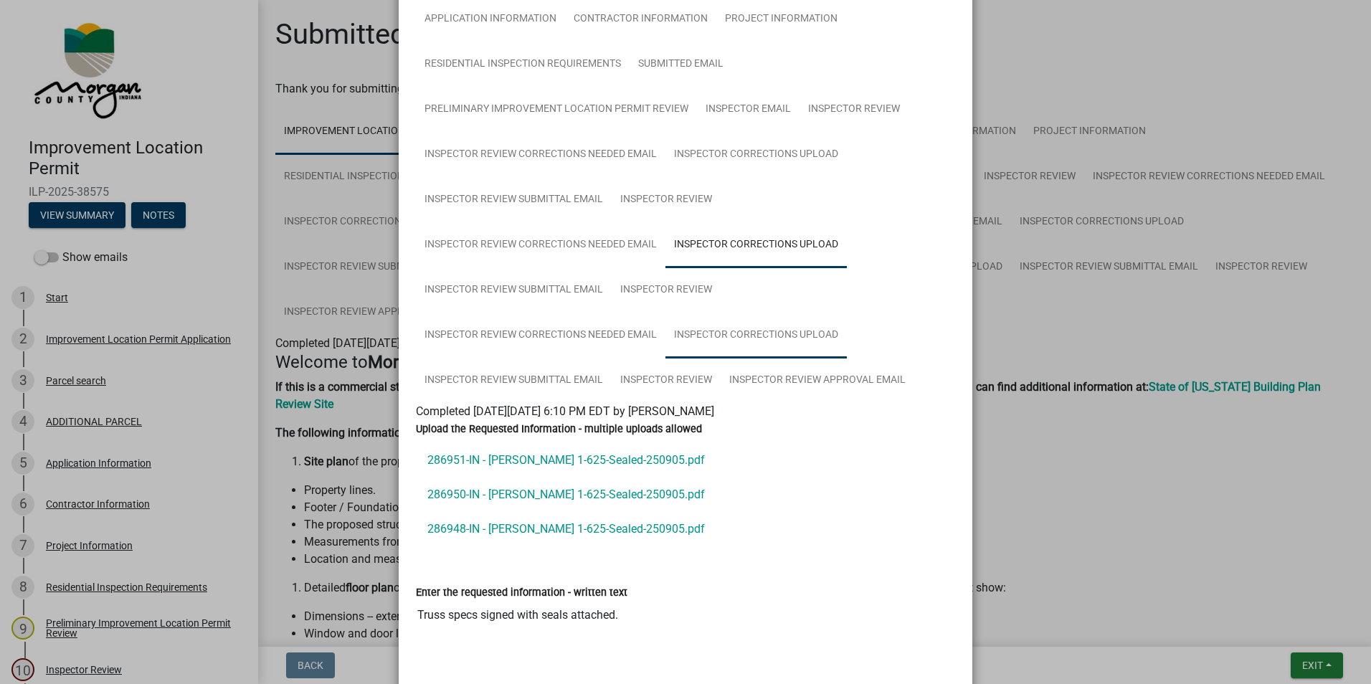
click at [785, 336] on link "Inspector Corrections Upload" at bounding box center [755, 336] width 181 height 46
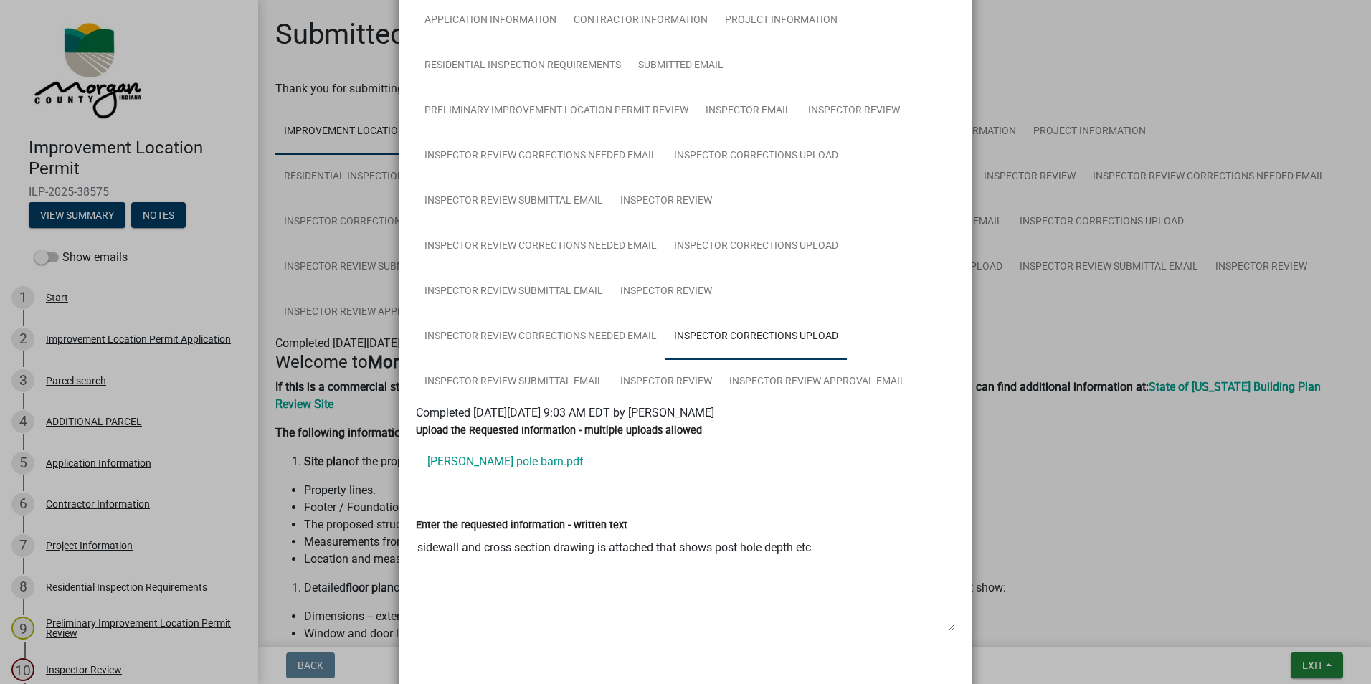
scroll to position [208, 0]
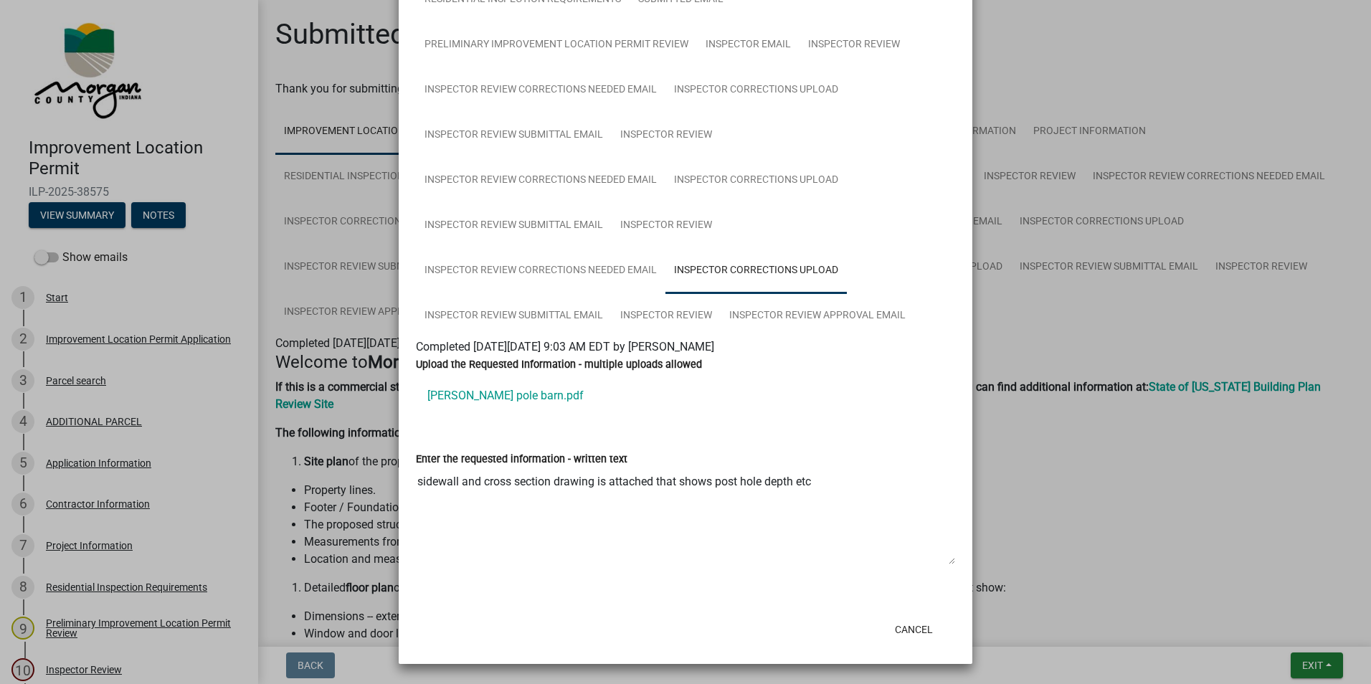
click at [521, 395] on link "Terry Smith pole barn.pdf" at bounding box center [685, 396] width 539 height 34
click at [658, 322] on link "Inspector Review" at bounding box center [666, 316] width 109 height 46
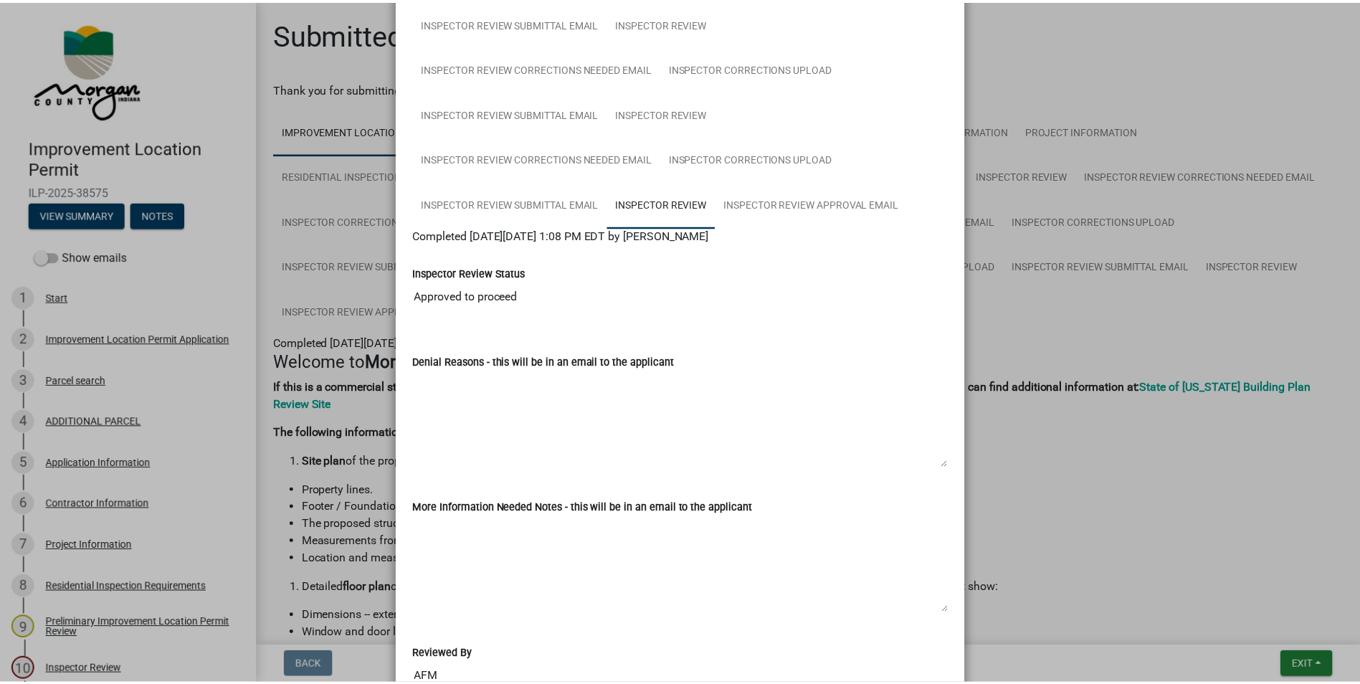
scroll to position [0, 0]
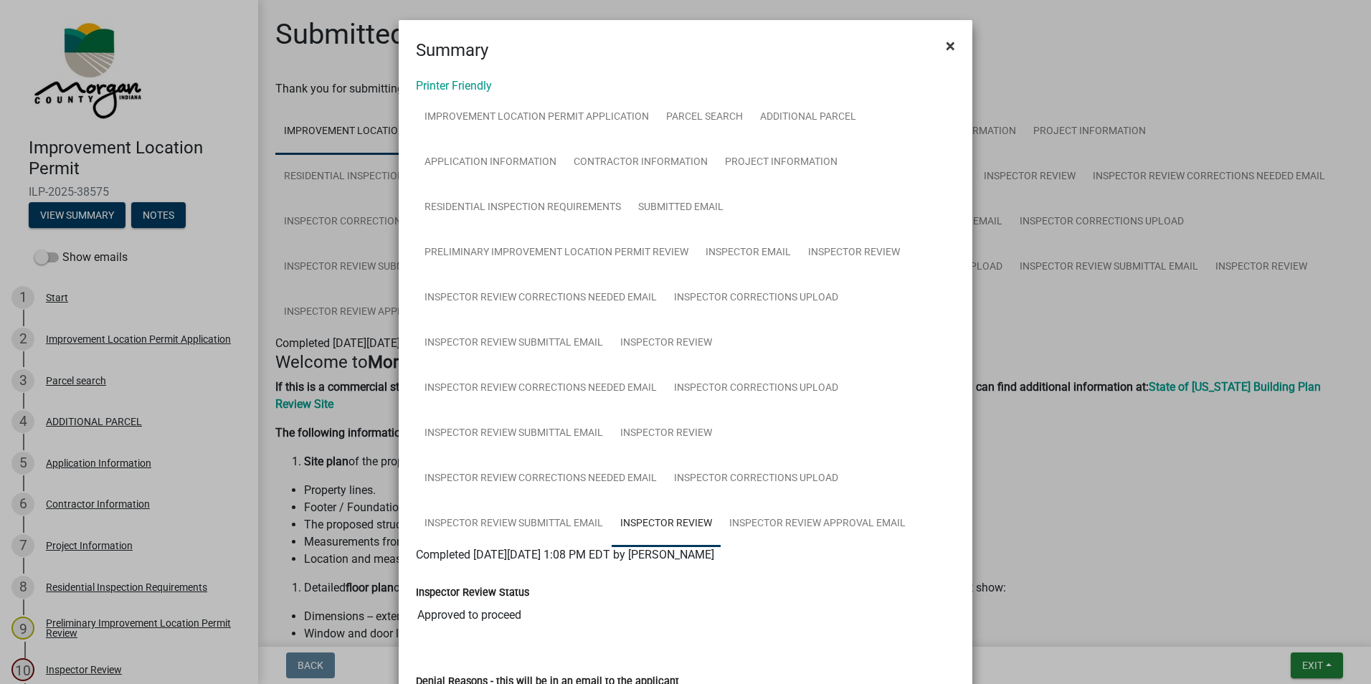
click at [946, 46] on span "×" at bounding box center [950, 46] width 9 height 20
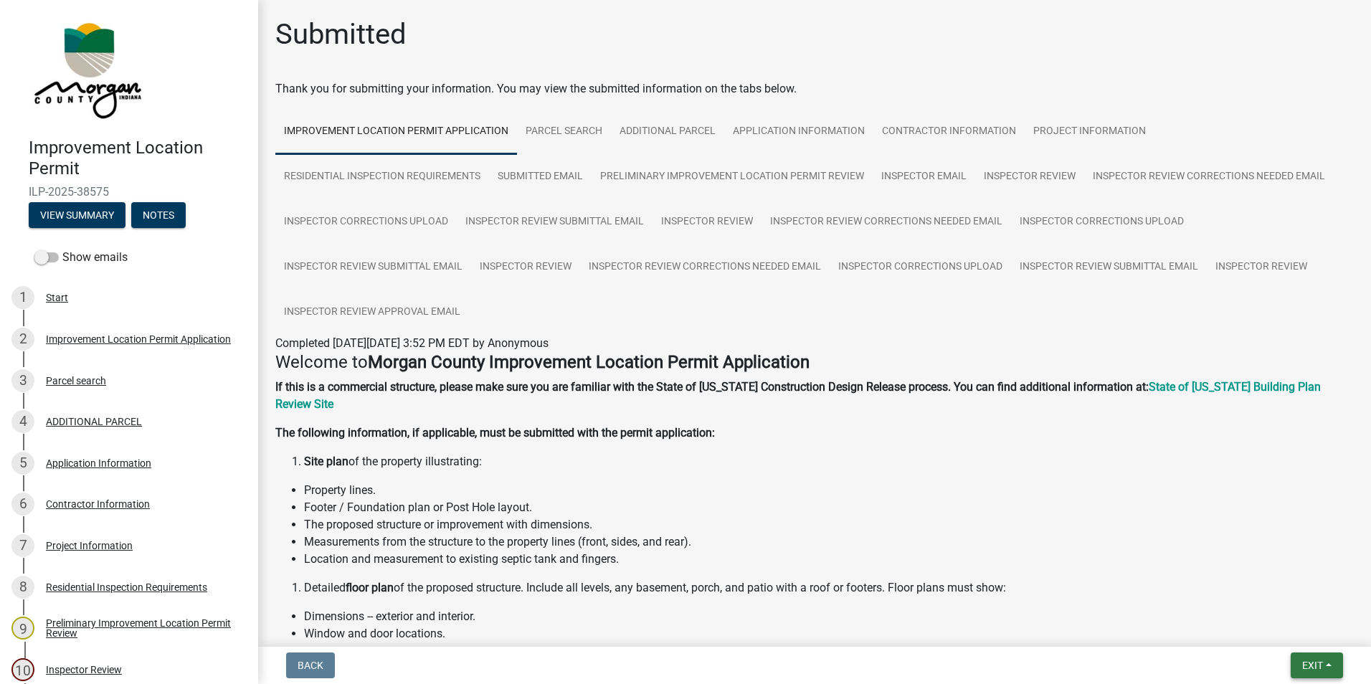
click at [1307, 672] on button "Exit" at bounding box center [1317, 666] width 52 height 26
click at [1277, 627] on button "Save & Exit" at bounding box center [1285, 628] width 115 height 34
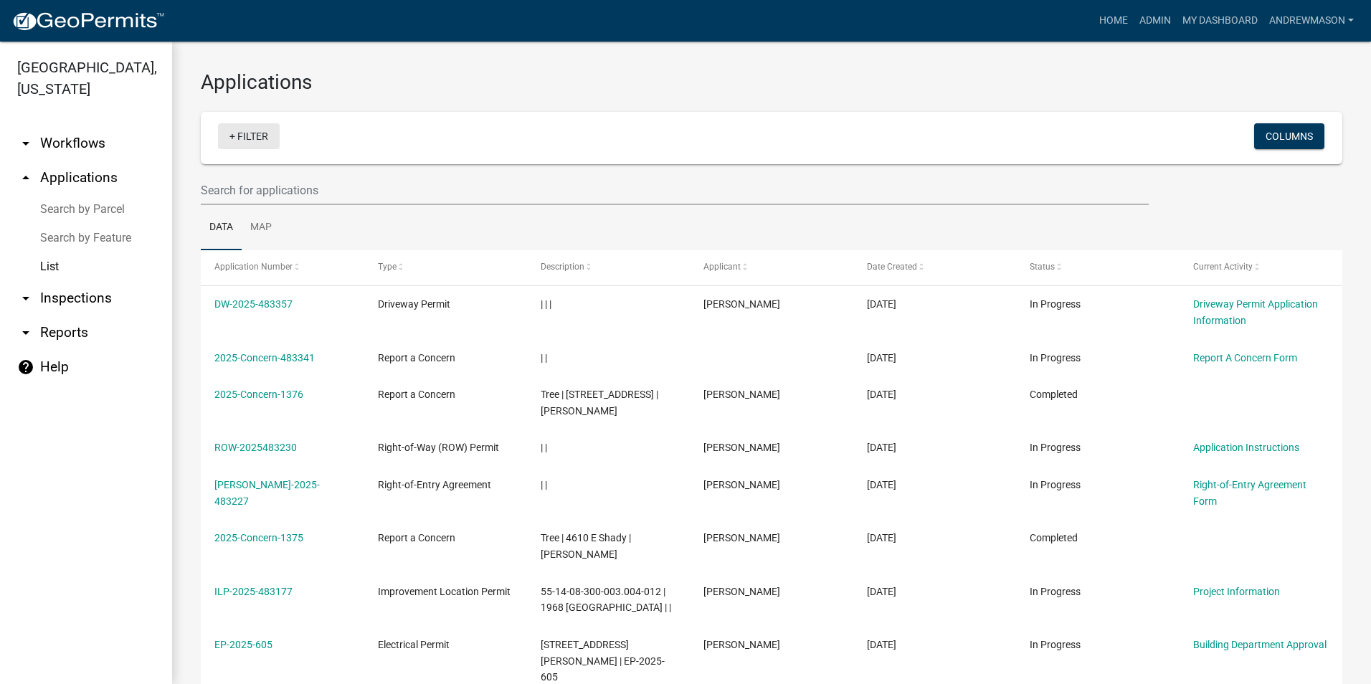
click at [257, 137] on link "+ Filter" at bounding box center [249, 136] width 62 height 26
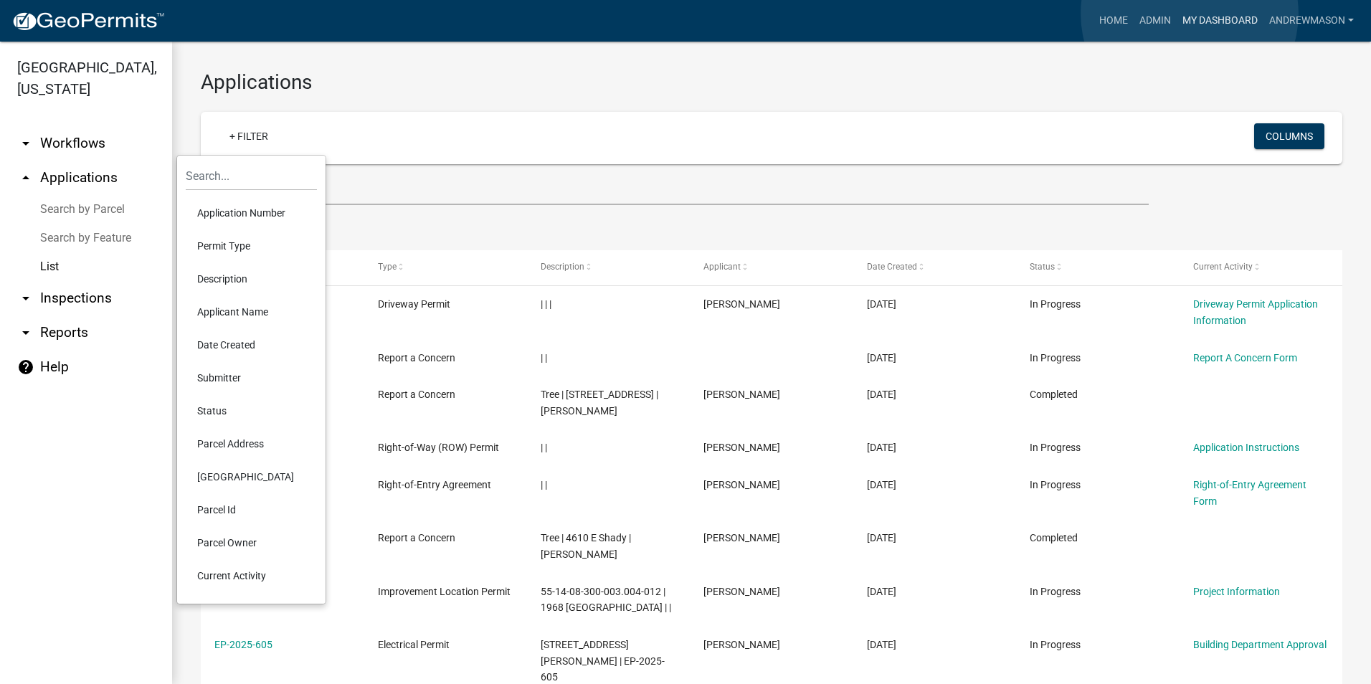
click at [1190, 14] on link "My Dashboard" at bounding box center [1220, 20] width 87 height 27
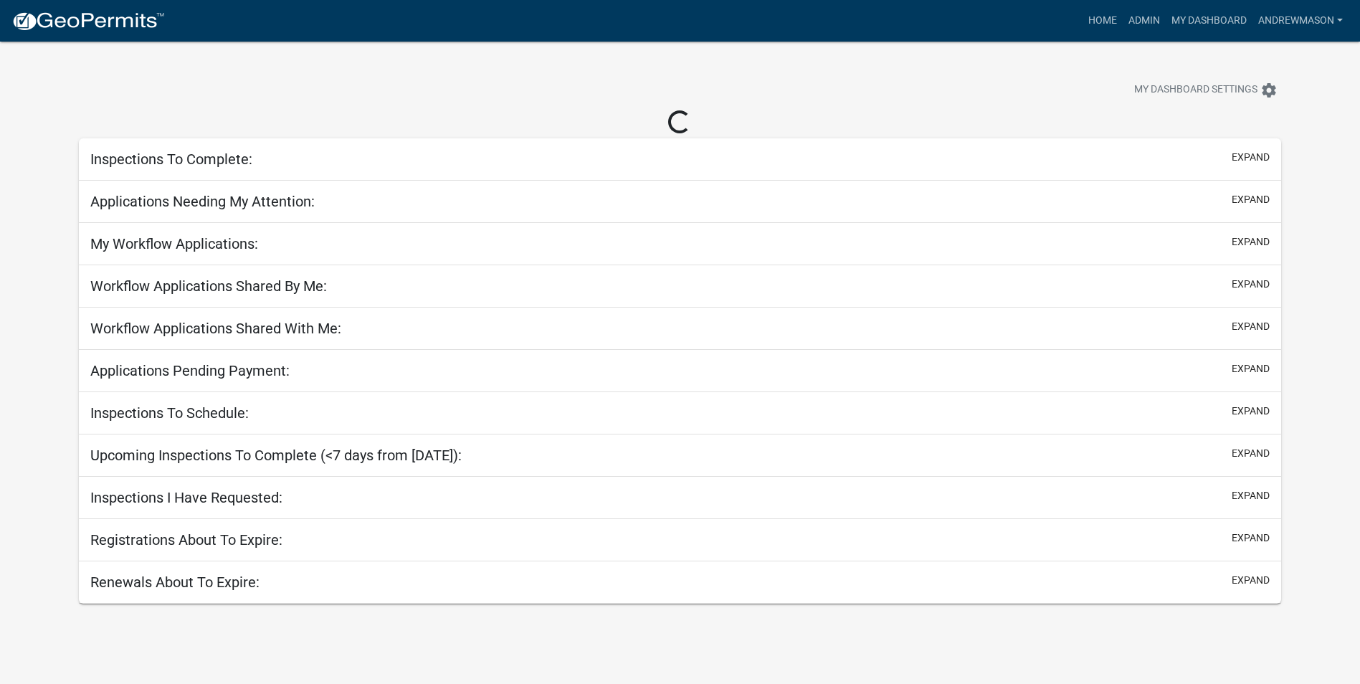
select select "3: 100"
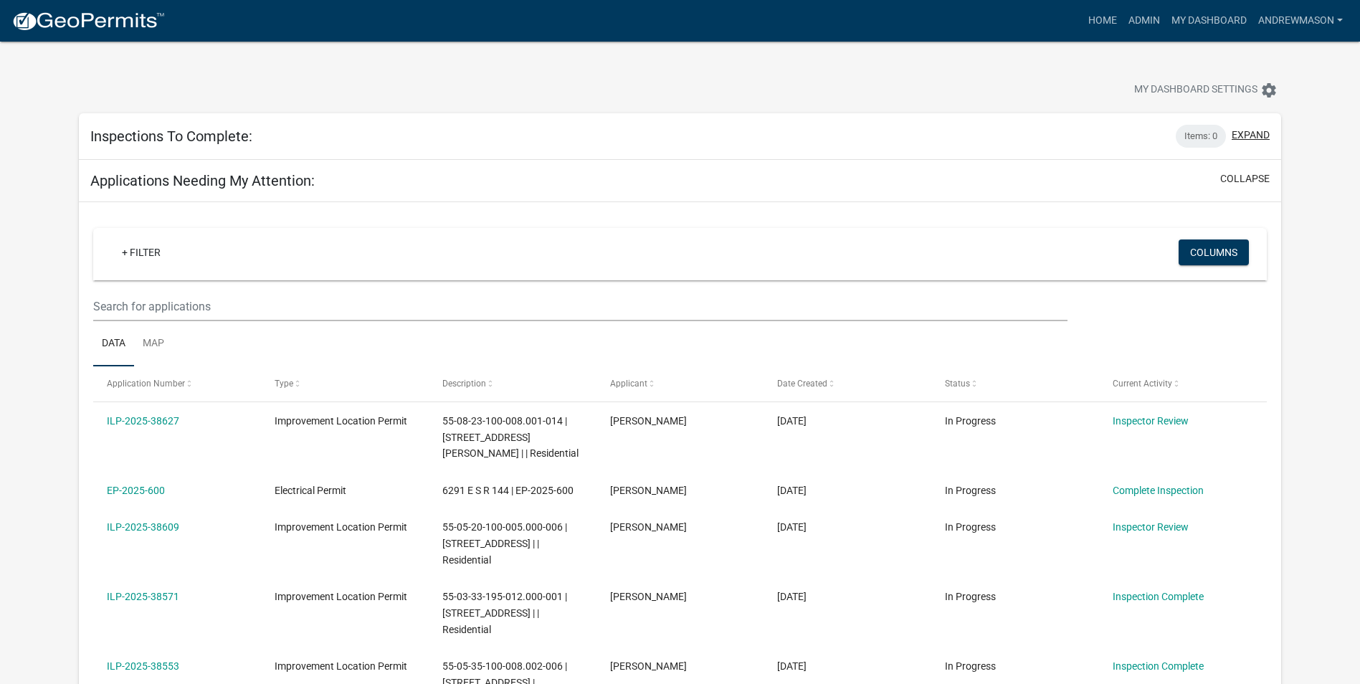
click at [1242, 130] on button "expand" at bounding box center [1251, 135] width 38 height 15
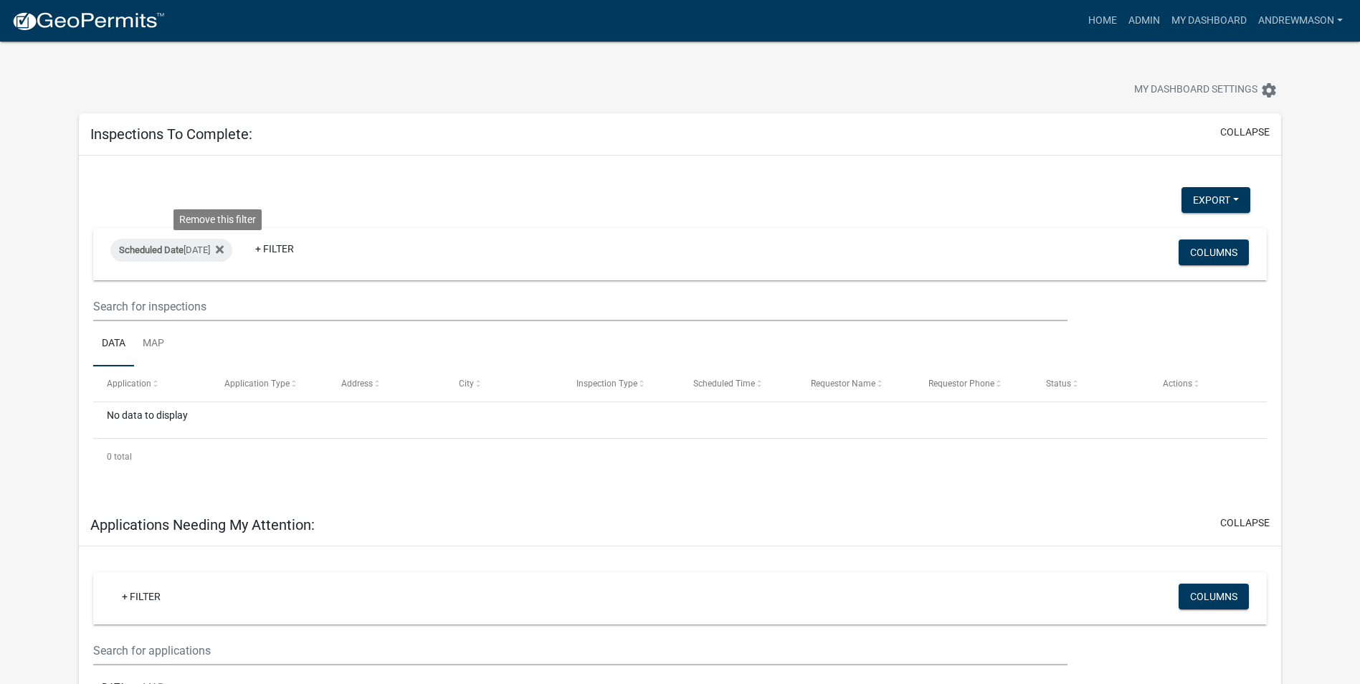
click at [217, 248] on icon at bounding box center [220, 249] width 8 height 11
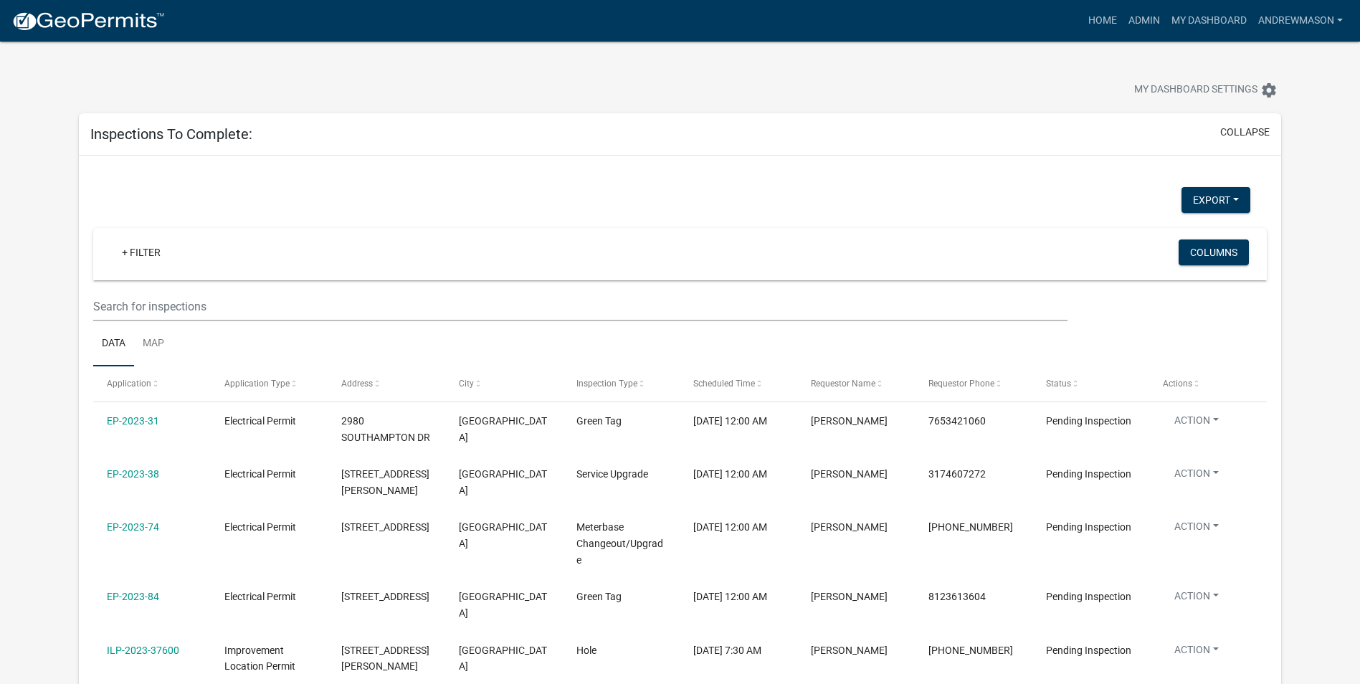
click at [134, 251] on link "+ Filter" at bounding box center [141, 252] width 62 height 26
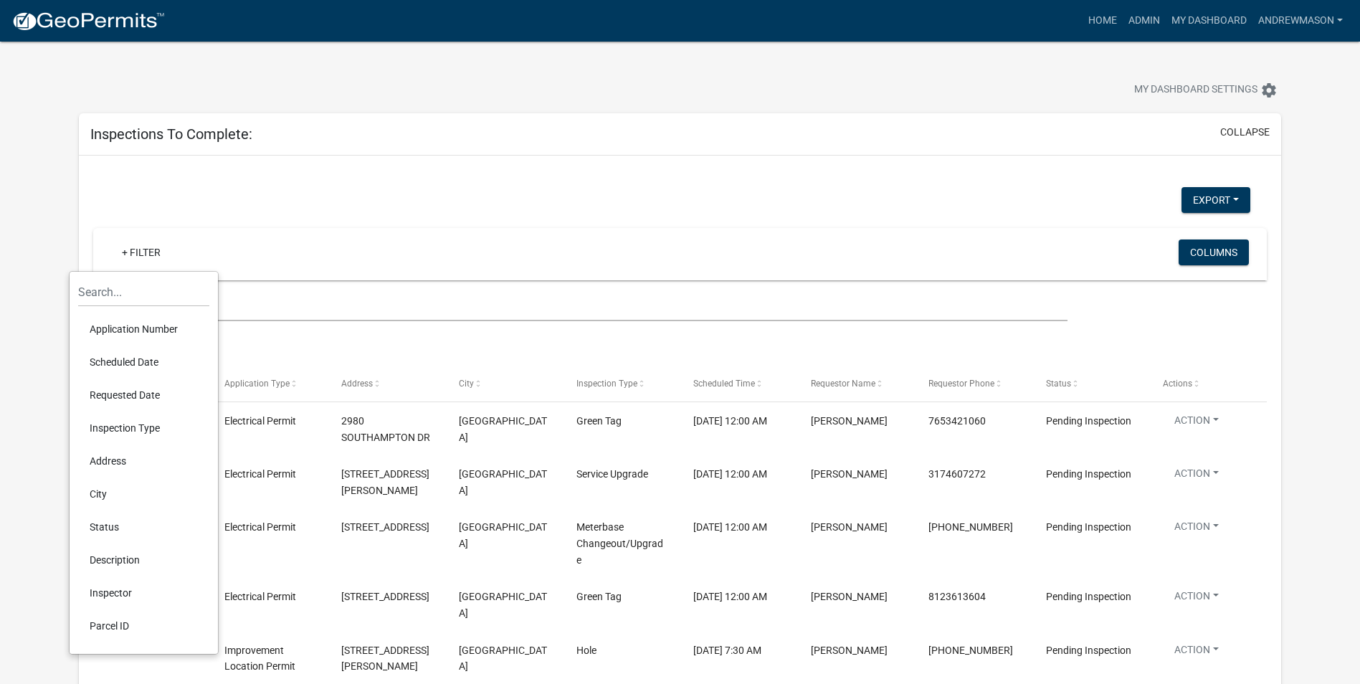
click at [143, 360] on li "Scheduled Date" at bounding box center [143, 362] width 131 height 33
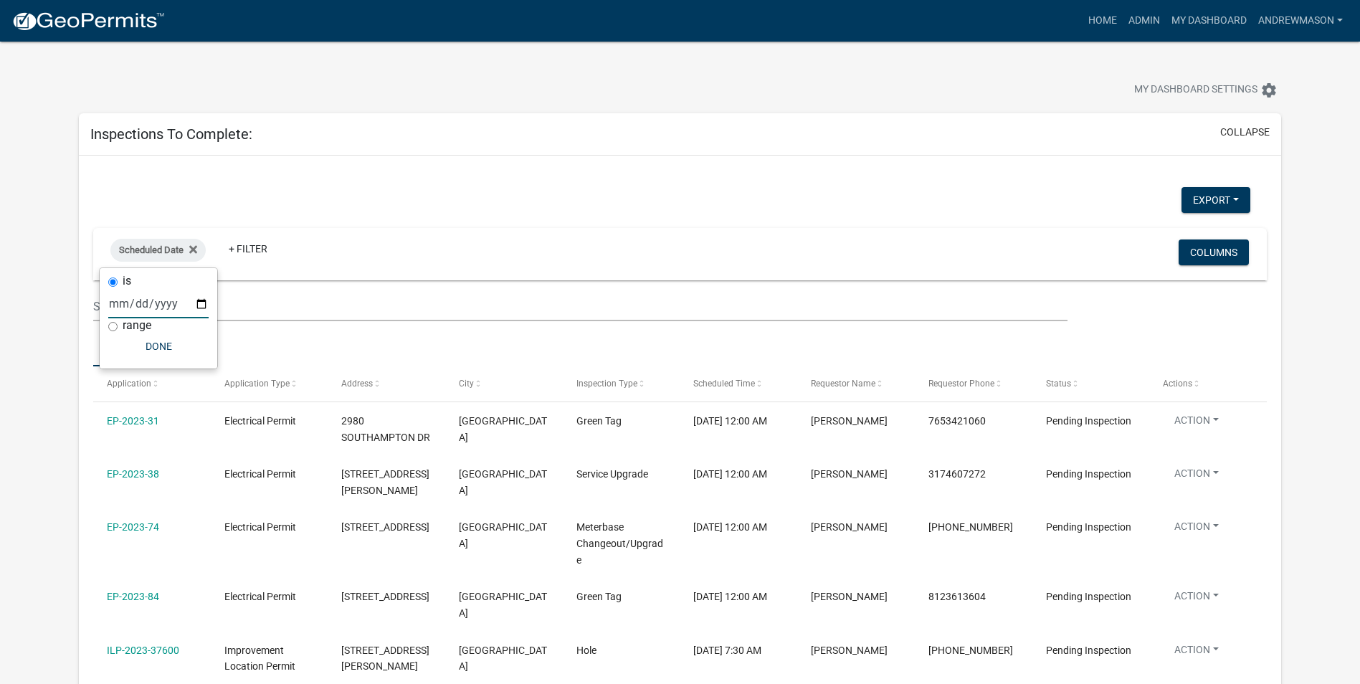
click at [196, 301] on input "date" at bounding box center [158, 303] width 100 height 29
type input "2025-09-25"
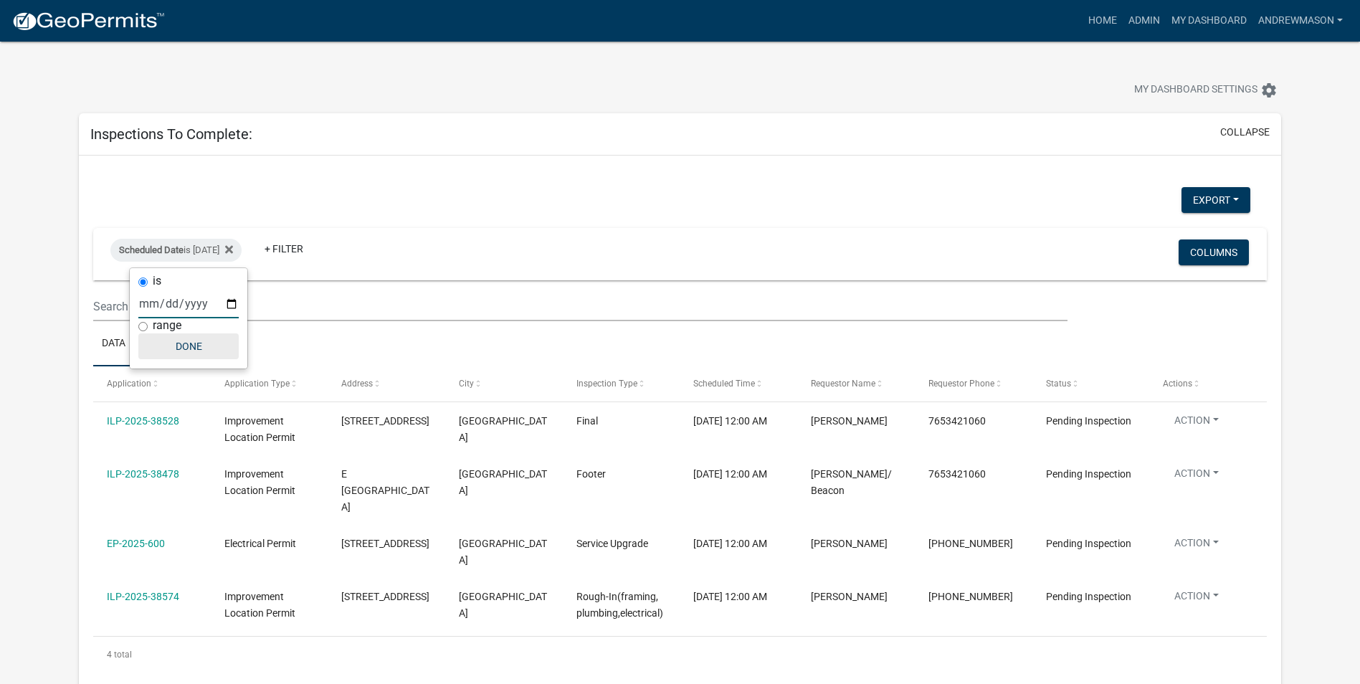
click at [191, 348] on button "Done" at bounding box center [188, 346] width 100 height 26
